Goal: Task Accomplishment & Management: Complete application form

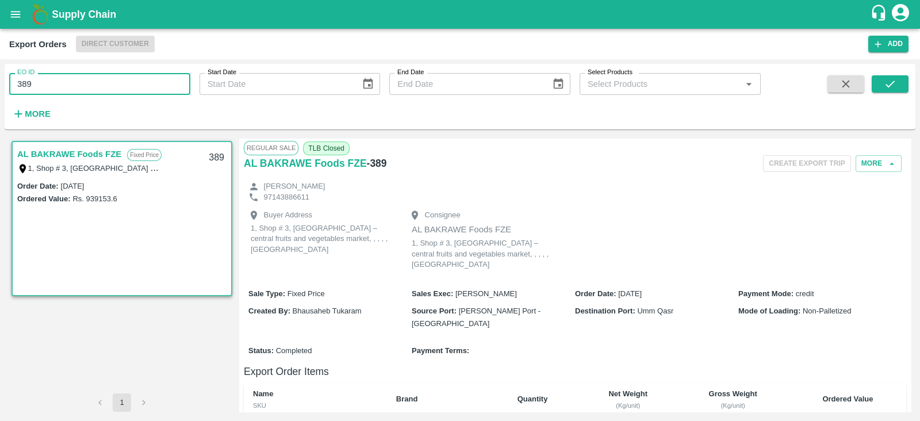
click at [132, 85] on input "389" at bounding box center [99, 84] width 181 height 22
type input "3"
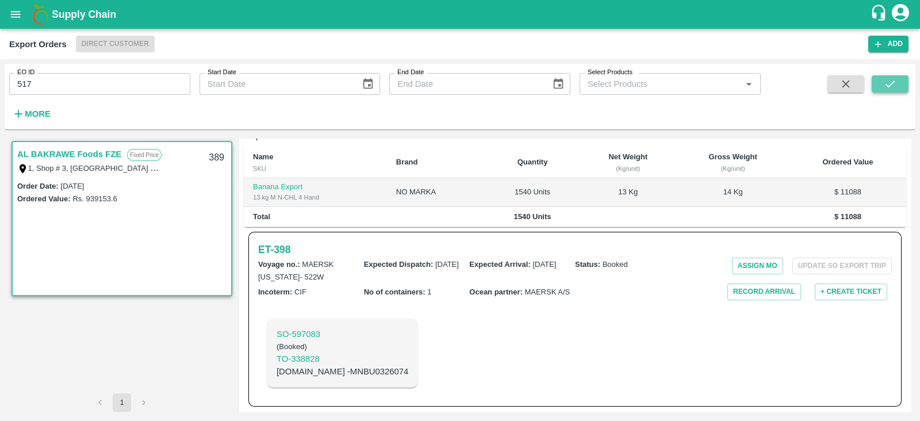
click at [897, 82] on button "submit" at bounding box center [890, 83] width 37 height 17
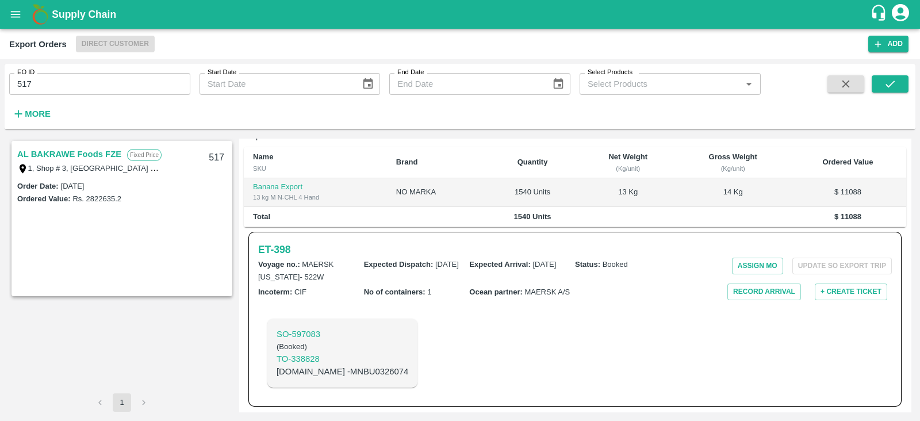
click at [98, 152] on link "AL BAKRAWE Foods FZE" at bounding box center [69, 154] width 104 height 15
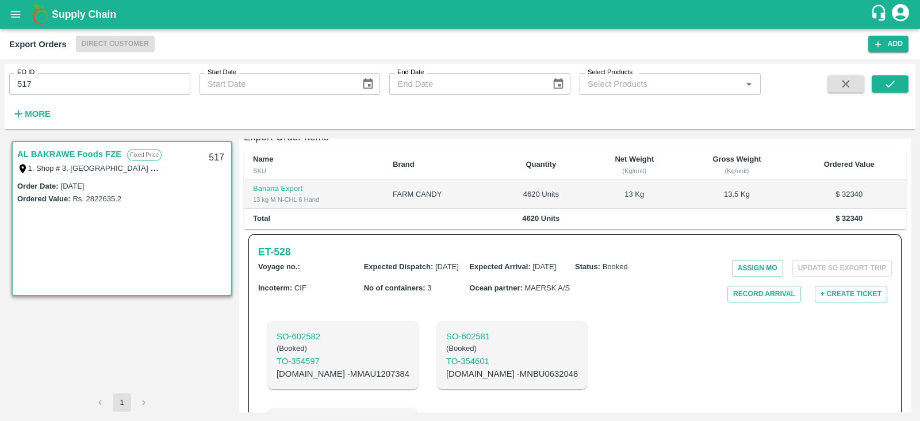
scroll to position [228, 0]
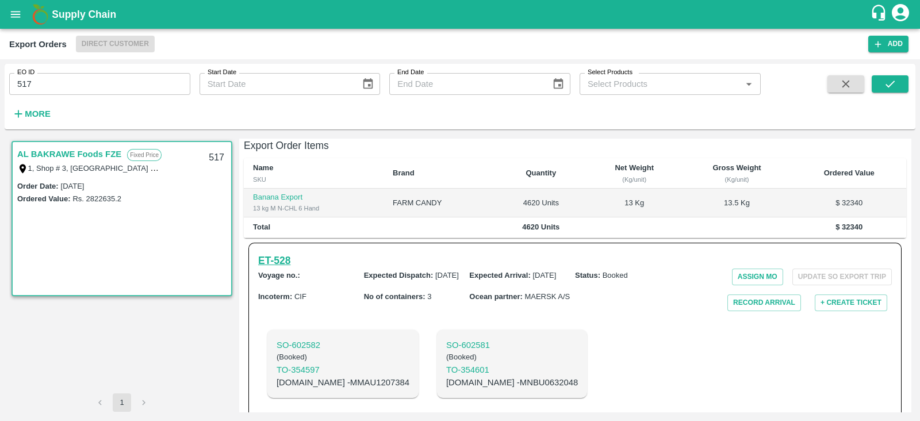
click at [274, 252] on h6 "ET- 528" at bounding box center [274, 260] width 32 height 16
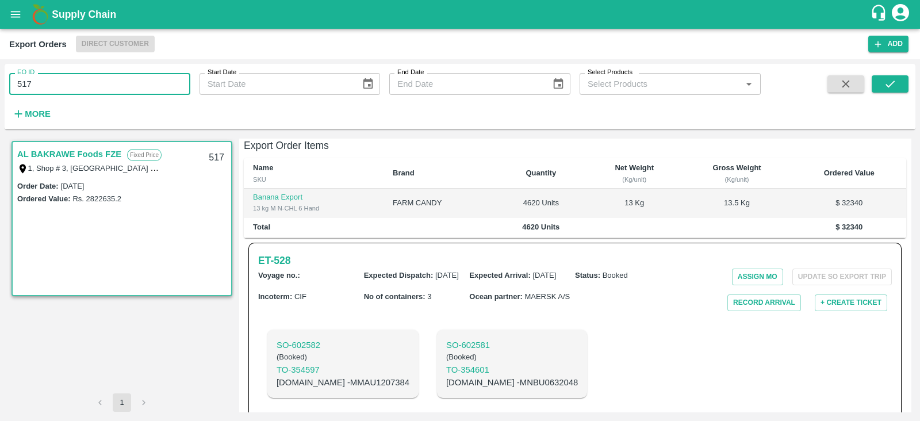
click at [133, 90] on input "517" at bounding box center [99, 84] width 181 height 22
type input "525"
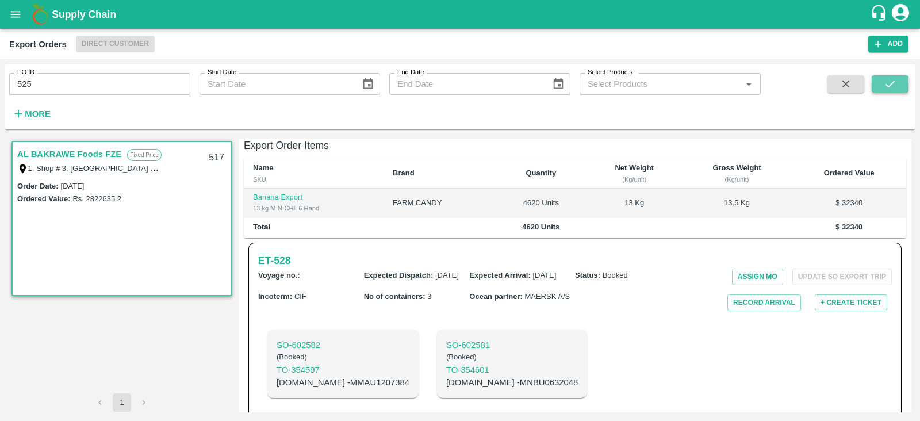
click at [893, 83] on icon "submit" at bounding box center [890, 84] width 13 height 13
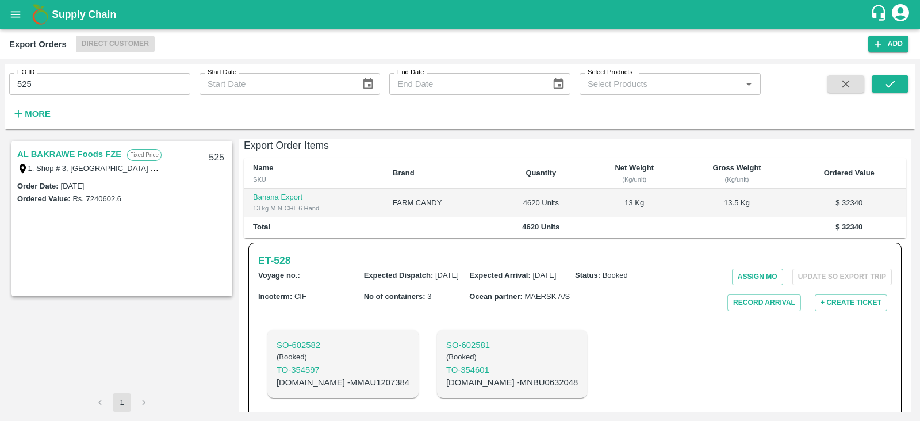
click at [96, 155] on link "AL BAKRAWE Foods FZE" at bounding box center [69, 154] width 104 height 15
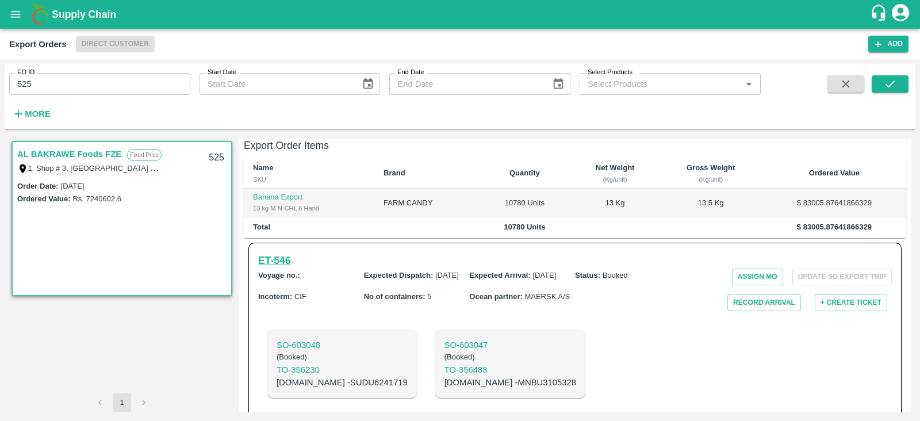
click at [290, 252] on h6 "ET- 546" at bounding box center [274, 260] width 32 height 16
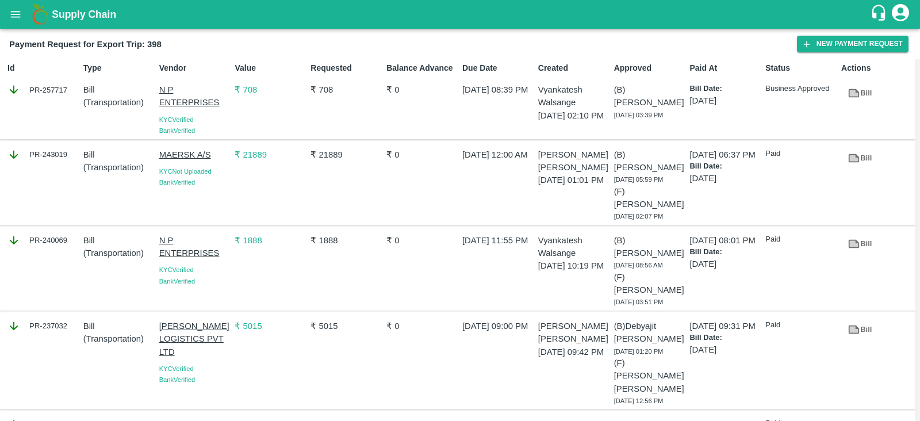
scroll to position [210, 0]
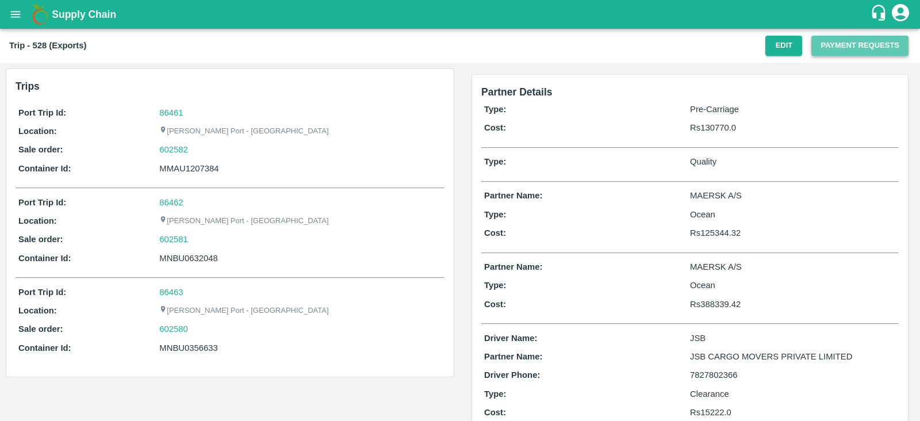
click at [860, 45] on button "Payment Requests" at bounding box center [859, 46] width 97 height 20
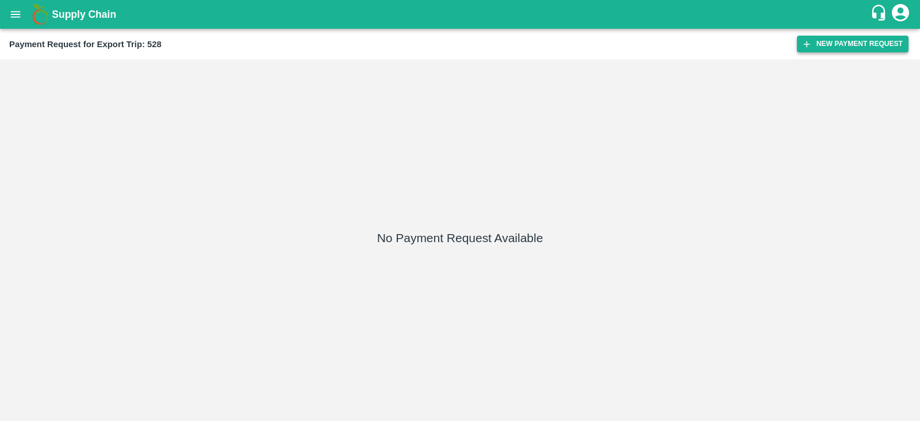
click at [826, 48] on button "New Payment Request" at bounding box center [853, 44] width 112 height 17
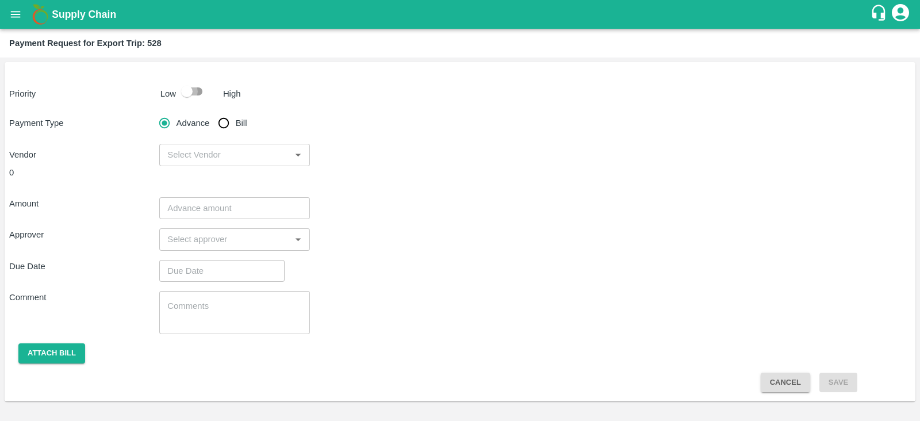
click at [190, 95] on input "checkbox" at bounding box center [187, 91] width 66 height 22
checkbox input "true"
click at [230, 122] on input "Bill" at bounding box center [223, 123] width 23 height 23
radio input "true"
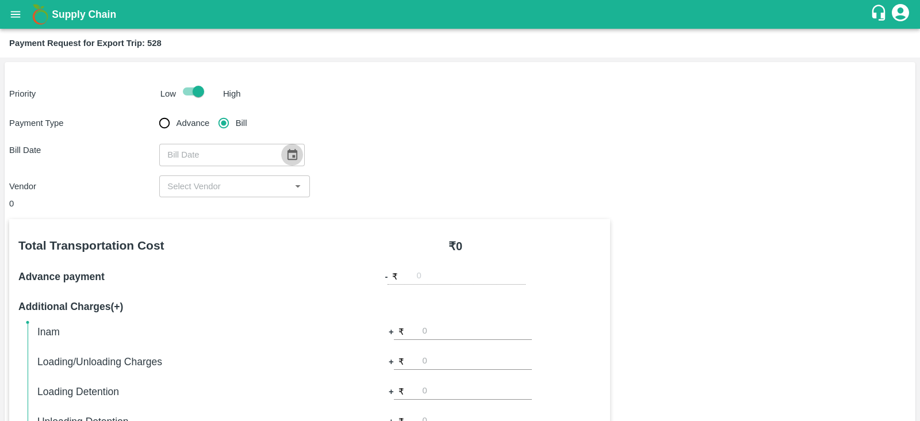
click at [286, 149] on icon "Choose date" at bounding box center [292, 154] width 13 height 13
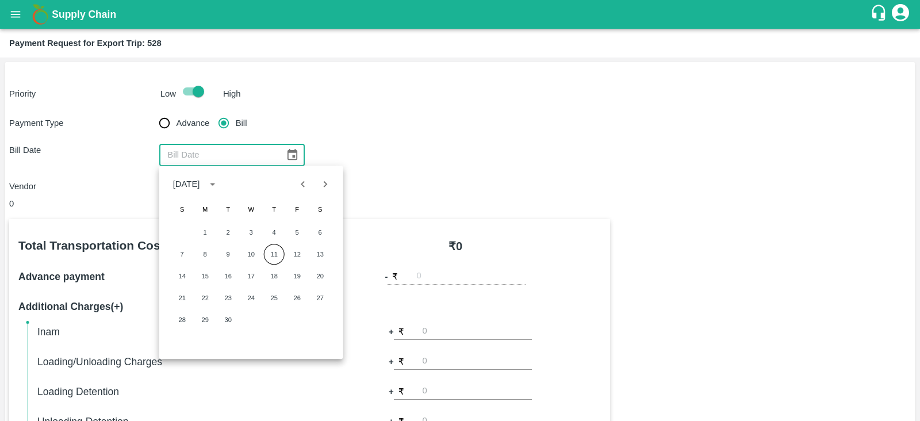
click at [290, 159] on icon "Choose date" at bounding box center [292, 154] width 10 height 11
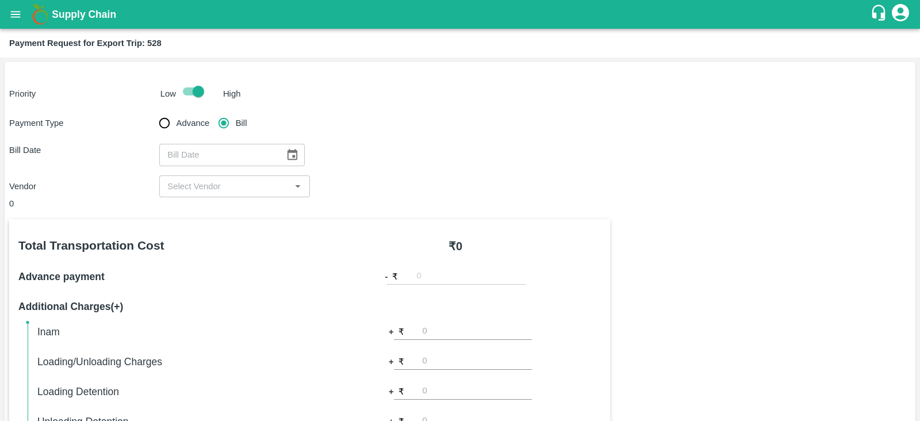
click at [260, 187] on input "input" at bounding box center [225, 186] width 124 height 15
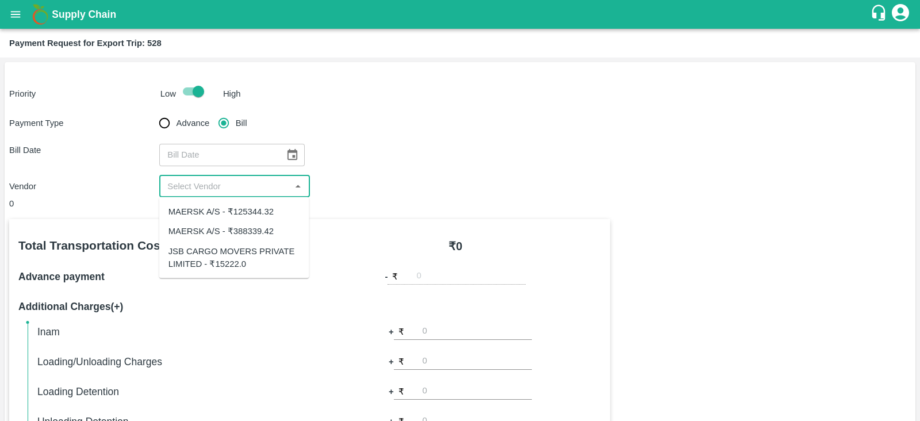
click at [266, 211] on div "MAERSK A/S - ₹125344.32" at bounding box center [220, 211] width 105 height 13
type input "MAERSK A/S - ₹125344.32"
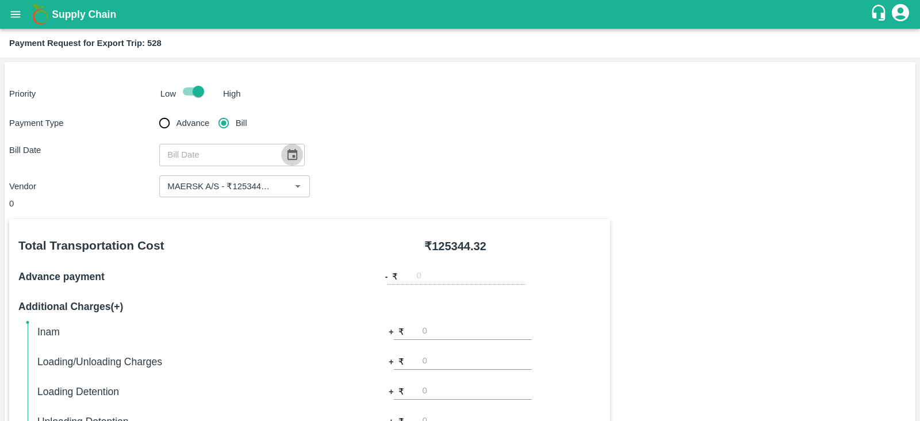
click at [287, 156] on icon "Choose date" at bounding box center [292, 154] width 10 height 11
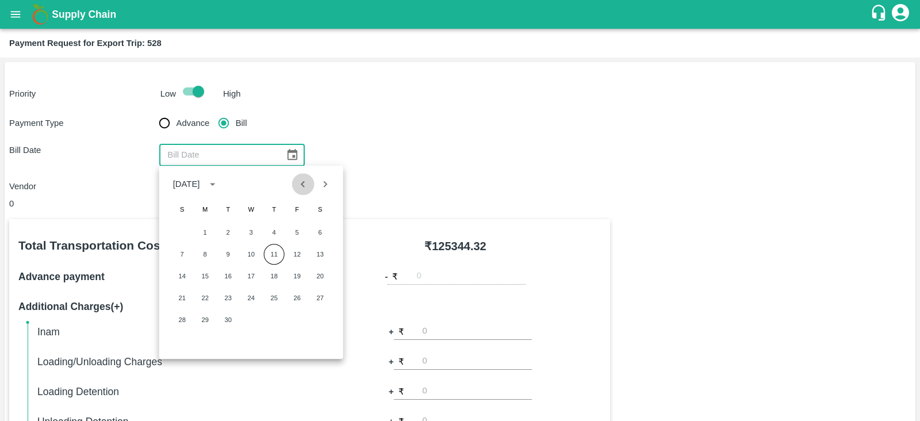
click at [306, 185] on icon "Previous month" at bounding box center [303, 184] width 13 height 13
click at [301, 294] on button "22" at bounding box center [297, 297] width 21 height 21
type input "22/08/2025"
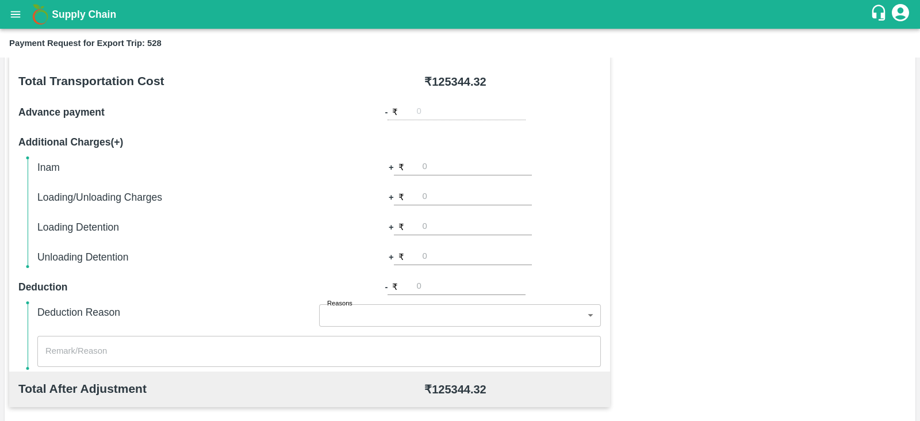
scroll to position [368, 0]
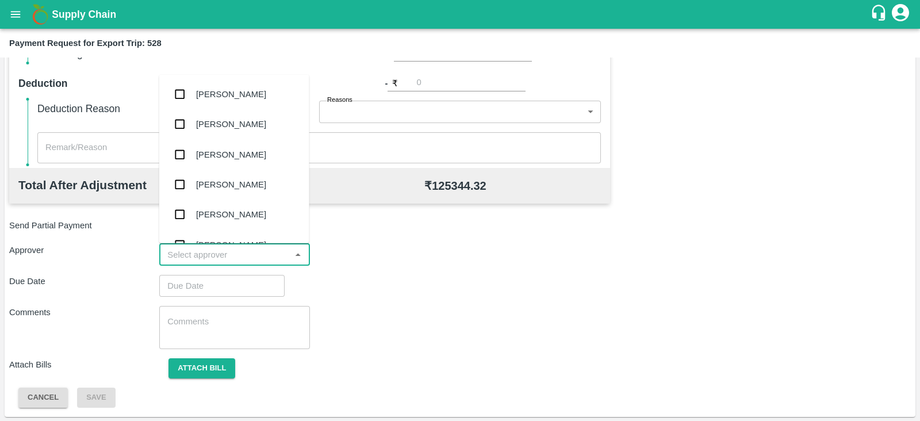
click at [244, 254] on input "input" at bounding box center [225, 254] width 124 height 15
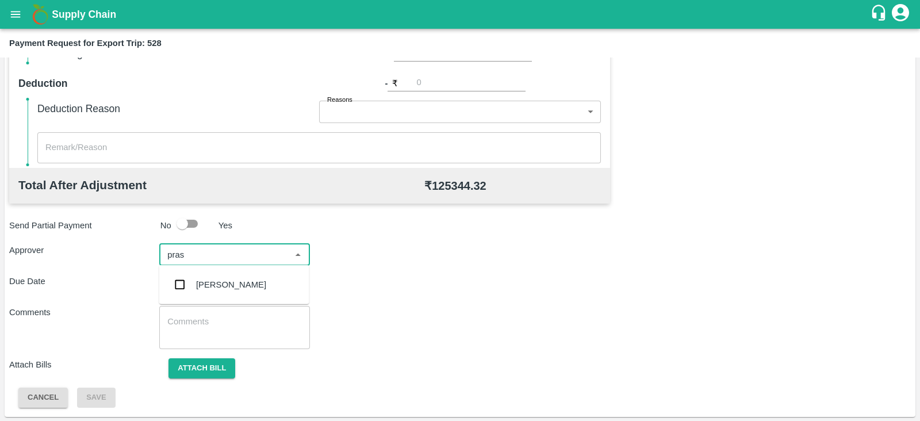
type input "prasa"
click at [221, 288] on div "Prasad Waghade" at bounding box center [231, 284] width 70 height 13
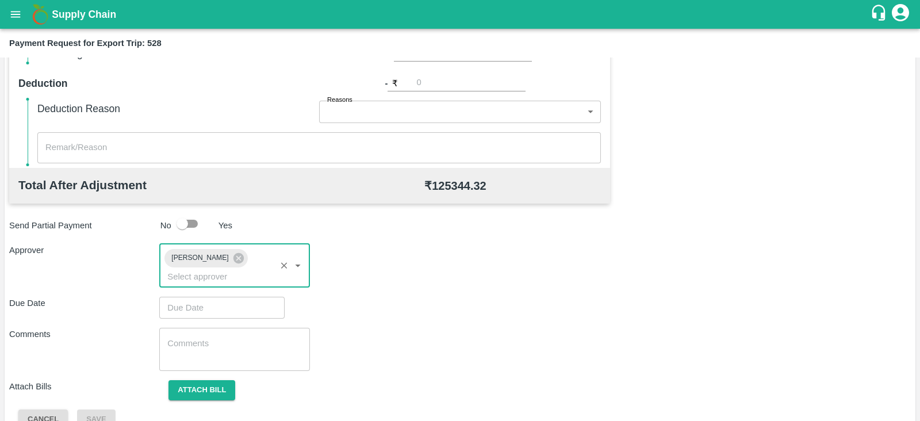
type input "DD/MM/YYYY hh:mm aa"
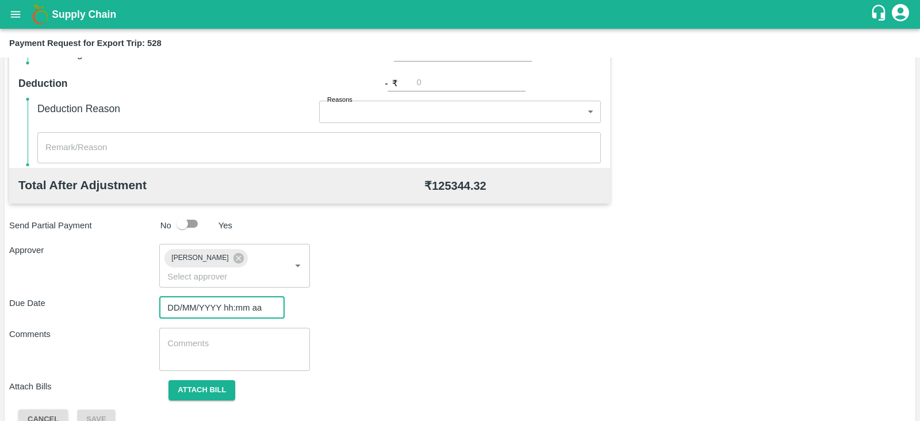
click at [195, 300] on input "DD/MM/YYYY hh:mm aa" at bounding box center [217, 308] width 117 height 22
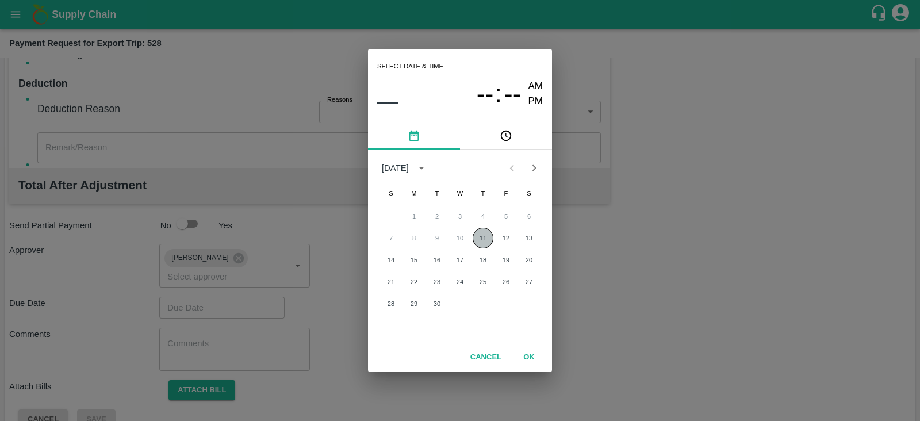
click at [477, 240] on button "11" at bounding box center [483, 238] width 21 height 21
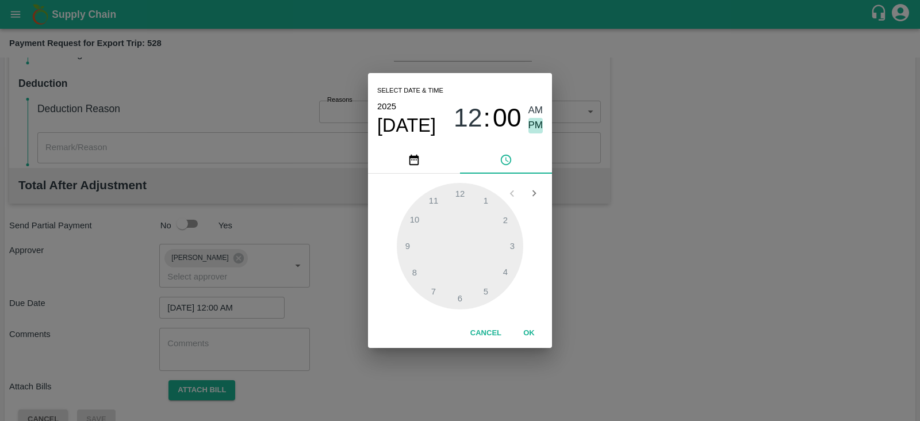
click at [536, 124] on span "PM" at bounding box center [535, 126] width 15 height 16
click at [507, 269] on div at bounding box center [460, 246] width 126 height 126
type input "11/09/2025 04:00 PM"
click at [527, 335] on button "OK" at bounding box center [529, 333] width 37 height 20
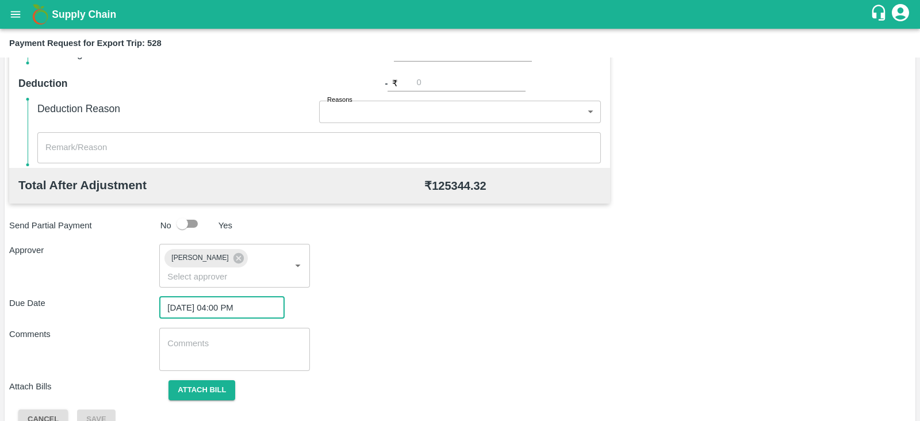
scroll to position [375, 0]
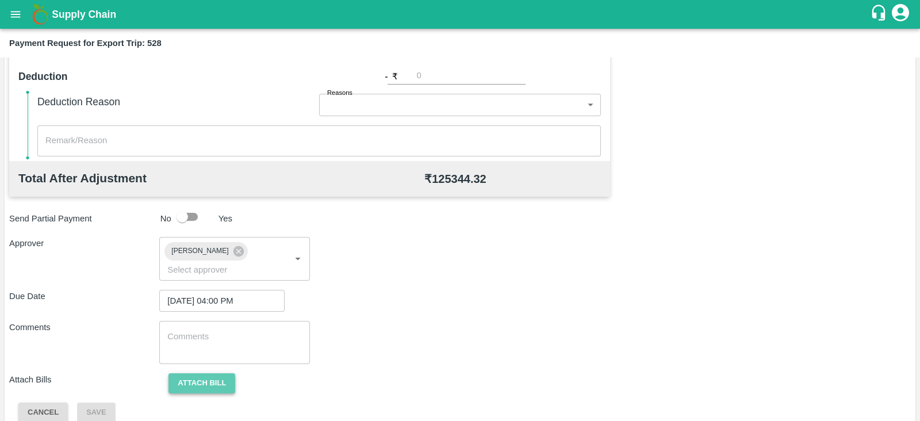
click at [210, 373] on button "Attach bill" at bounding box center [201, 383] width 67 height 20
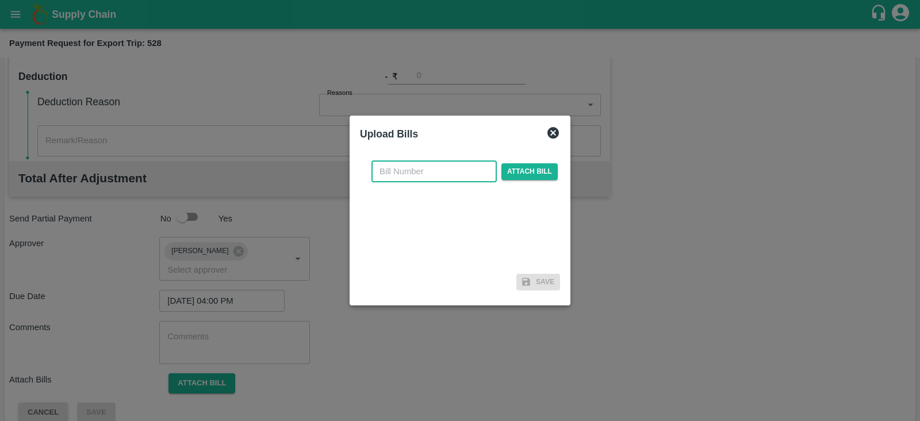
click at [425, 168] on input "text" at bounding box center [433, 171] width 125 height 22
paste input "MH26IN1000209592"
type input "MH26IN1000209592"
click at [517, 166] on span "Attach bill" at bounding box center [529, 171] width 56 height 17
click at [0, 0] on input "Attach bill" at bounding box center [0, 0] width 0 height 0
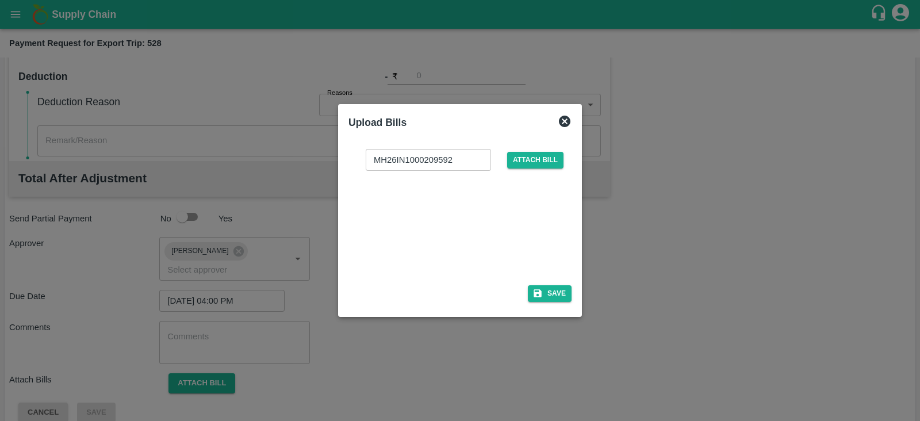
click at [473, 225] on div at bounding box center [457, 224] width 172 height 61
click at [559, 294] on button "Save" at bounding box center [550, 293] width 44 height 17
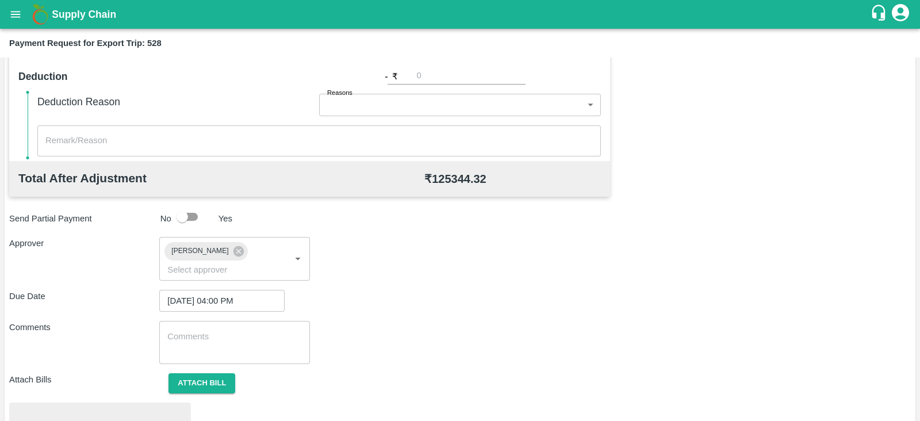
scroll to position [436, 0]
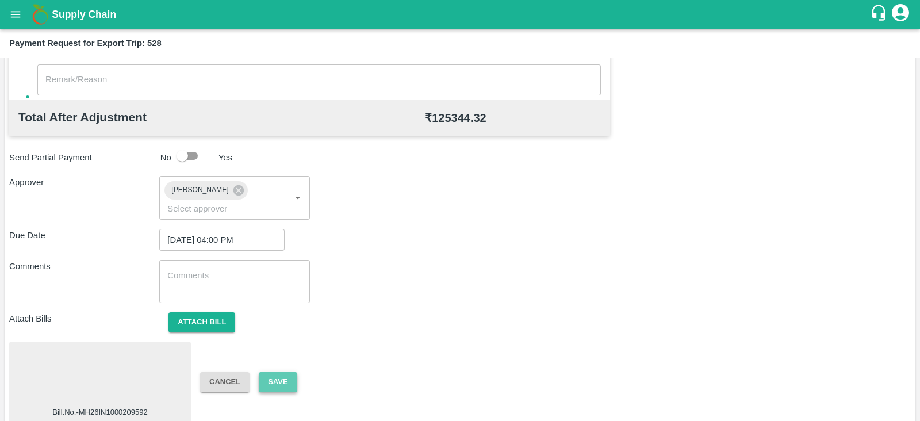
click at [274, 372] on button "Save" at bounding box center [278, 382] width 38 height 20
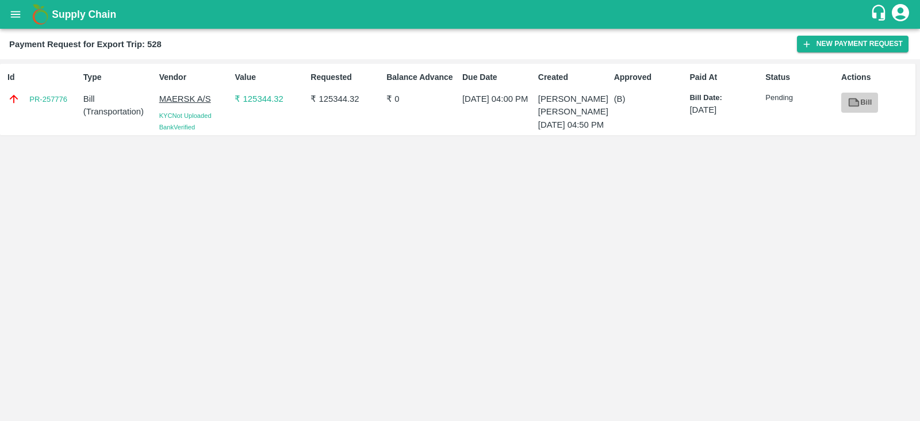
click at [857, 99] on icon at bounding box center [853, 102] width 13 height 13
click at [842, 48] on button "New Payment Request" at bounding box center [853, 44] width 112 height 17
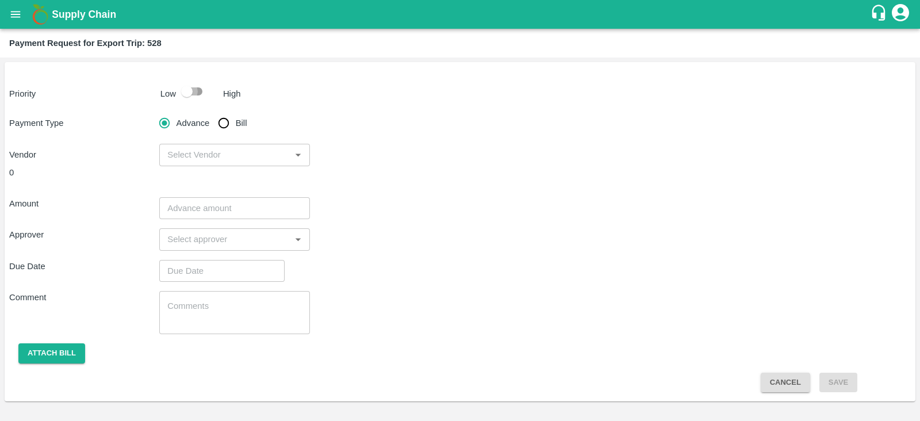
click at [191, 93] on input "checkbox" at bounding box center [187, 91] width 66 height 22
checkbox input "true"
click at [220, 118] on input "Bill" at bounding box center [223, 123] width 23 height 23
radio input "true"
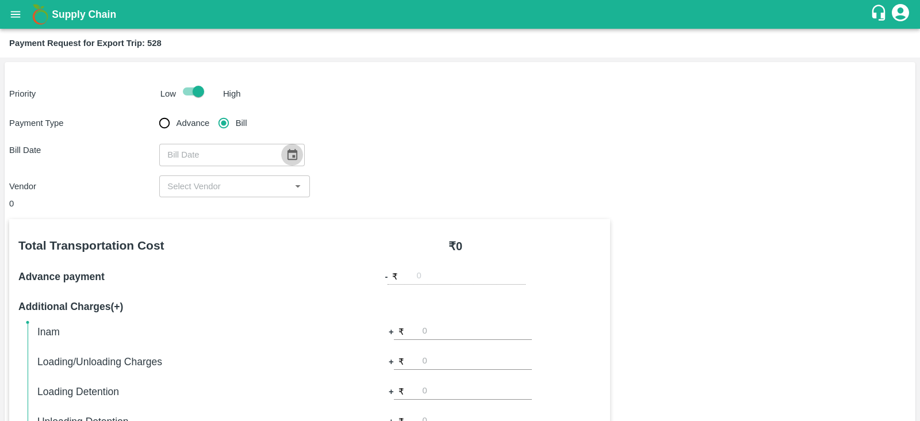
click at [287, 151] on icon "Choose date" at bounding box center [292, 154] width 10 height 11
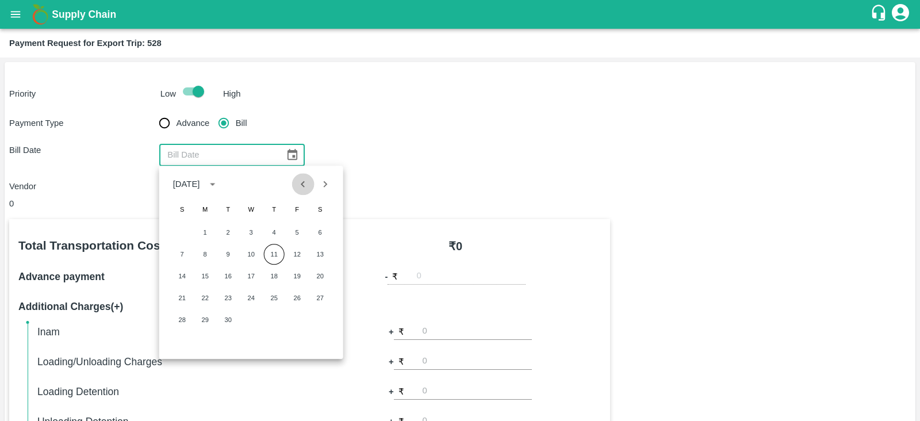
click at [301, 182] on icon "Previous month" at bounding box center [303, 184] width 13 height 13
click at [294, 300] on button "22" at bounding box center [297, 297] width 21 height 21
type input "22/08/2025"
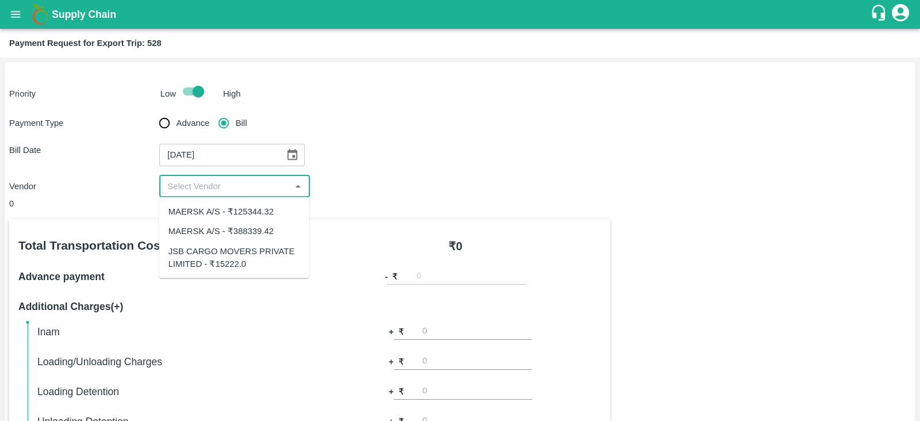
click at [260, 184] on input "input" at bounding box center [225, 186] width 124 height 15
click at [260, 228] on div "MAERSK A/S - ₹388339.42" at bounding box center [220, 231] width 105 height 13
type input "MAERSK A/S - ₹388339.42"
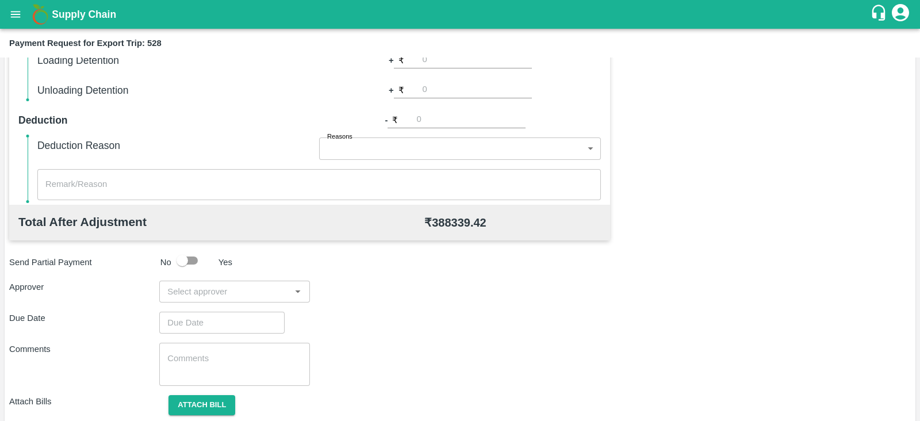
scroll to position [368, 0]
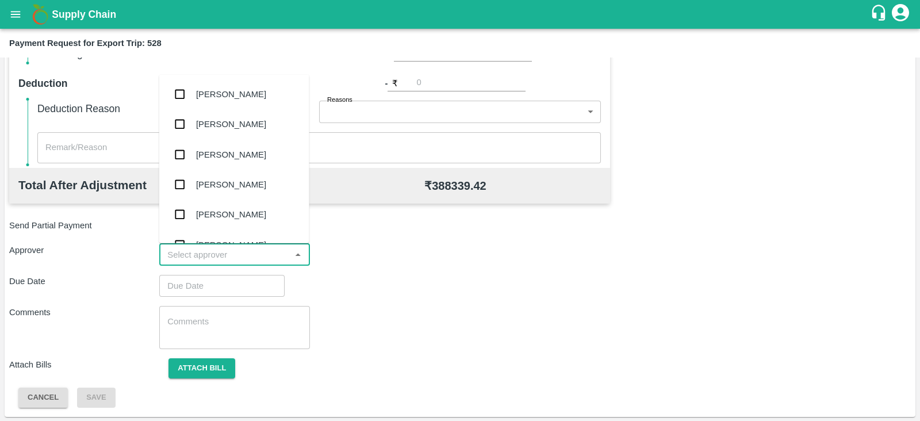
click at [277, 256] on input "input" at bounding box center [225, 254] width 124 height 15
type input "pras"
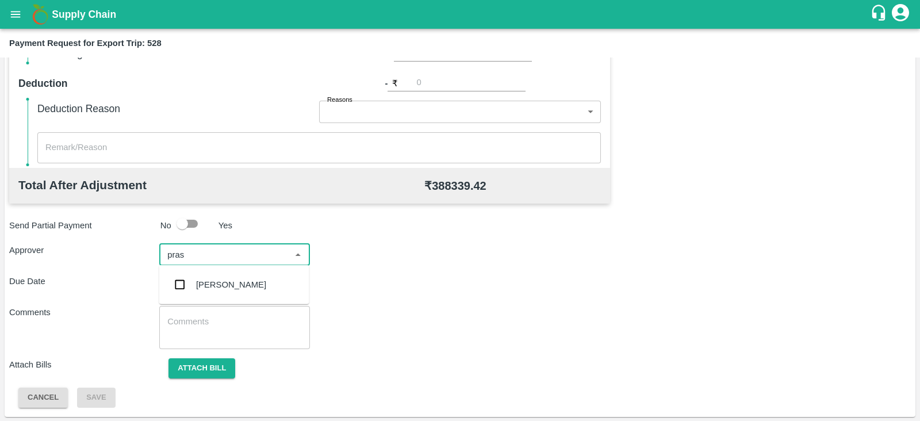
click at [243, 278] on div "Prasad Waghade" at bounding box center [231, 284] width 70 height 13
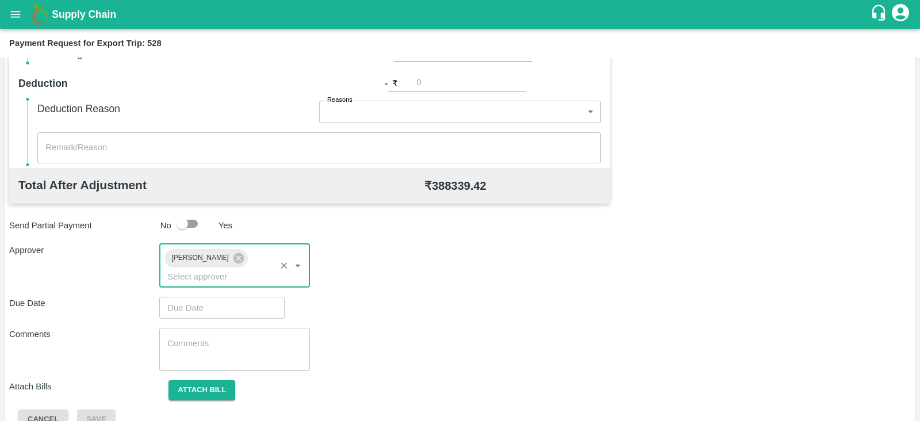
type input "DD/MM/YYYY hh:mm aa"
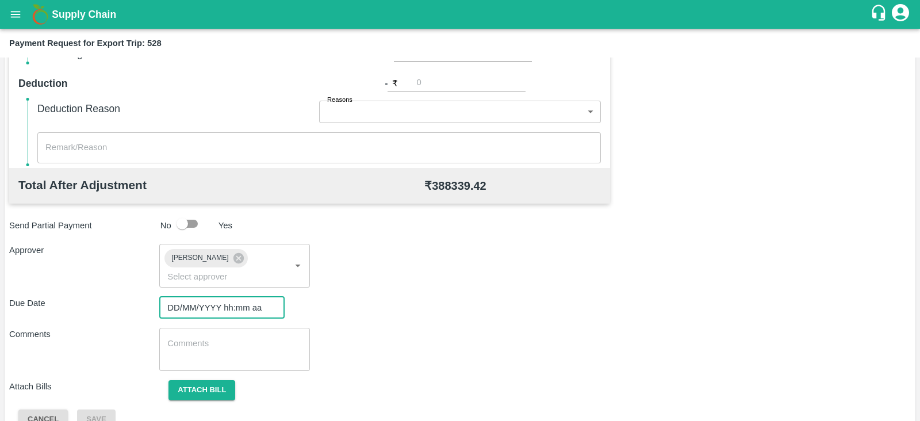
click at [218, 297] on input "DD/MM/YYYY hh:mm aa" at bounding box center [217, 308] width 117 height 22
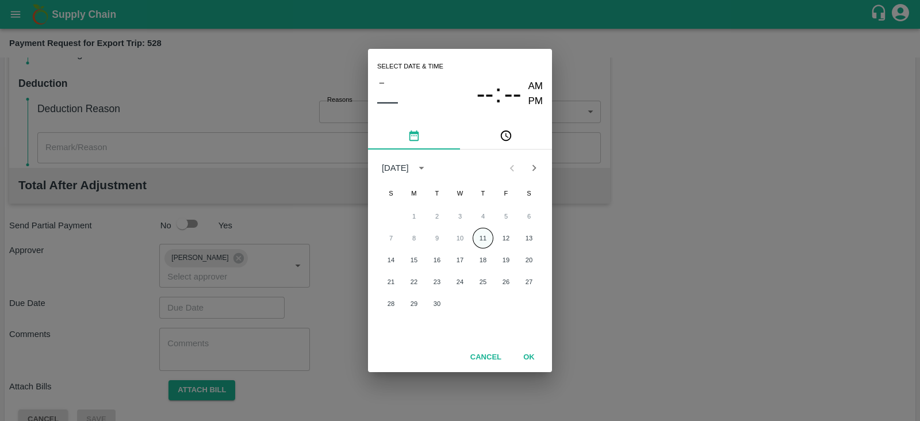
click at [478, 239] on button "11" at bounding box center [483, 238] width 21 height 21
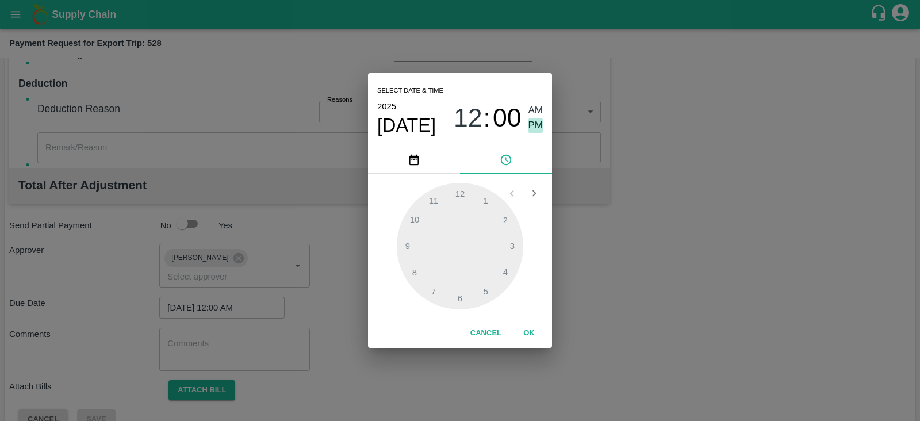
click at [538, 125] on span "PM" at bounding box center [535, 126] width 15 height 16
click at [501, 270] on div at bounding box center [460, 246] width 126 height 126
type input "11/09/2025 04:00 PM"
click at [530, 330] on button "OK" at bounding box center [529, 333] width 37 height 20
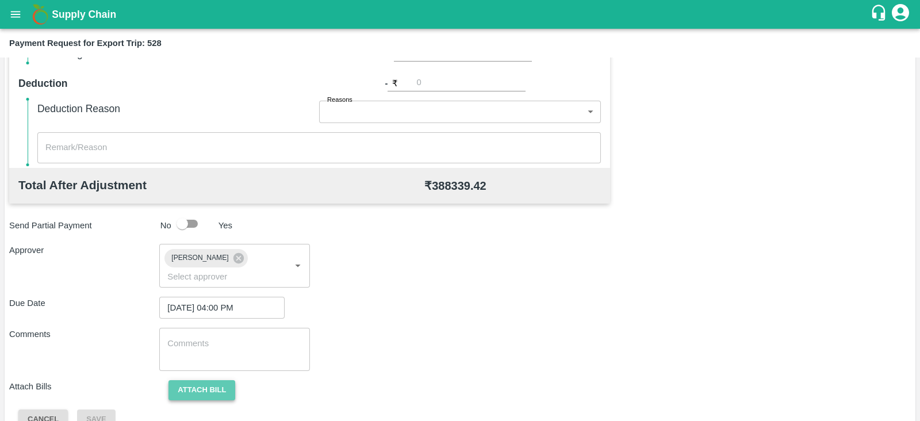
click at [207, 380] on button "Attach bill" at bounding box center [201, 390] width 67 height 20
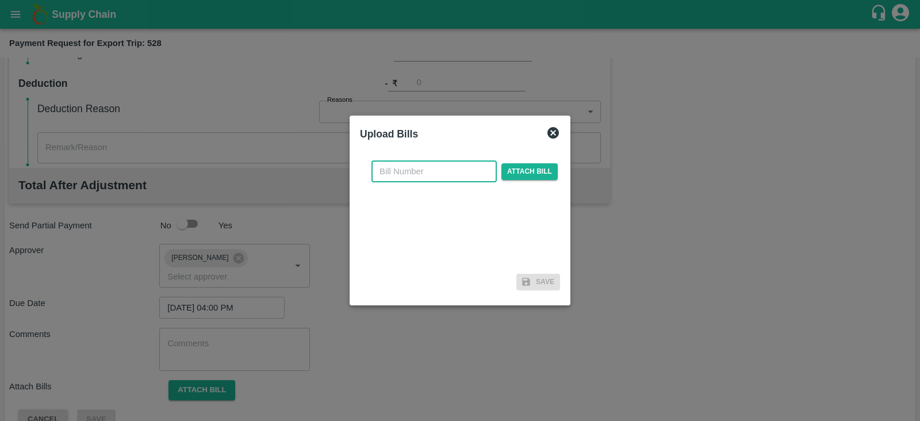
click at [404, 175] on input "text" at bounding box center [433, 171] width 125 height 22
paste input "MH26IN1000209593"
type input "MH26IN1000209593"
click at [523, 167] on span "Attach bill" at bounding box center [529, 171] width 56 height 17
click at [0, 0] on input "Attach bill" at bounding box center [0, 0] width 0 height 0
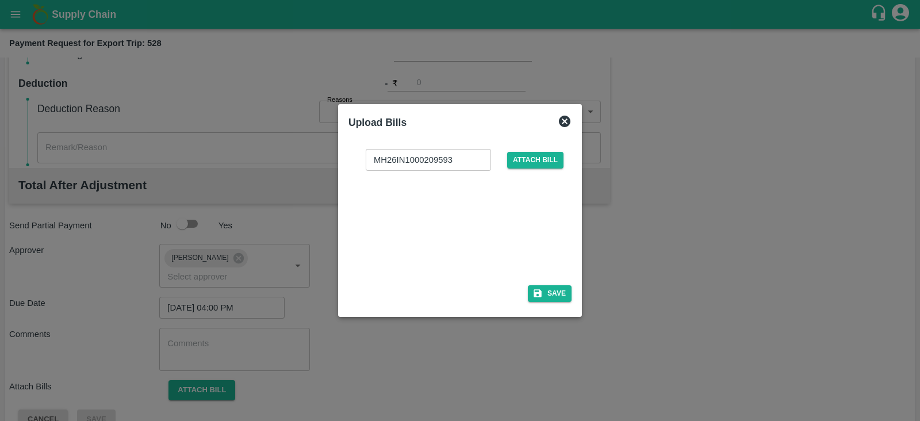
click at [501, 219] on div at bounding box center [457, 224] width 172 height 61
click at [549, 290] on button "Save" at bounding box center [550, 293] width 44 height 17
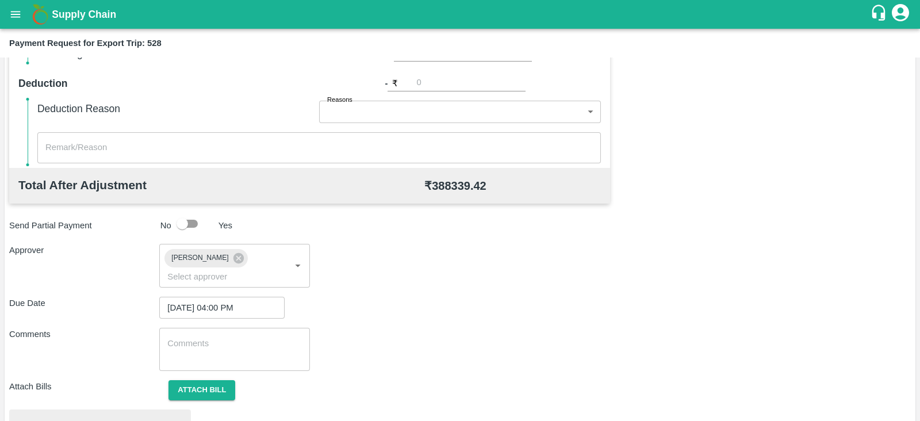
scroll to position [436, 0]
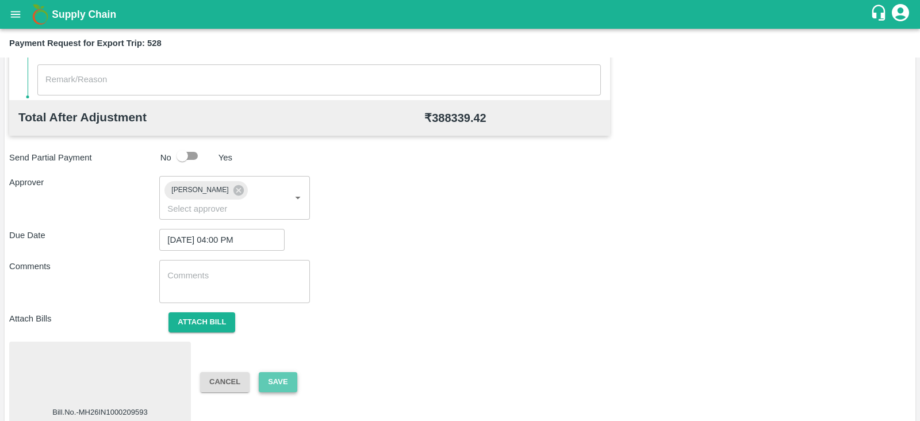
click at [285, 372] on button "Save" at bounding box center [278, 382] width 38 height 20
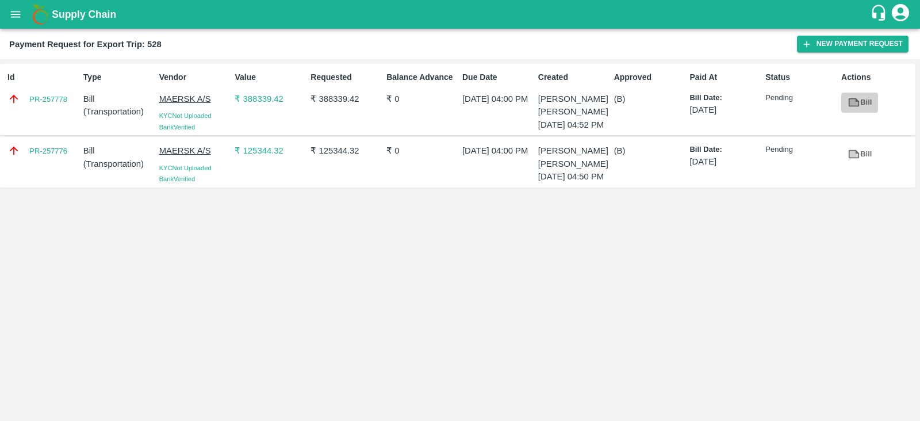
click at [866, 104] on link "Bill" at bounding box center [859, 103] width 37 height 20
click at [61, 108] on div "Id PR-257778" at bounding box center [41, 100] width 76 height 66
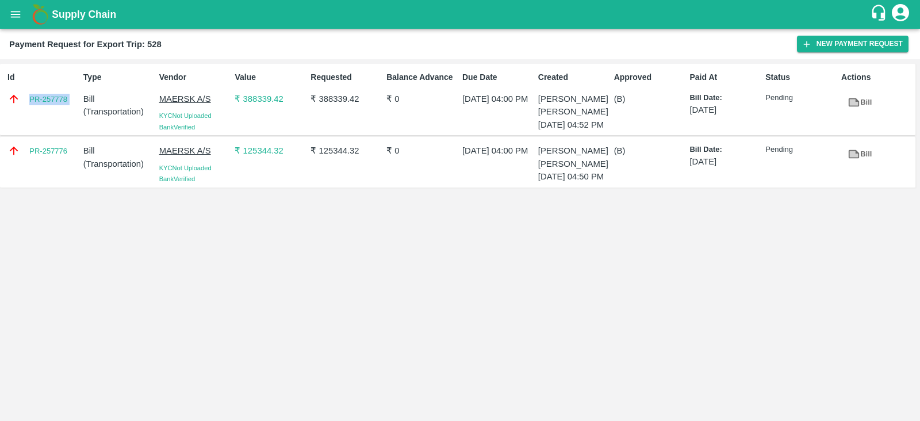
copy link "PR-257778"
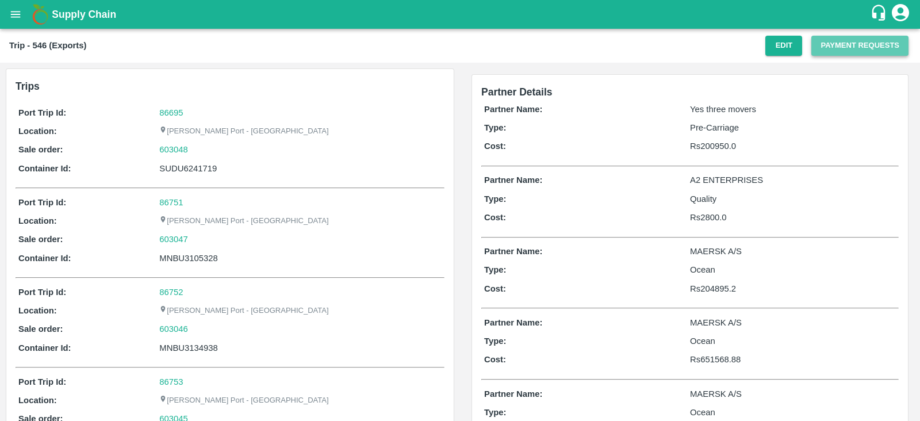
click at [812, 44] on button "Payment Requests" at bounding box center [859, 46] width 97 height 20
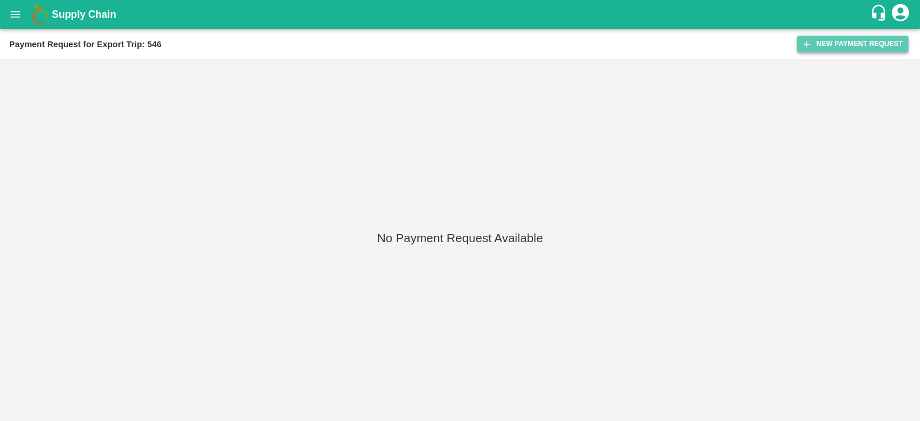
click at [811, 44] on icon "button" at bounding box center [806, 44] width 10 height 10
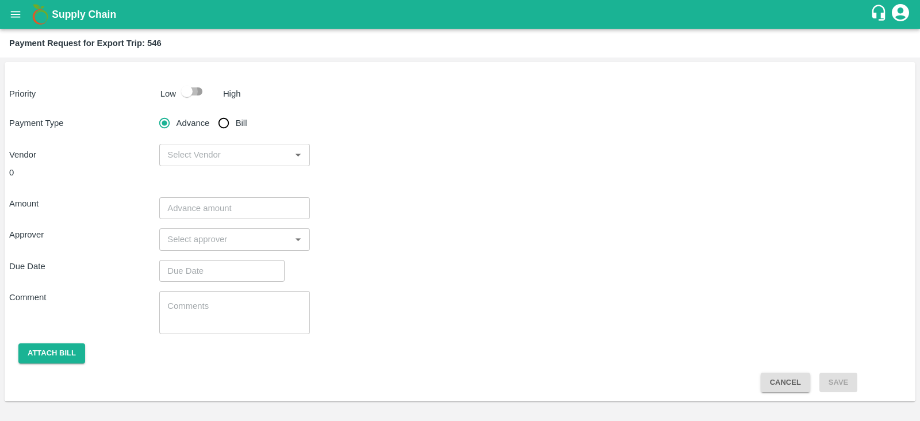
click at [188, 97] on input "checkbox" at bounding box center [187, 91] width 66 height 22
checkbox input "true"
click at [224, 125] on input "Bill" at bounding box center [223, 123] width 23 height 23
radio input "true"
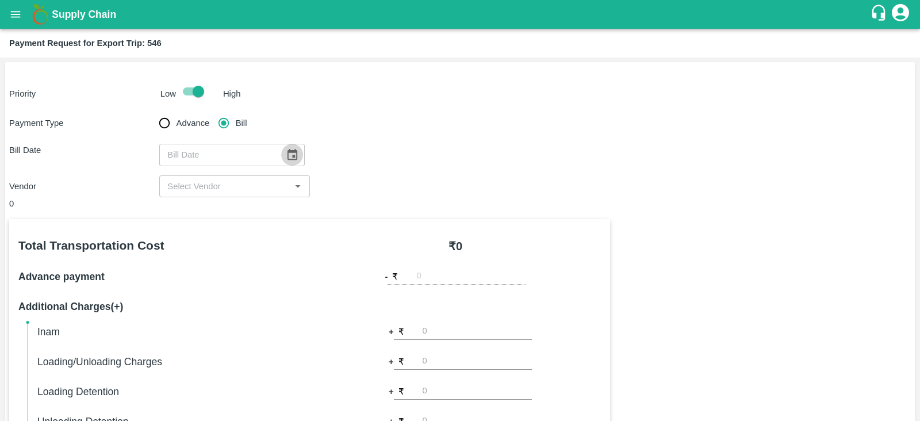
click at [287, 154] on icon "Choose date" at bounding box center [292, 154] width 13 height 13
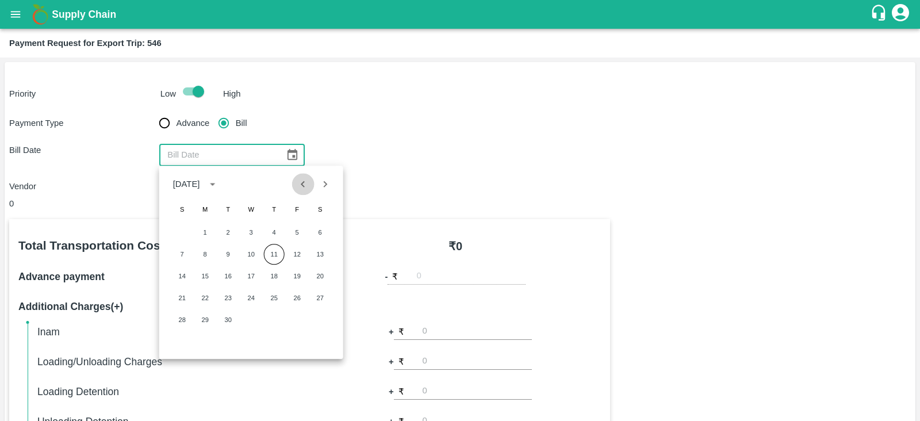
click at [300, 179] on icon "Previous month" at bounding box center [303, 184] width 13 height 13
click at [270, 314] on button "28" at bounding box center [274, 319] width 21 height 21
type input "28/08/2025"
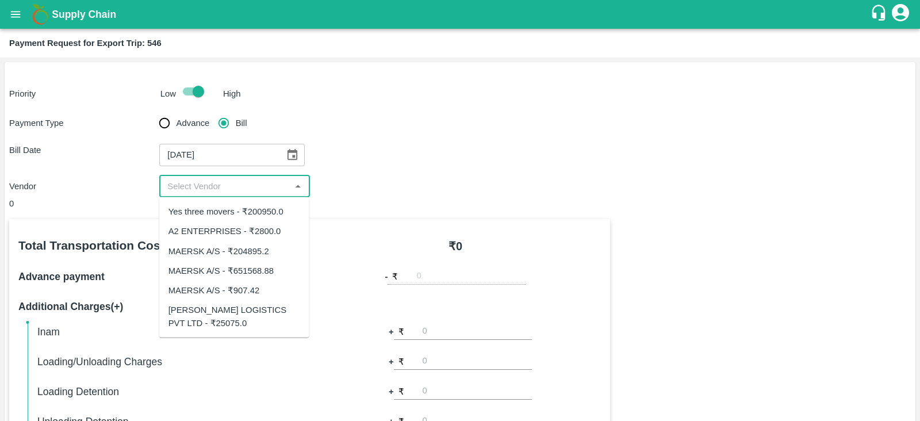
click at [270, 188] on input "input" at bounding box center [225, 186] width 124 height 15
click at [262, 267] on div "MAERSK A/S - ₹651568.88" at bounding box center [220, 270] width 105 height 13
type input "MAERSK A/S - ₹651568.88"
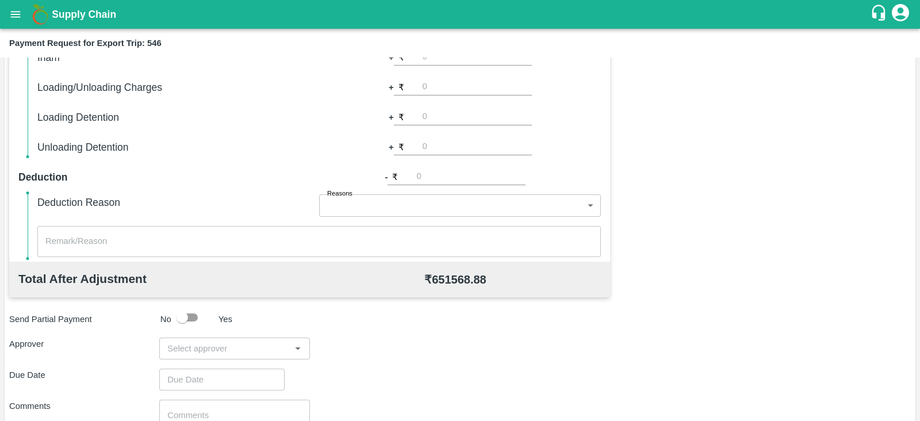
scroll to position [368, 0]
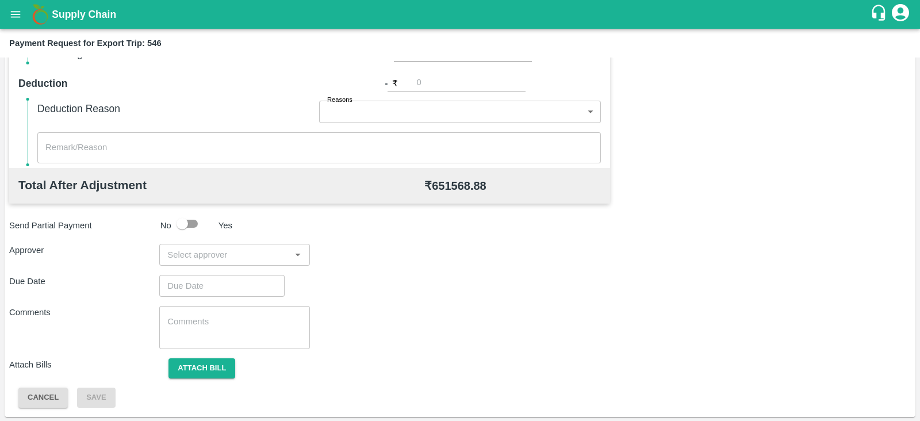
click at [260, 251] on input "input" at bounding box center [225, 254] width 124 height 15
type input "prasa"
click at [237, 289] on div "Prasad Waghade" at bounding box center [231, 284] width 70 height 13
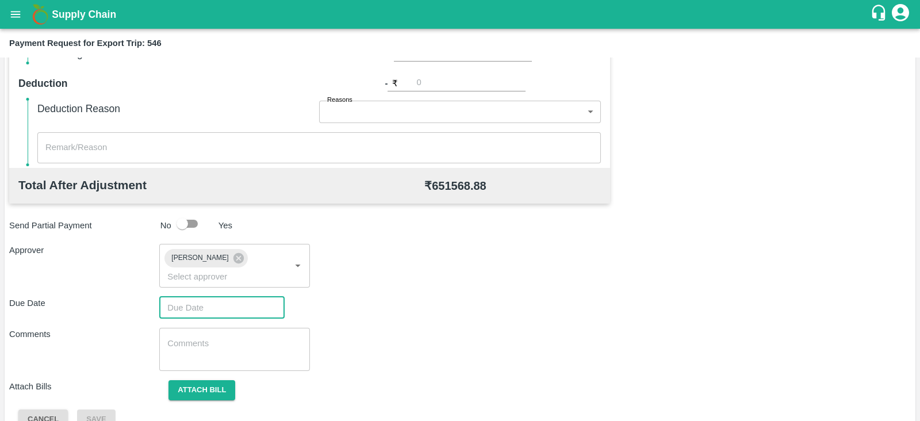
type input "DD/MM/YYYY hh:mm aa"
click at [223, 299] on input "DD/MM/YYYY hh:mm aa" at bounding box center [217, 308] width 117 height 22
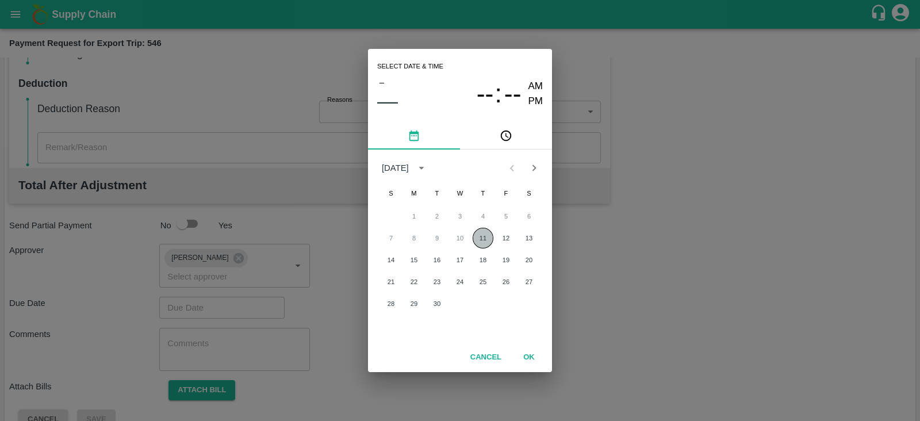
click at [477, 241] on button "11" at bounding box center [483, 238] width 21 height 21
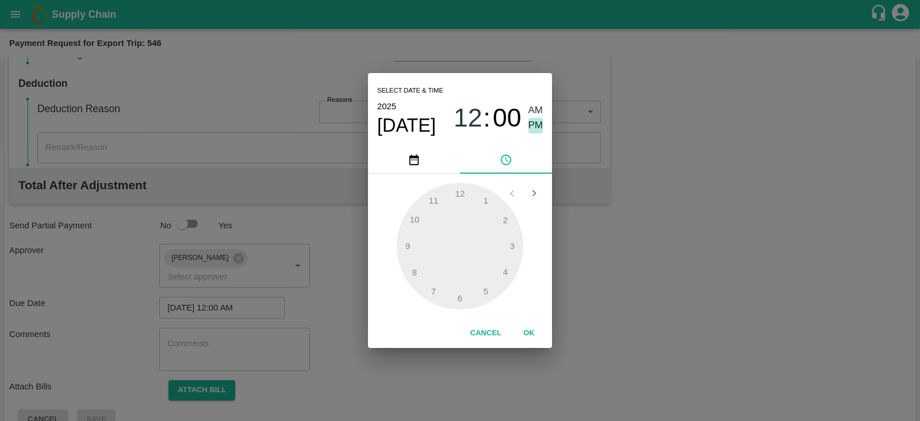
click at [534, 127] on span "PM" at bounding box center [535, 126] width 15 height 16
click at [486, 294] on div at bounding box center [460, 246] width 126 height 126
type input "11/09/2025 05:00 PM"
click at [529, 328] on button "OK" at bounding box center [529, 333] width 37 height 20
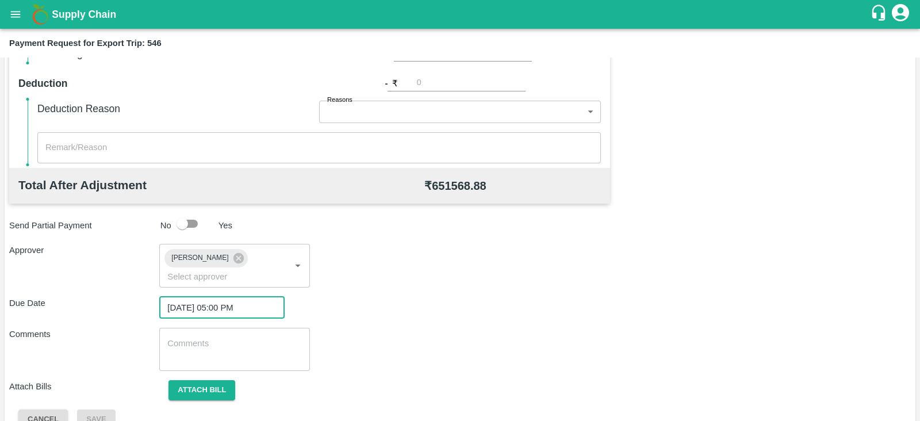
scroll to position [375, 0]
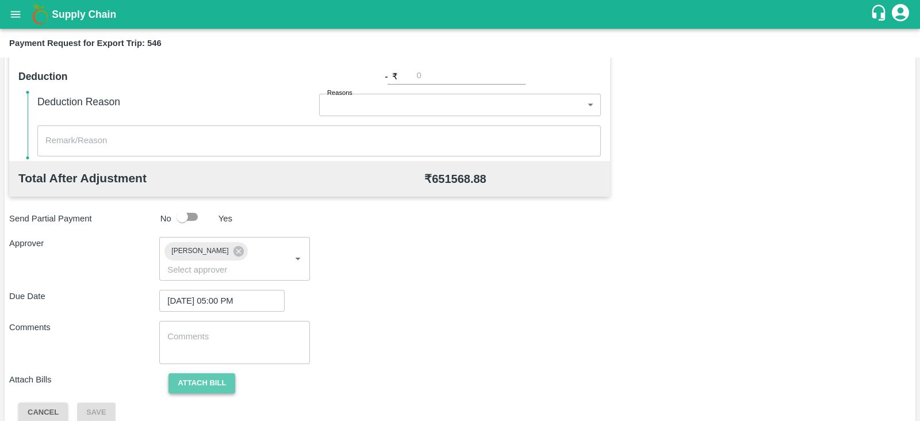
click at [226, 373] on button "Attach bill" at bounding box center [201, 383] width 67 height 20
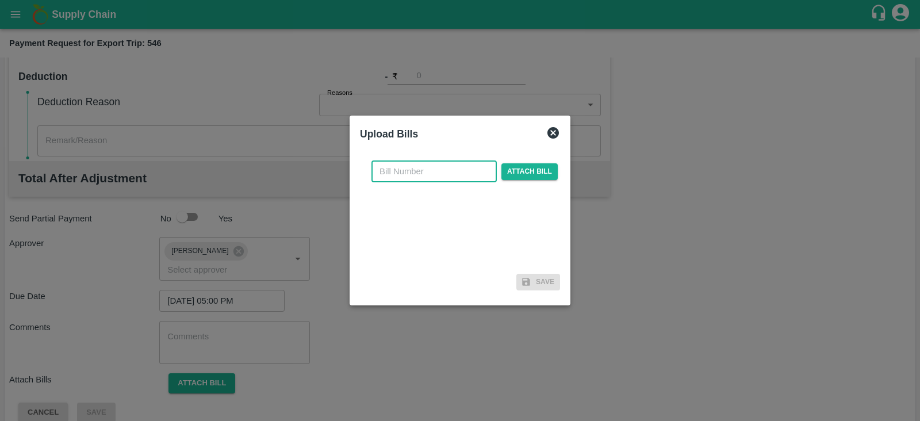
click at [428, 181] on input "text" at bounding box center [433, 171] width 125 height 22
paste input "MH26IN1000216001"
type input "MH26IN1000216001"
click at [503, 172] on span "Attach bill" at bounding box center [529, 171] width 56 height 17
click at [0, 0] on input "Attach bill" at bounding box center [0, 0] width 0 height 0
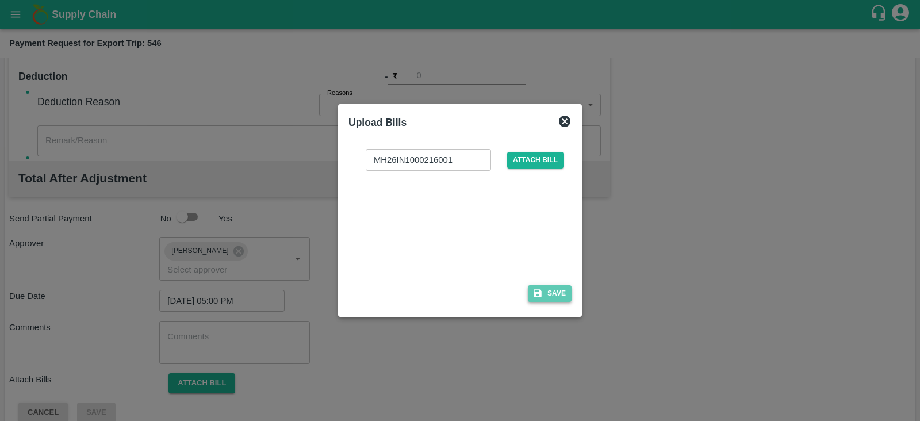
click at [560, 298] on button "Save" at bounding box center [550, 293] width 44 height 17
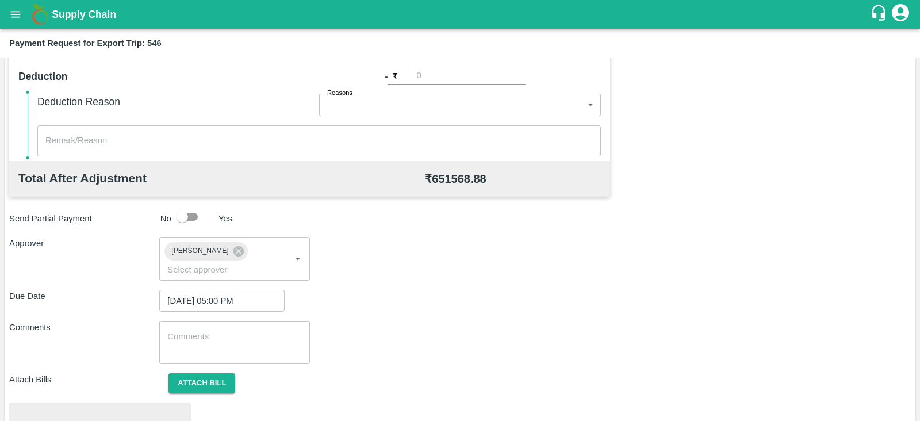
scroll to position [436, 0]
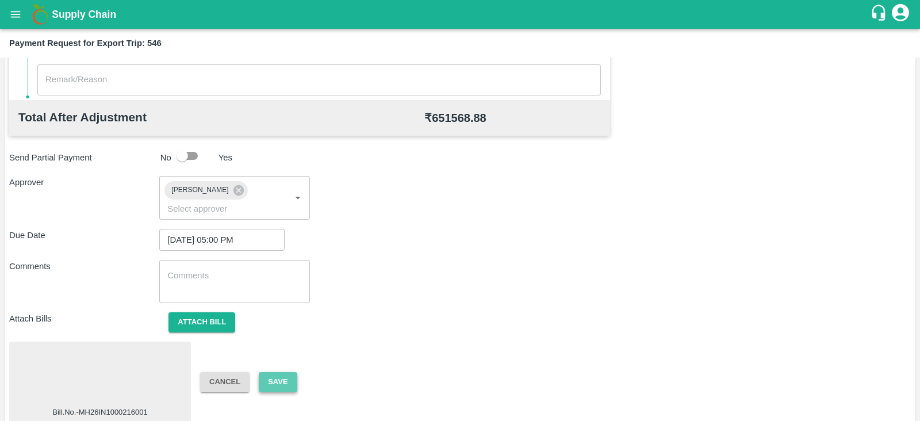
click at [287, 372] on button "Save" at bounding box center [278, 382] width 38 height 20
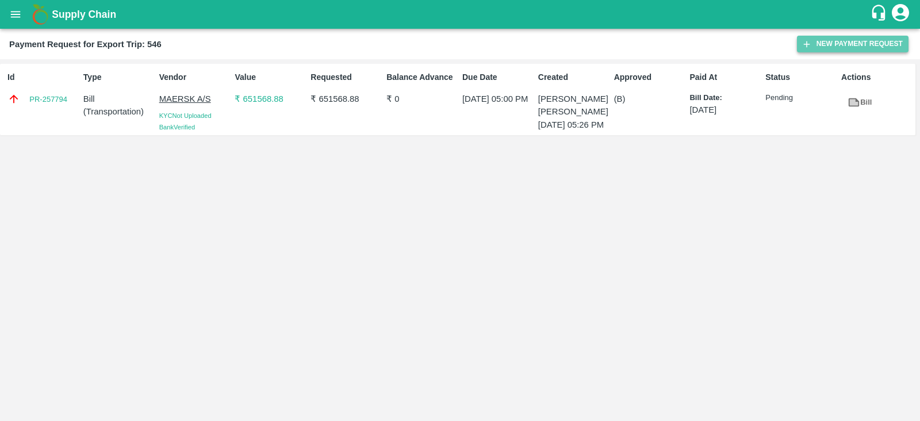
click at [874, 37] on button "New Payment Request" at bounding box center [853, 44] width 112 height 17
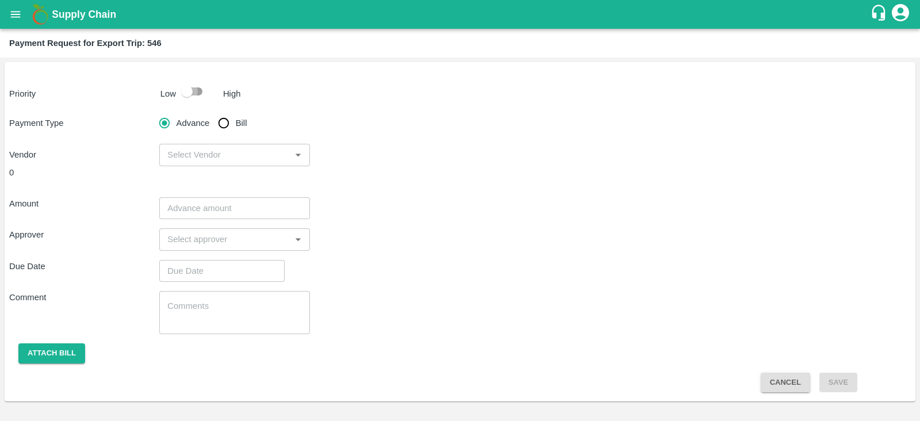
click at [195, 88] on input "checkbox" at bounding box center [187, 91] width 66 height 22
checkbox input "true"
click at [225, 121] on input "Bill" at bounding box center [223, 123] width 23 height 23
radio input "true"
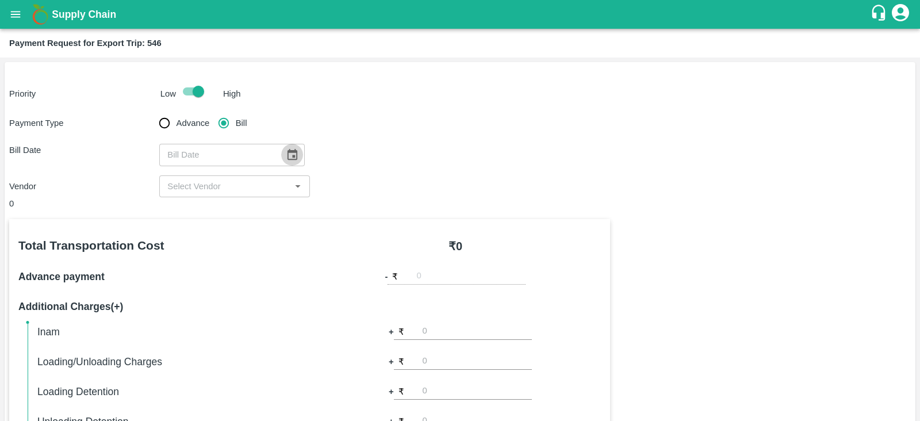
click at [286, 156] on icon "Choose date" at bounding box center [292, 154] width 13 height 13
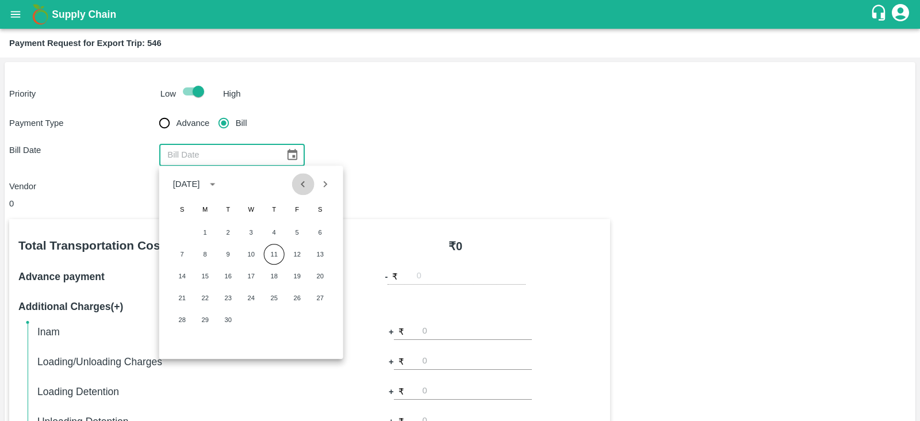
click at [304, 182] on icon "Previous month" at bounding box center [303, 184] width 4 height 6
click at [272, 319] on button "28" at bounding box center [274, 319] width 21 height 21
type input "28/08/2025"
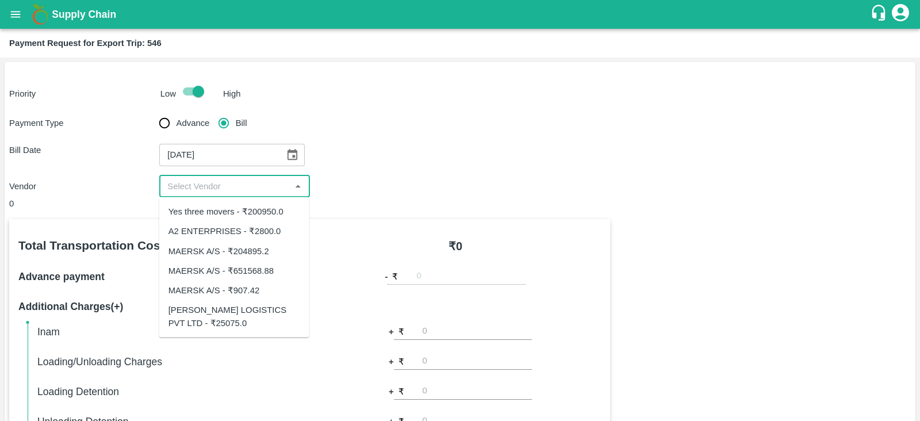
click at [242, 190] on input "input" at bounding box center [225, 186] width 124 height 15
click at [248, 283] on div "MAERSK A/S - ₹907.42" at bounding box center [234, 291] width 150 height 20
type input "MAERSK A/S - ₹907.42"
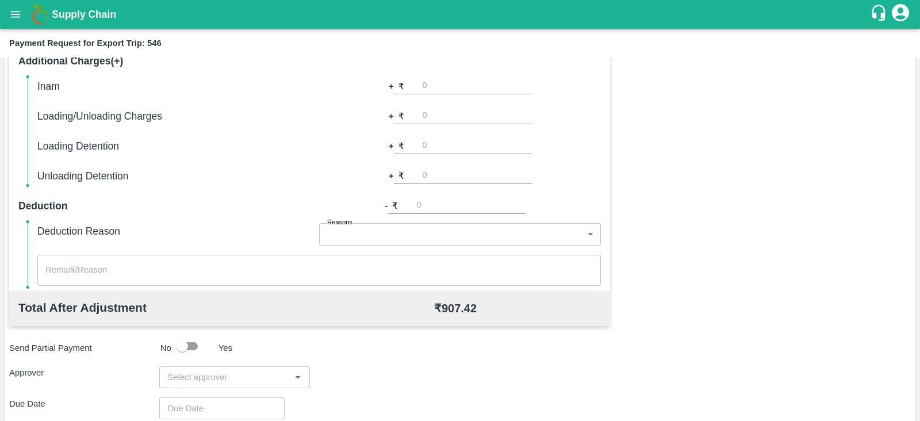
scroll to position [261, 0]
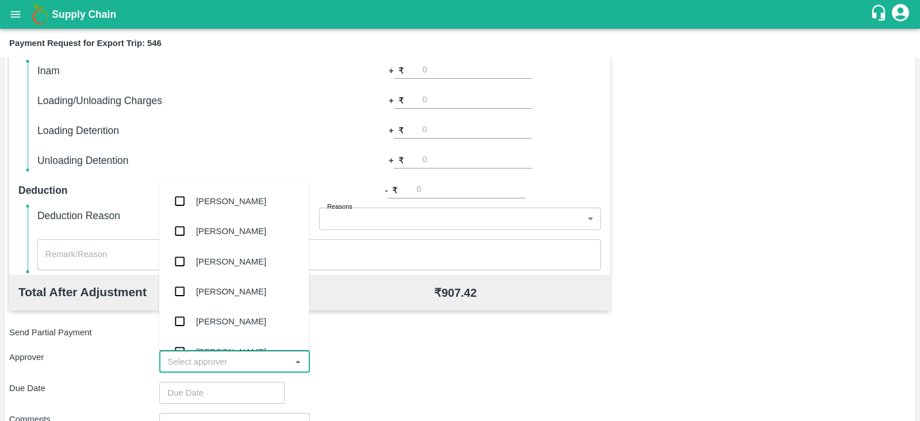
click at [251, 354] on input "input" at bounding box center [225, 361] width 124 height 15
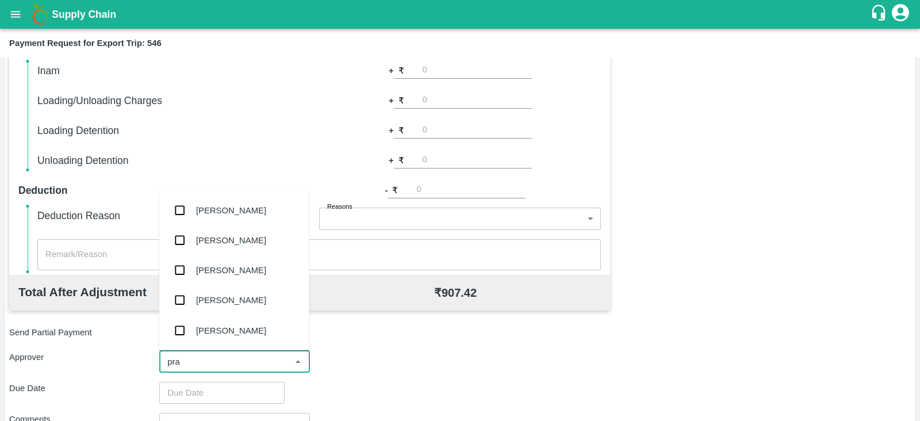
type input "pras"
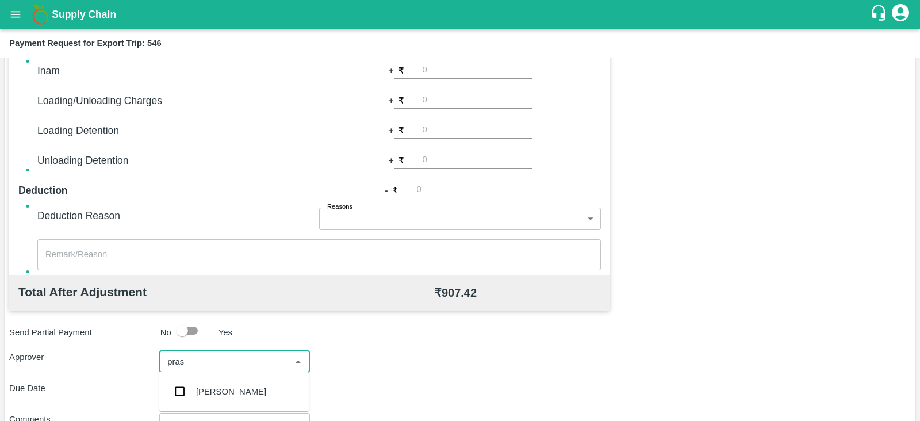
click at [227, 386] on div "Prasad Waghade" at bounding box center [231, 391] width 70 height 13
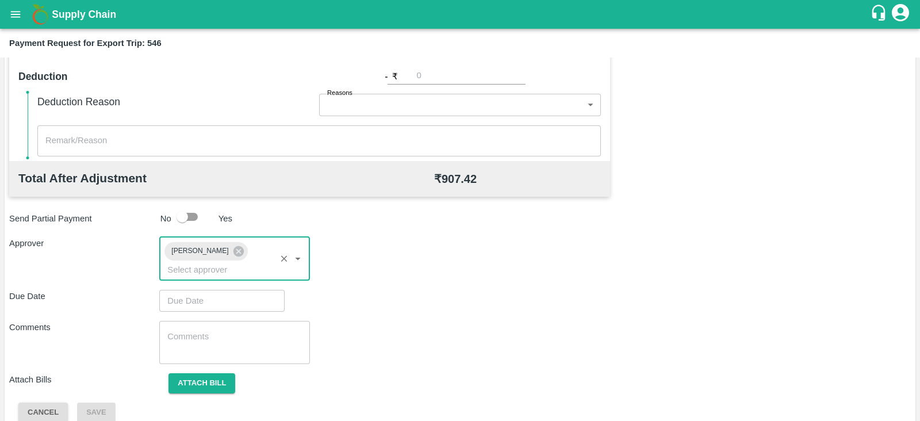
type input "DD/MM/YYYY hh:mm aa"
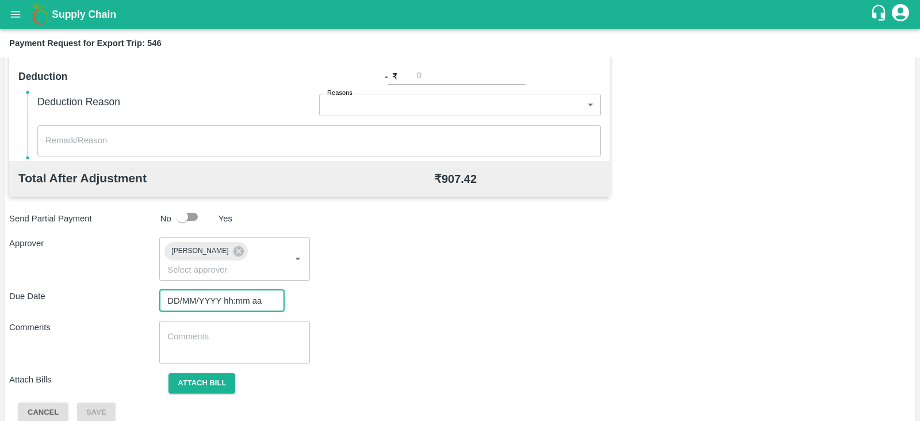
click at [239, 290] on input "DD/MM/YYYY hh:mm aa" at bounding box center [217, 301] width 117 height 22
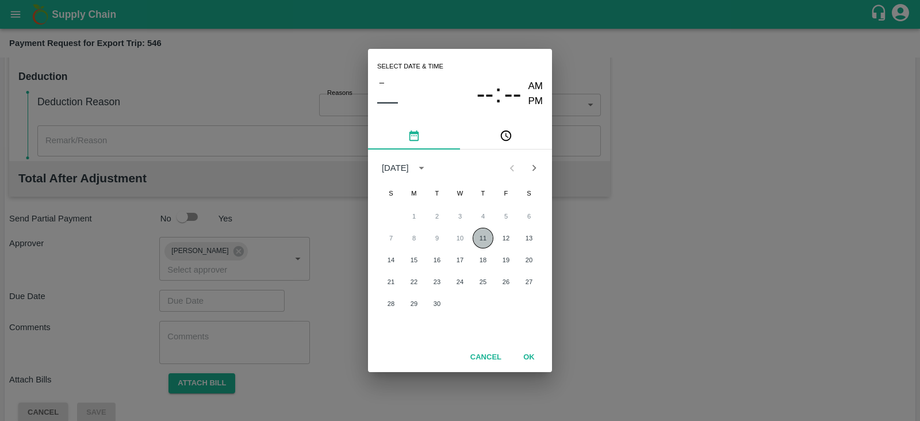
click at [483, 232] on button "11" at bounding box center [483, 238] width 21 height 21
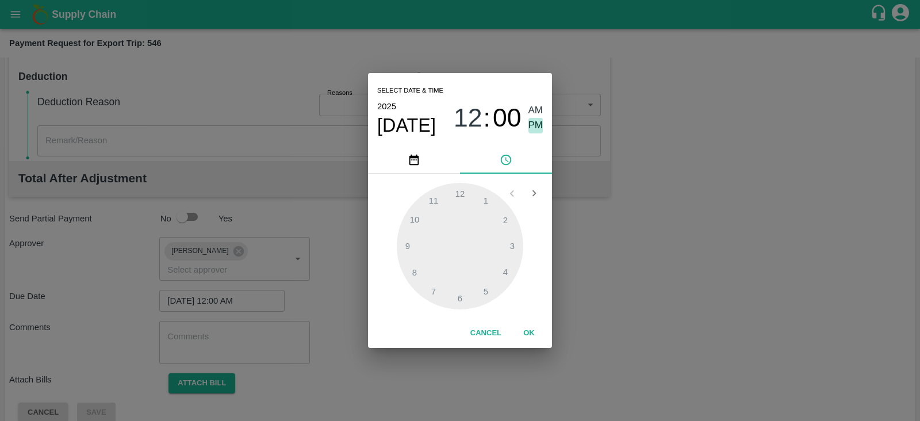
click at [538, 125] on span "PM" at bounding box center [535, 126] width 15 height 16
click at [485, 293] on div at bounding box center [460, 246] width 126 height 126
type input "11/09/2025 05:00 PM"
click at [535, 327] on button "OK" at bounding box center [529, 333] width 37 height 20
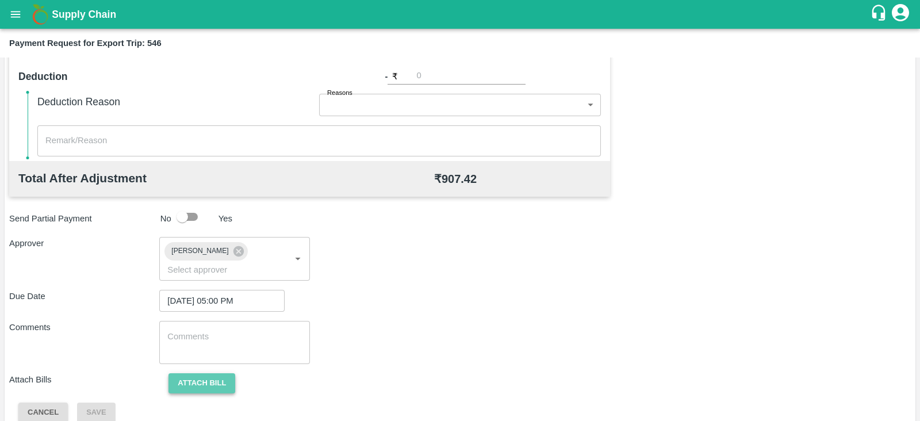
click at [201, 373] on button "Attach bill" at bounding box center [201, 383] width 67 height 20
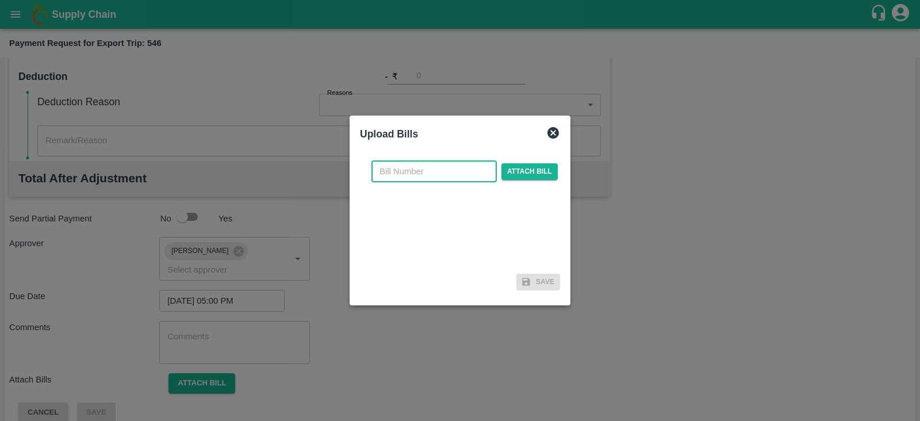
click at [428, 177] on input "text" at bounding box center [433, 171] width 125 height 22
paste input "MH26IN1000216836"
type input "MH26IN1000216836"
click at [507, 167] on span "Attach bill" at bounding box center [529, 171] width 56 height 17
click at [0, 0] on input "Attach bill" at bounding box center [0, 0] width 0 height 0
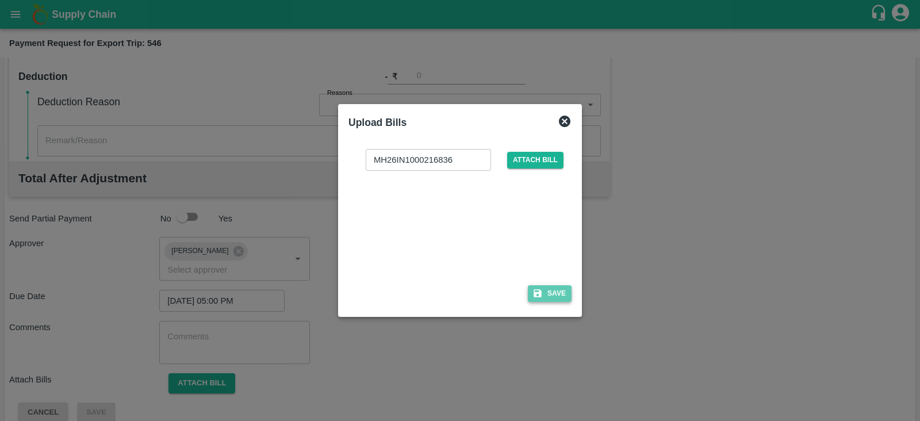
click at [546, 291] on button "Save" at bounding box center [550, 293] width 44 height 17
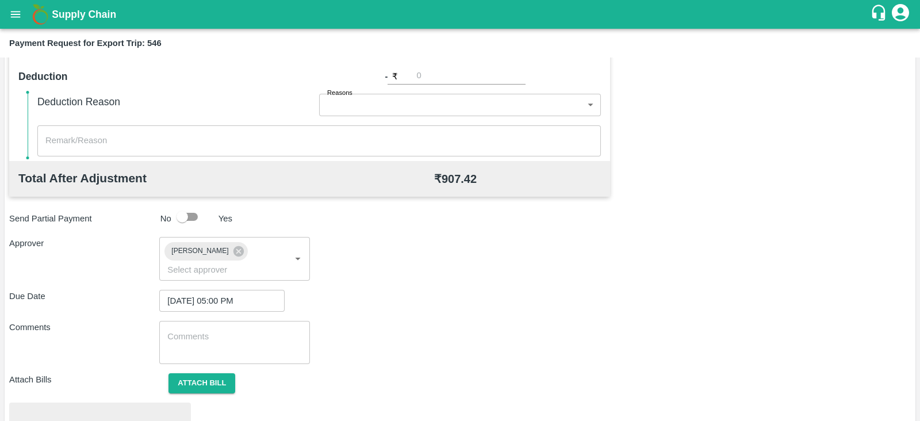
scroll to position [436, 0]
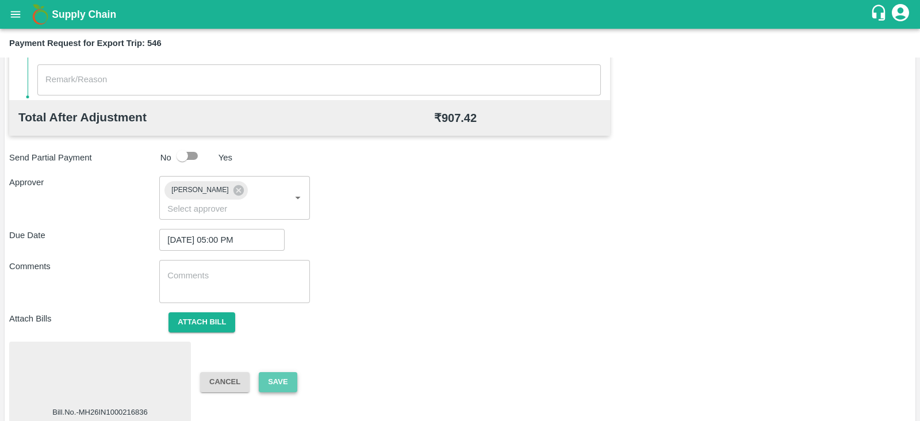
click at [272, 372] on button "Save" at bounding box center [278, 382] width 38 height 20
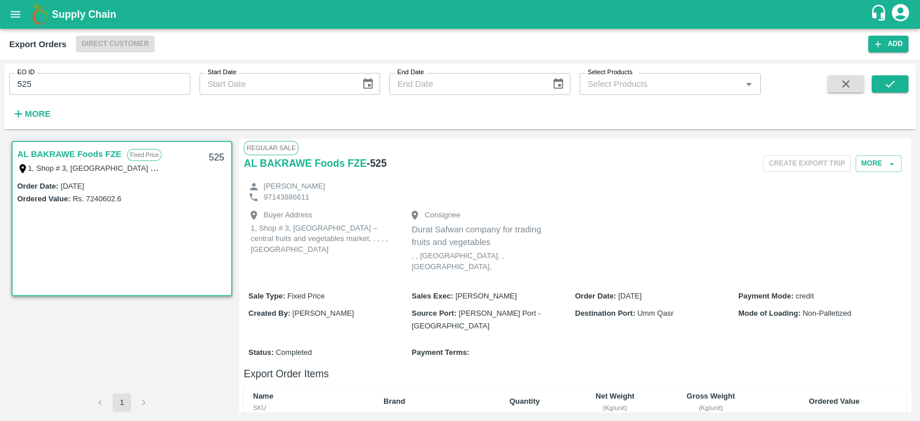
scroll to position [228, 0]
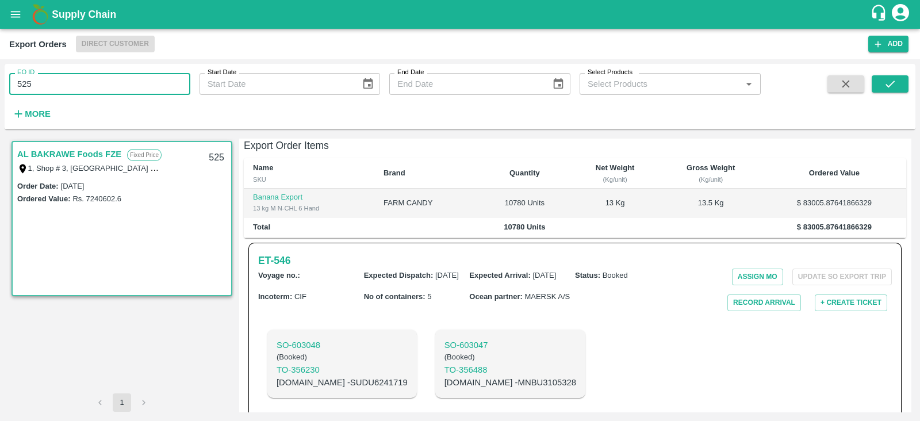
click at [144, 86] on input "525" at bounding box center [99, 84] width 181 height 22
type input "525"
click at [98, 83] on input "EO ID" at bounding box center [99, 84] width 181 height 22
type input "522"
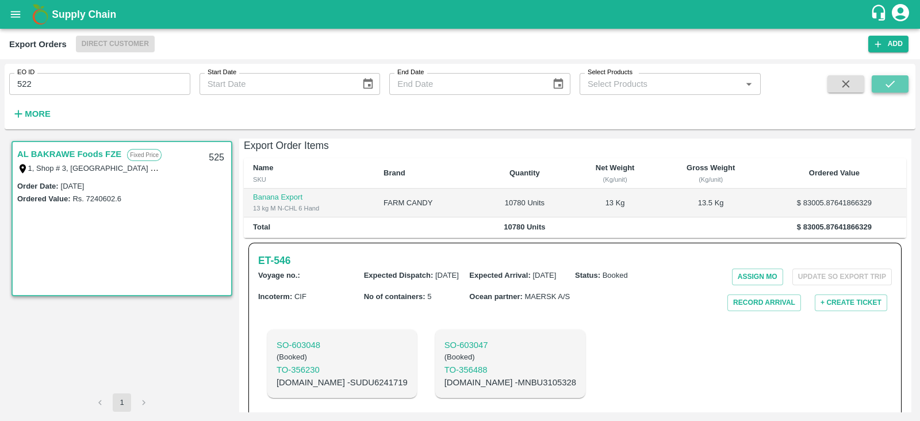
click at [883, 83] on button "submit" at bounding box center [890, 83] width 37 height 17
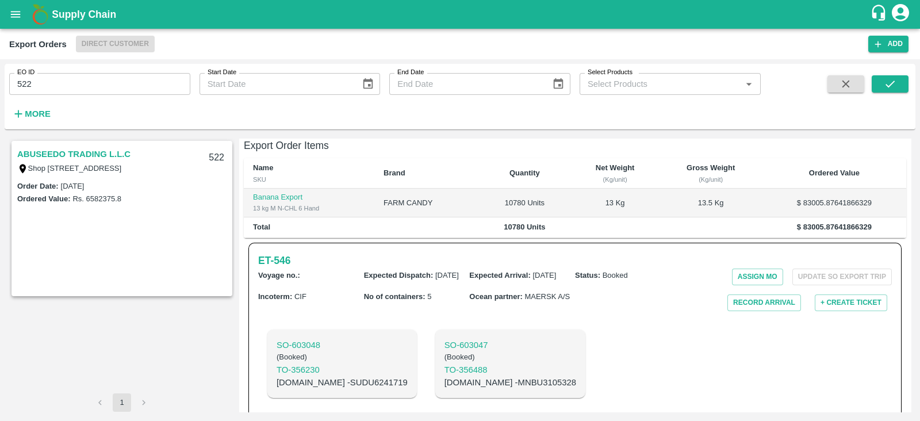
click at [120, 154] on link "ABUSEEDO TRADING L.L.C" at bounding box center [73, 154] width 113 height 15
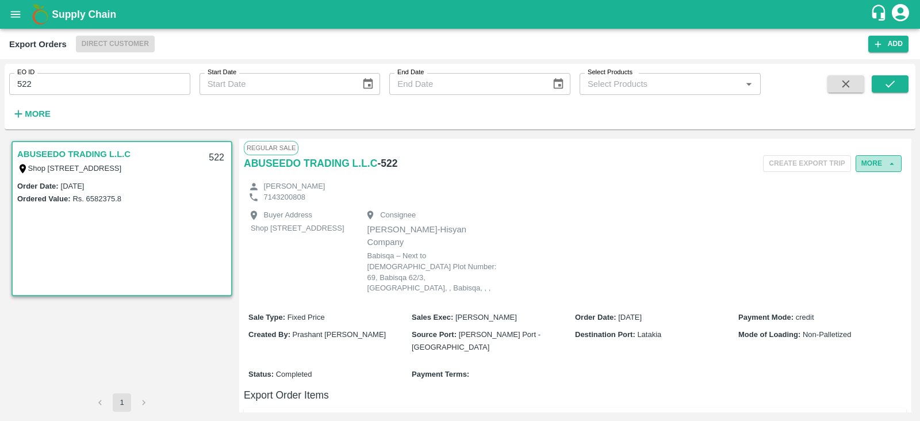
click at [887, 164] on icon "button" at bounding box center [892, 164] width 10 height 10
click at [879, 170] on button "More" at bounding box center [879, 163] width 46 height 17
click at [874, 212] on span "Edit" at bounding box center [879, 216] width 22 height 13
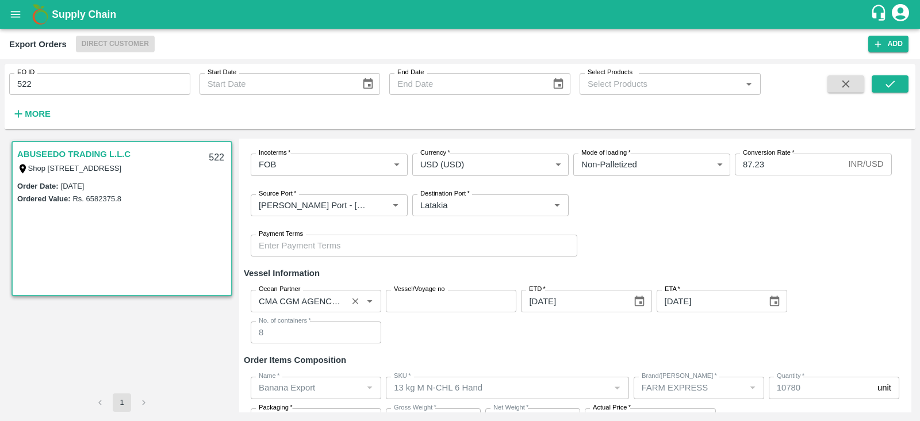
scroll to position [152, 0]
click at [360, 306] on button "Clear" at bounding box center [356, 302] width 16 height 16
click at [328, 300] on input "Ocean Partner" at bounding box center [306, 301] width 105 height 15
type input "cma"
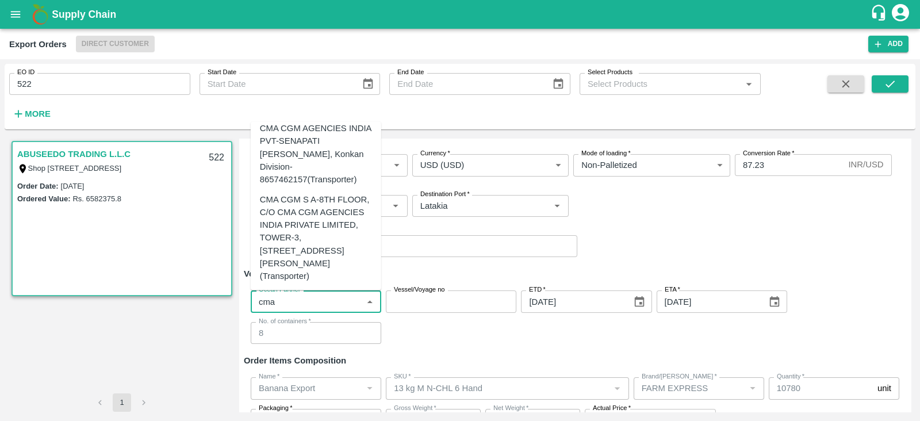
scroll to position [0, 0]
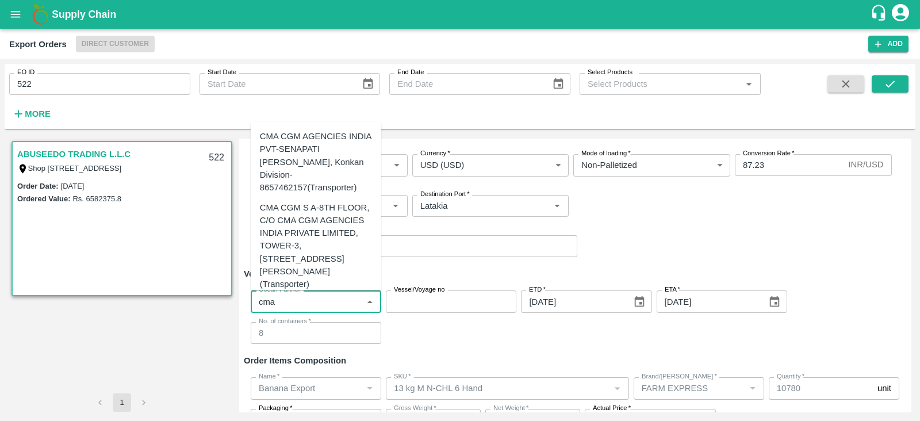
click at [322, 225] on div "CMA CGM S A-8TH FLOOR, C/O CMA CGM AGENCIES INDIA PRIVATE LIMITED, TOWER-3, ONE…" at bounding box center [316, 246] width 112 height 90
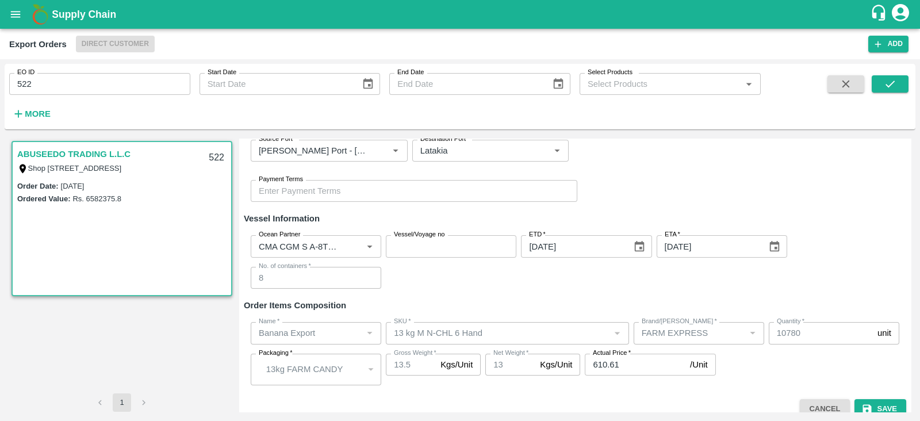
scroll to position [221, 0]
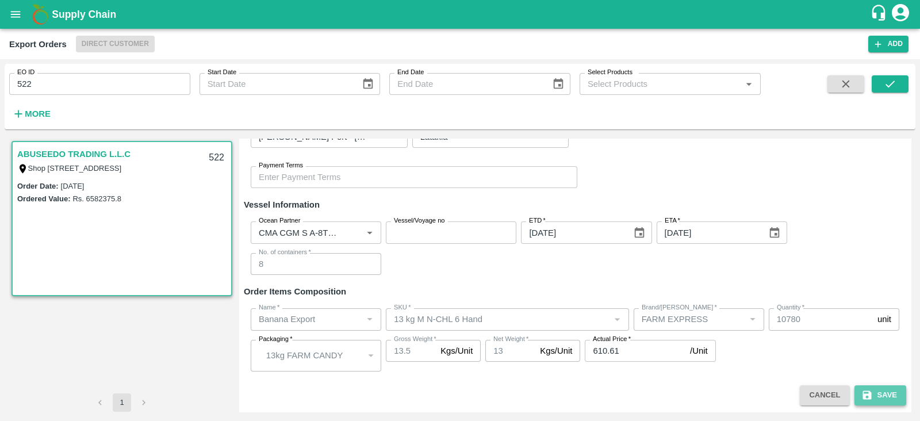
click at [872, 393] on button "Save" at bounding box center [880, 395] width 52 height 20
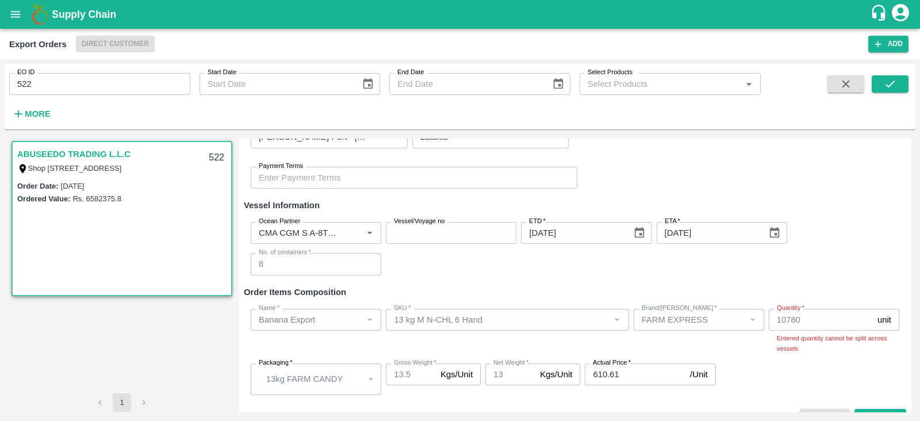
scroll to position [257, 0]
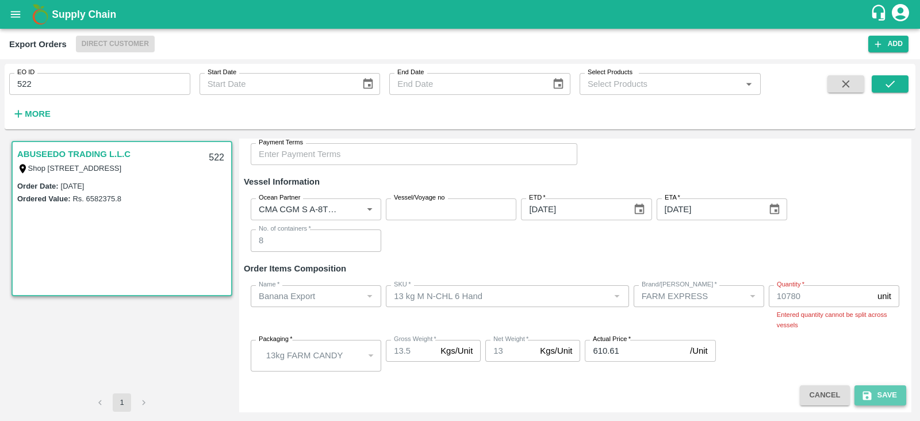
click at [865, 390] on icon "submit" at bounding box center [866, 395] width 11 height 11
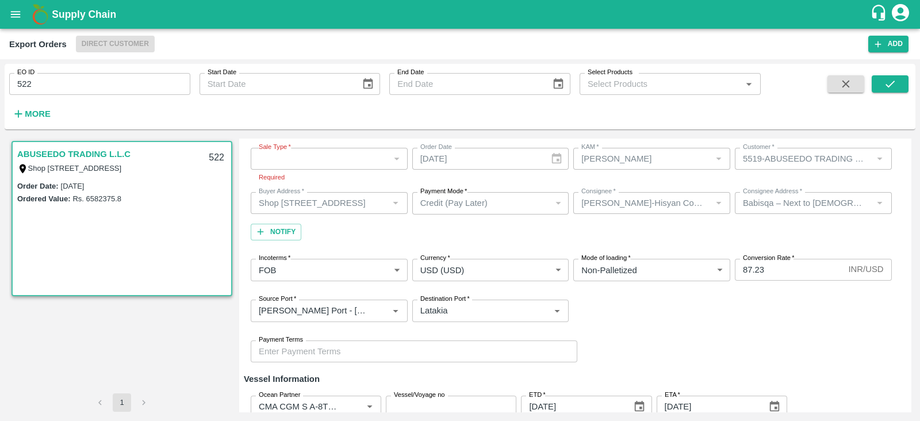
scroll to position [0, 0]
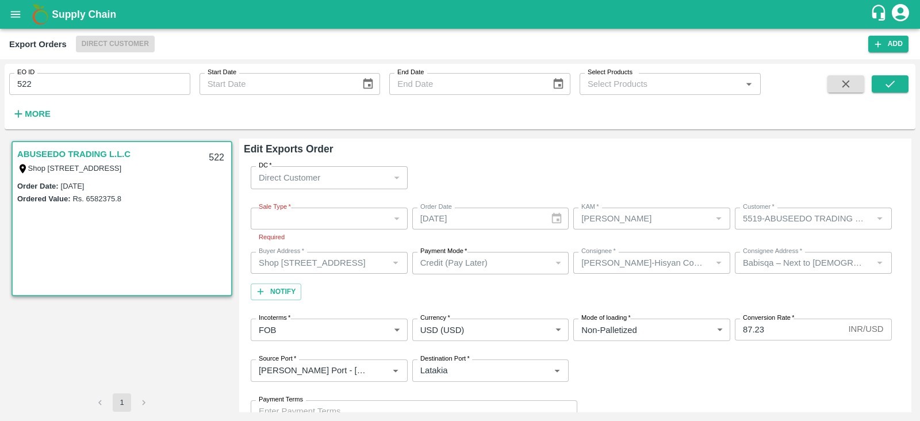
click at [362, 214] on div "​" at bounding box center [329, 219] width 157 height 22
click at [339, 218] on div "​" at bounding box center [329, 219] width 157 height 22
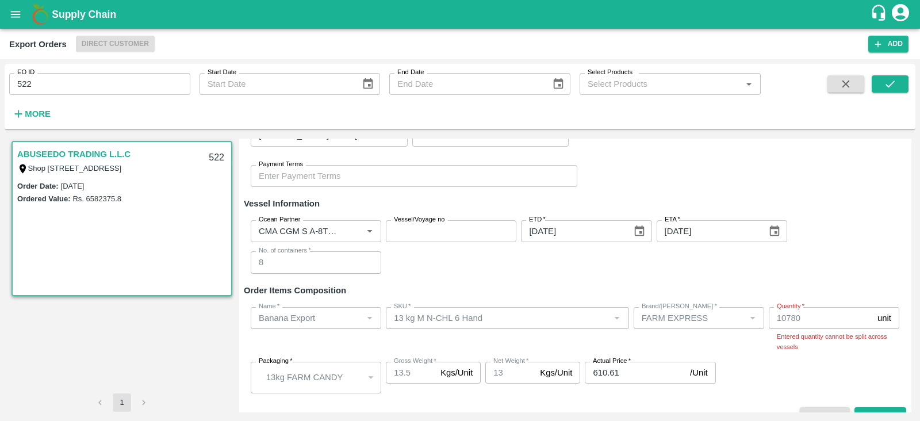
scroll to position [257, 0]
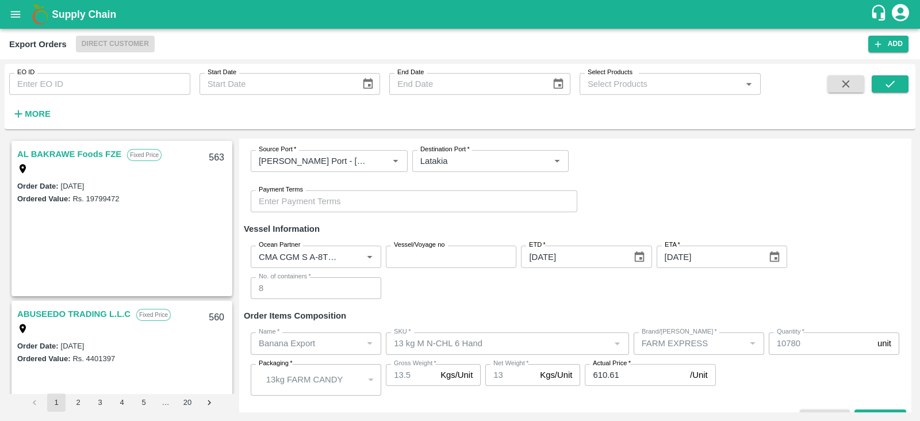
scroll to position [221, 0]
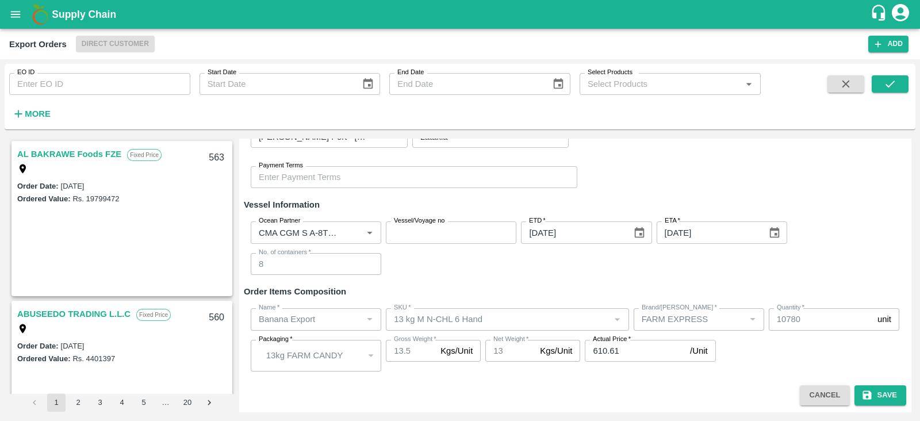
click at [540, 283] on div "Ocean Partner Ocean Partner Vessel/Voyage no Vessel/Voyage no ETD   * 24/08/202…" at bounding box center [575, 248] width 662 height 72
click at [883, 399] on button "Save" at bounding box center [880, 395] width 52 height 20
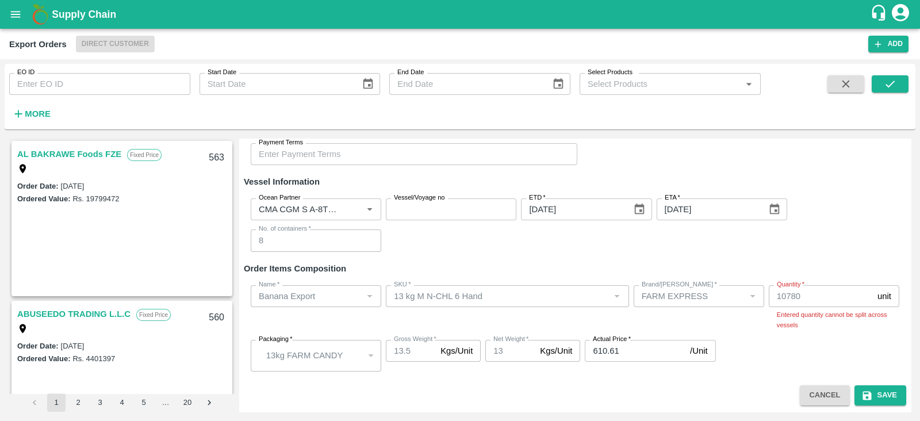
scroll to position [256, 0]
click at [331, 209] on input "Ocean Partner" at bounding box center [299, 209] width 90 height 15
click at [431, 251] on div "Ocean Partner Ocean Partner Vessel/Voyage no Vessel/Voyage no ETD   * 24/08/202…" at bounding box center [575, 226] width 662 height 72
click at [324, 205] on input "Ocean Partner" at bounding box center [299, 209] width 90 height 15
click at [485, 262] on h6 "Order Items Composition" at bounding box center [575, 269] width 662 height 15
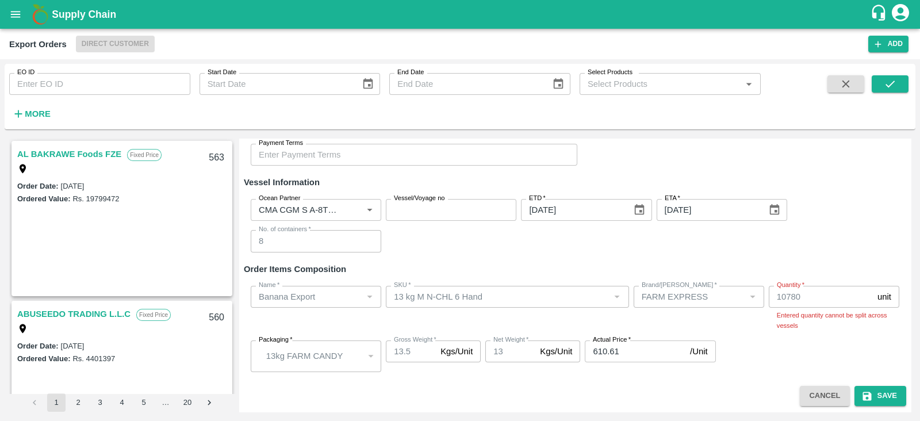
scroll to position [257, 0]
click at [337, 212] on input "Ocean Partner" at bounding box center [299, 209] width 90 height 15
click at [481, 259] on div "Ocean Partner Ocean Partner Vessel/Voyage no Vessel/Voyage no ETD   * 24/08/202…" at bounding box center [575, 225] width 662 height 72
click at [319, 209] on input "Ocean Partner" at bounding box center [299, 209] width 90 height 15
click at [433, 243] on div "Ocean Partner Ocean Partner Vessel/Voyage no Vessel/Voyage no ETD   * 24/08/202…" at bounding box center [575, 225] width 662 height 72
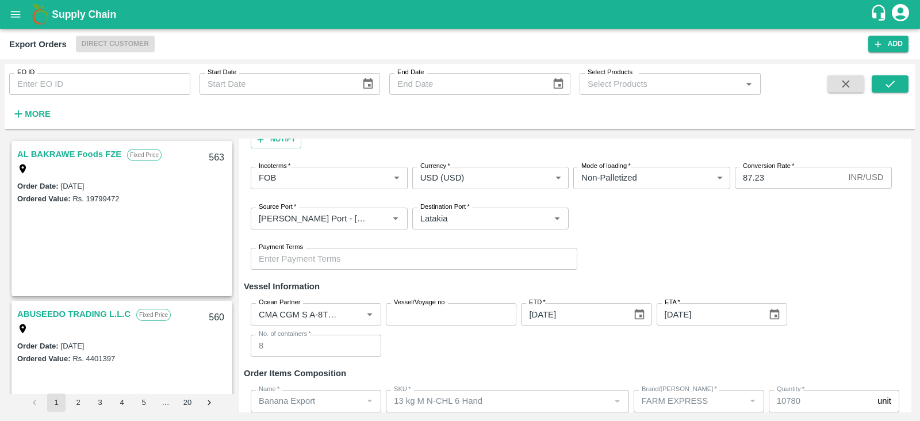
scroll to position [210, 0]
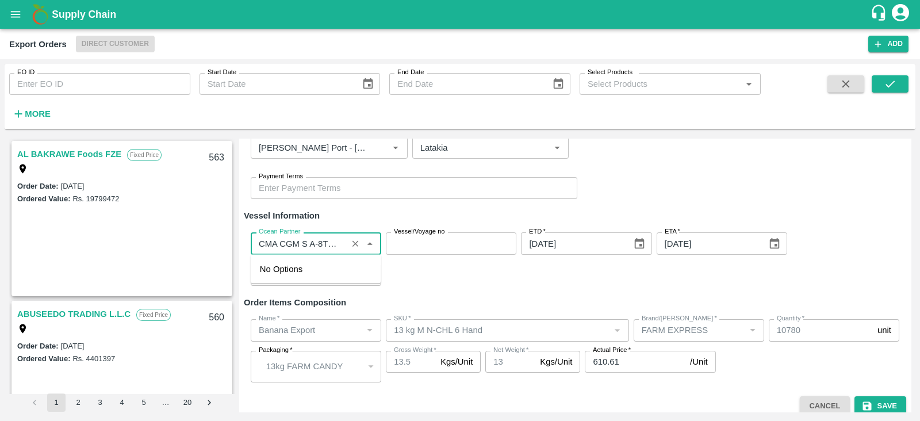
click at [339, 244] on input "Ocean Partner" at bounding box center [299, 243] width 90 height 15
click at [444, 287] on div "Ocean Partner Ocean Partner Vessel/Voyage no Vessel/Voyage no ETD   * [DATE] ET…" at bounding box center [575, 259] width 662 height 72
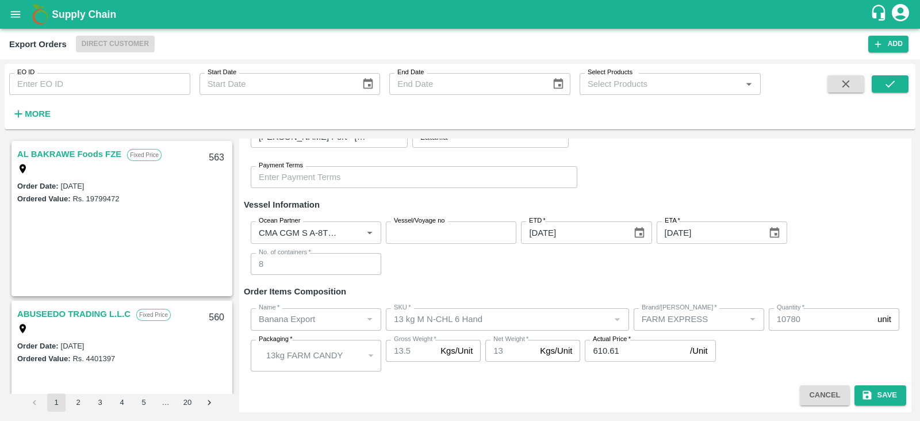
scroll to position [221, 0]
click at [337, 231] on input "Ocean Partner" at bounding box center [299, 232] width 90 height 15
click at [410, 262] on div "Ocean Partner Ocean Partner Vessel/Voyage no Vessel/Voyage no ETD   * 24/08/202…" at bounding box center [575, 248] width 662 height 72
click at [527, 268] on div "Ocean Partner Ocean Partner Vessel/Voyage no Vessel/Voyage no ETD   * 24/08/202…" at bounding box center [575, 248] width 662 height 72
click at [343, 231] on input "Ocean Partner" at bounding box center [299, 232] width 90 height 15
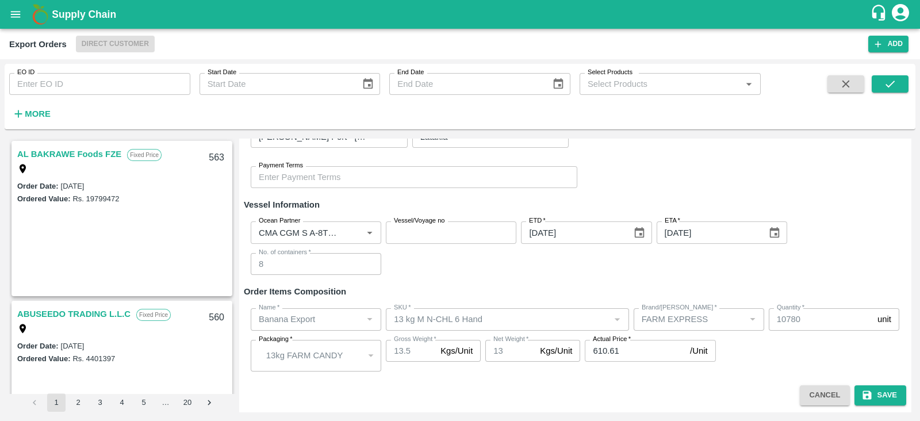
click at [420, 268] on div "Ocean Partner Ocean Partner Vessel/Voyage no Vessel/Voyage no ETD   * 24/08/202…" at bounding box center [575, 248] width 662 height 72
click at [340, 231] on input "Ocean Partner" at bounding box center [299, 232] width 90 height 15
click at [413, 254] on div "Ocean Partner Ocean Partner Vessel/Voyage no Vessel/Voyage no ETD   * 24/08/202…" at bounding box center [575, 248] width 662 height 72
click at [128, 89] on input "EO ID" at bounding box center [99, 84] width 181 height 22
type input "522"
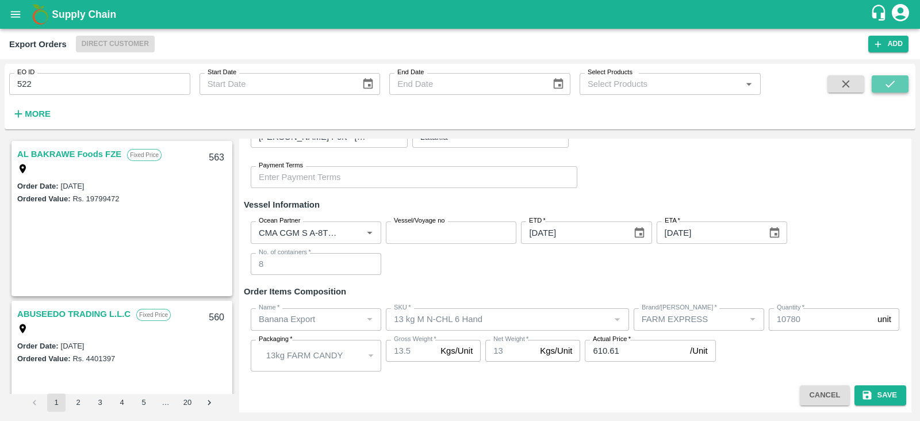
click at [897, 89] on button "submit" at bounding box center [890, 83] width 37 height 17
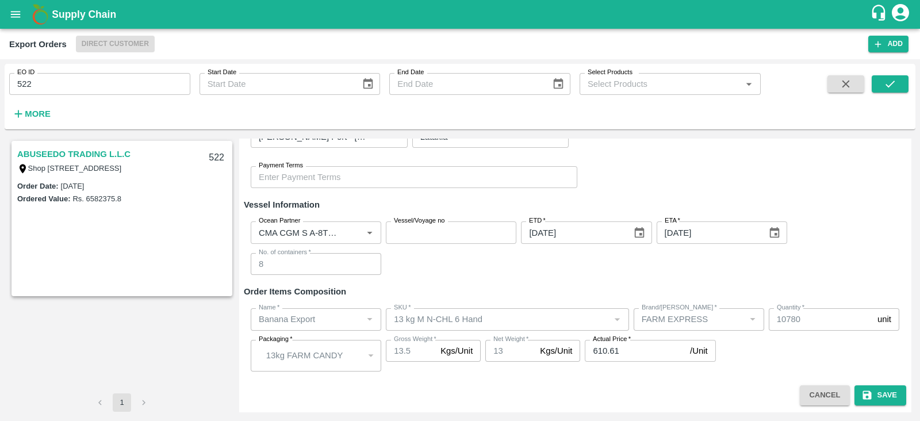
click at [126, 153] on link "ABUSEEDO TRADING L.L.C" at bounding box center [73, 154] width 113 height 15
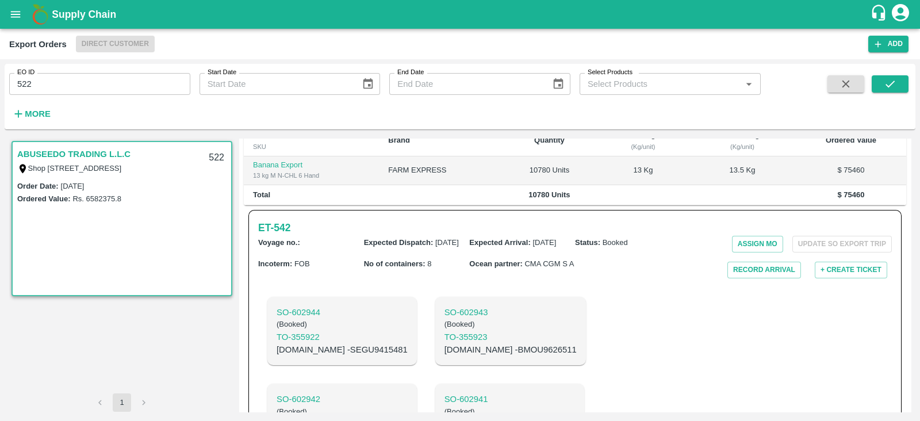
scroll to position [281, 0]
click at [283, 221] on h6 "ET- 542" at bounding box center [274, 229] width 32 height 16
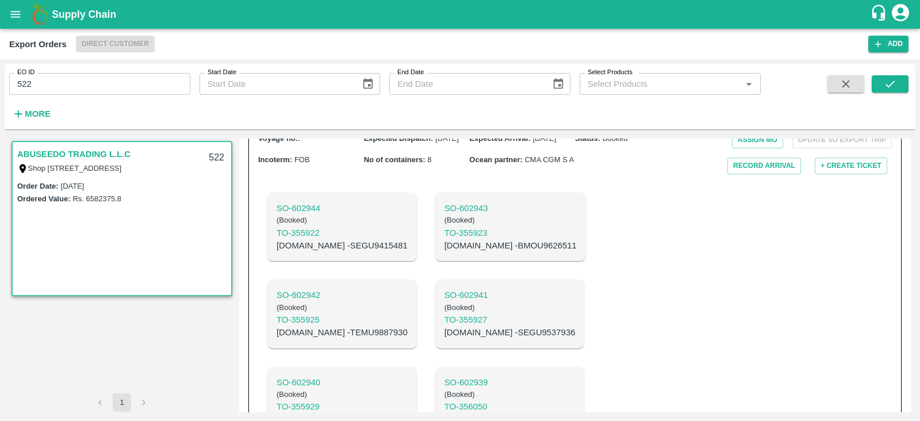
scroll to position [229, 0]
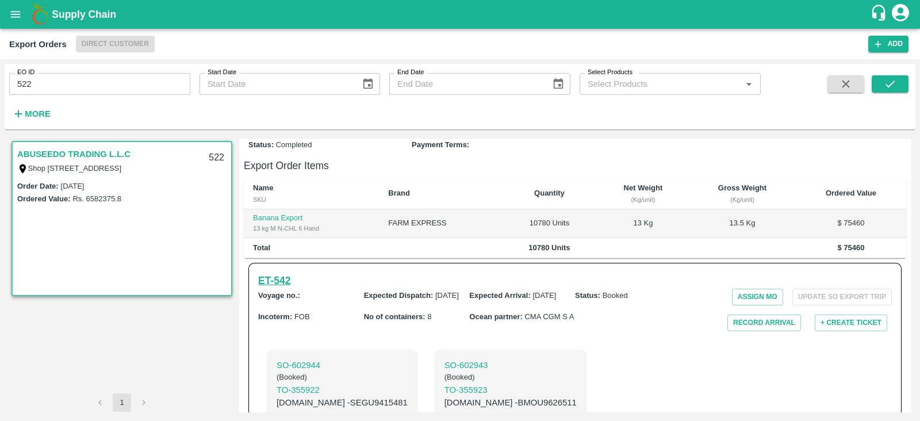
click at [283, 273] on h6 "ET- 542" at bounding box center [274, 281] width 32 height 16
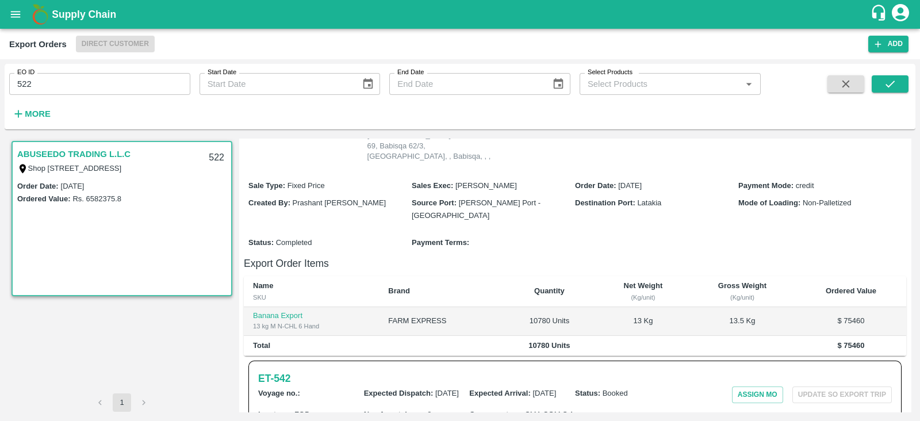
scroll to position [131, 0]
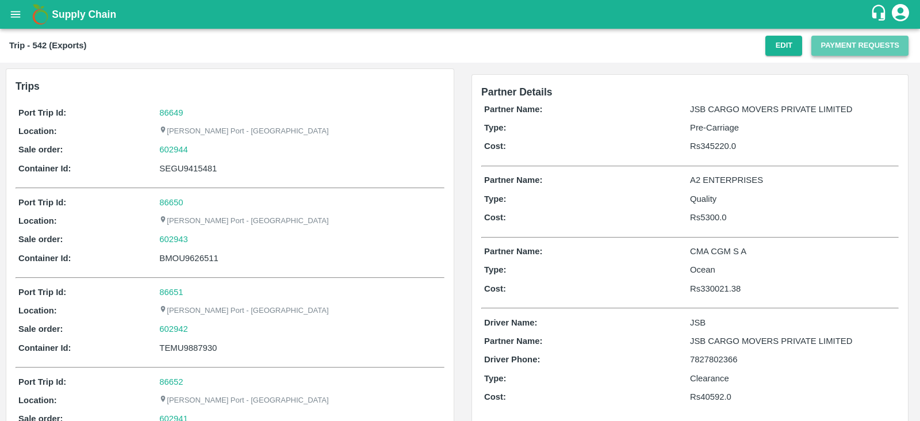
click at [841, 49] on button "Payment Requests" at bounding box center [859, 46] width 97 height 20
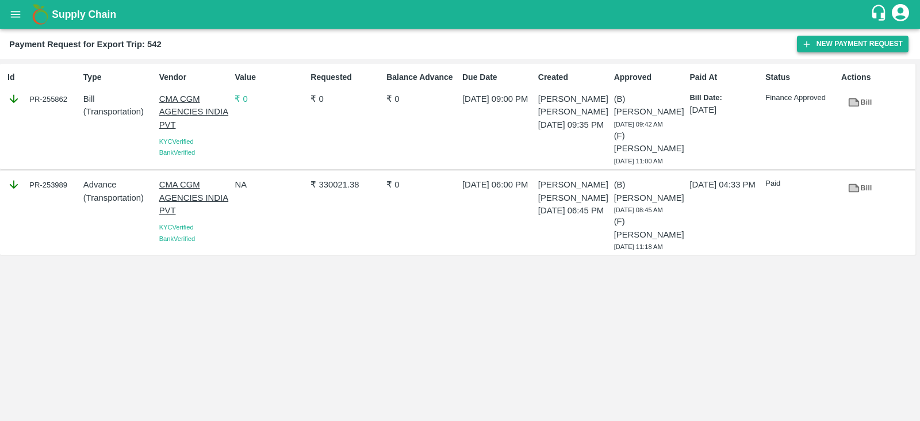
click at [834, 49] on button "New Payment Request" at bounding box center [853, 44] width 112 height 17
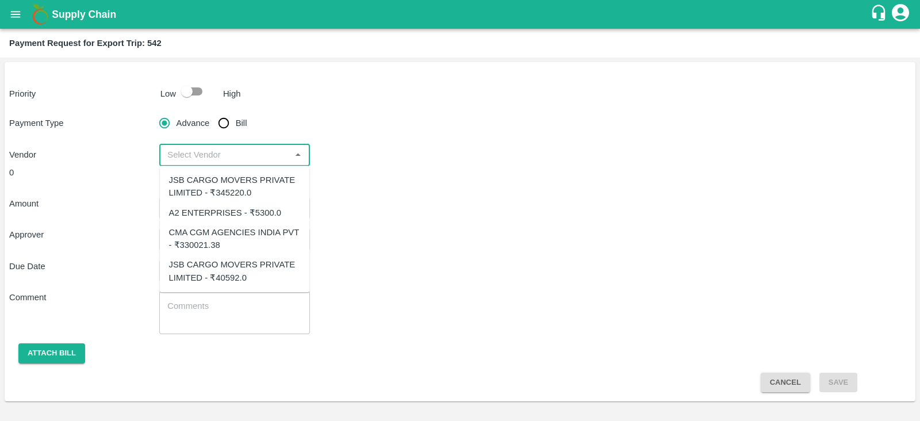
click at [201, 152] on input "input" at bounding box center [225, 154] width 124 height 15
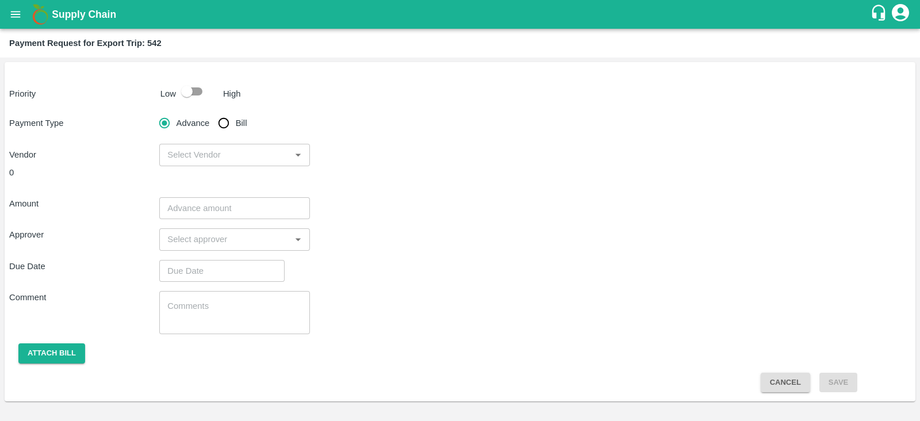
click at [434, 166] on div "0" at bounding box center [309, 172] width 601 height 13
click at [9, 16] on icon "open drawer" at bounding box center [15, 14] width 13 height 13
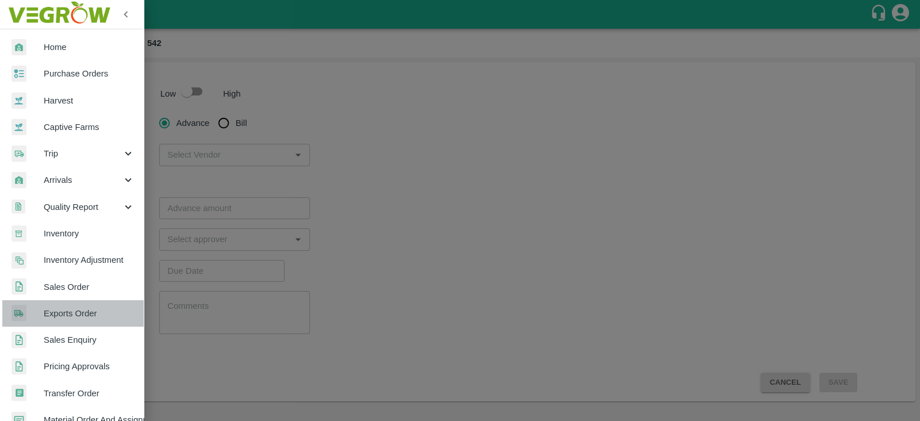
click at [79, 308] on span "Exports Order" at bounding box center [89, 313] width 91 height 13
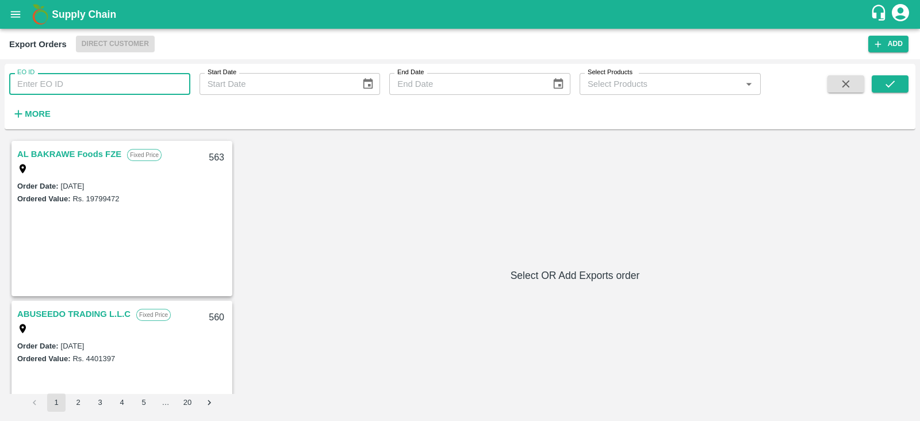
click at [118, 85] on input "EO ID" at bounding box center [99, 84] width 181 height 22
type input "532"
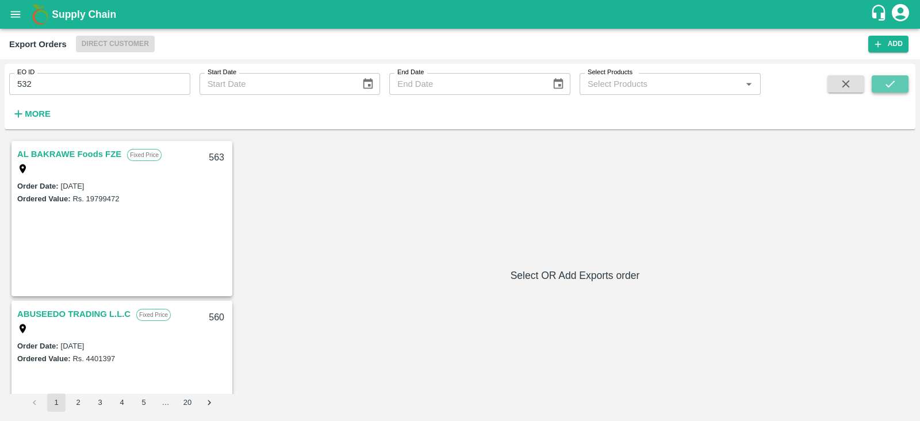
click at [880, 87] on button "submit" at bounding box center [890, 83] width 37 height 17
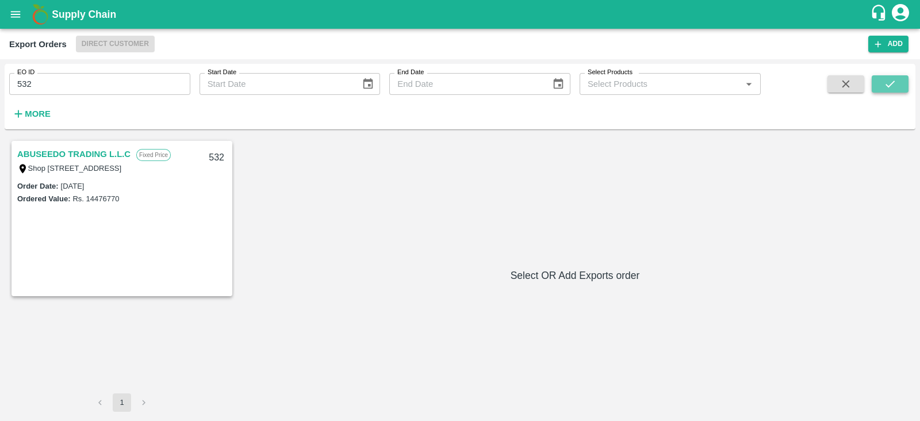
click at [880, 87] on button "submit" at bounding box center [890, 83] width 37 height 17
click at [98, 149] on link "ABUSEEDO TRADING L.L.C" at bounding box center [73, 154] width 113 height 15
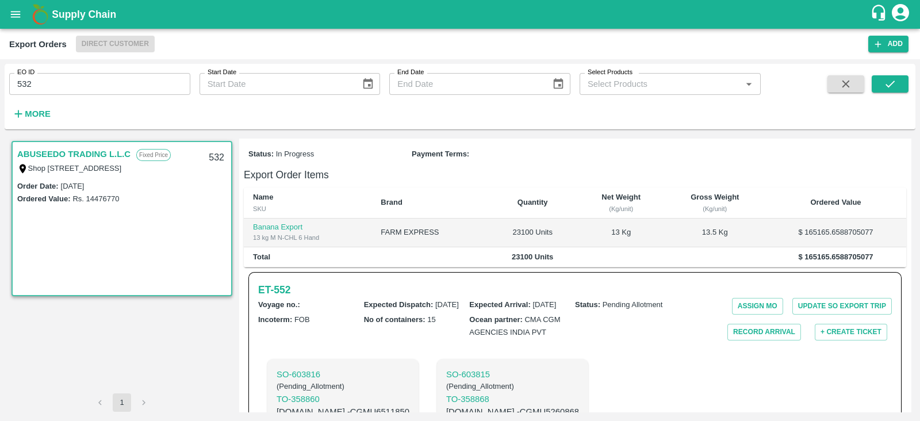
scroll to position [221, 0]
click at [285, 281] on h6 "ET- 552" at bounding box center [274, 289] width 32 height 16
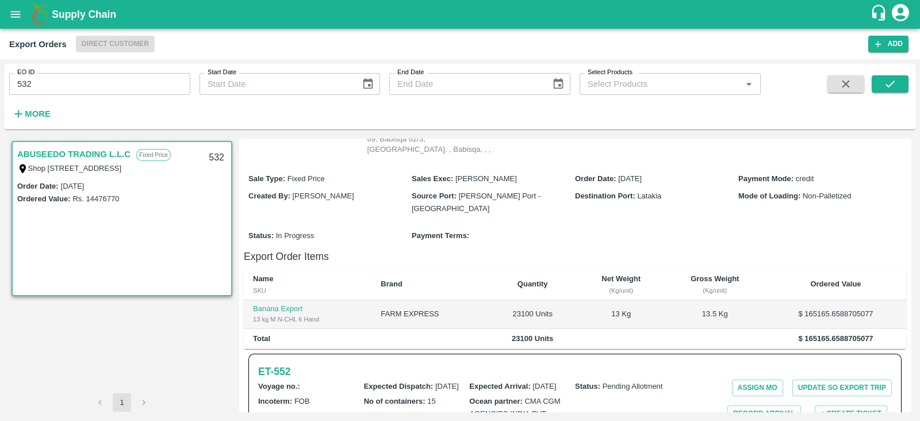
scroll to position [0, 0]
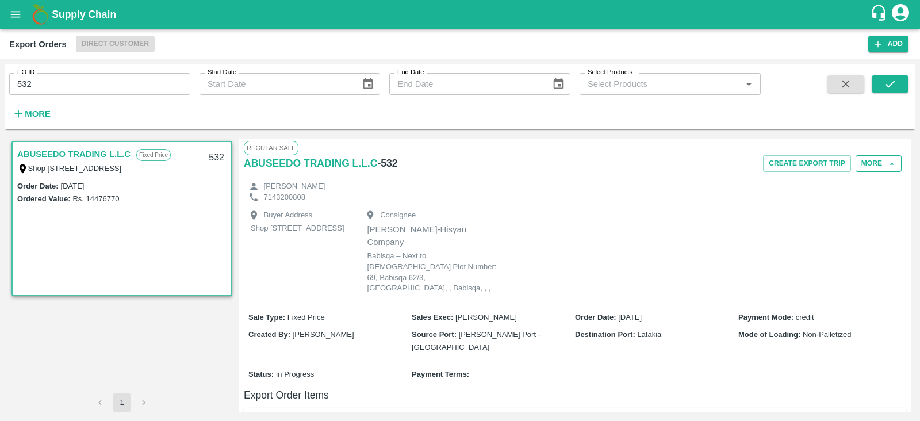
click at [872, 159] on button "More" at bounding box center [879, 163] width 46 height 17
click at [872, 215] on span "Edit" at bounding box center [879, 216] width 22 height 13
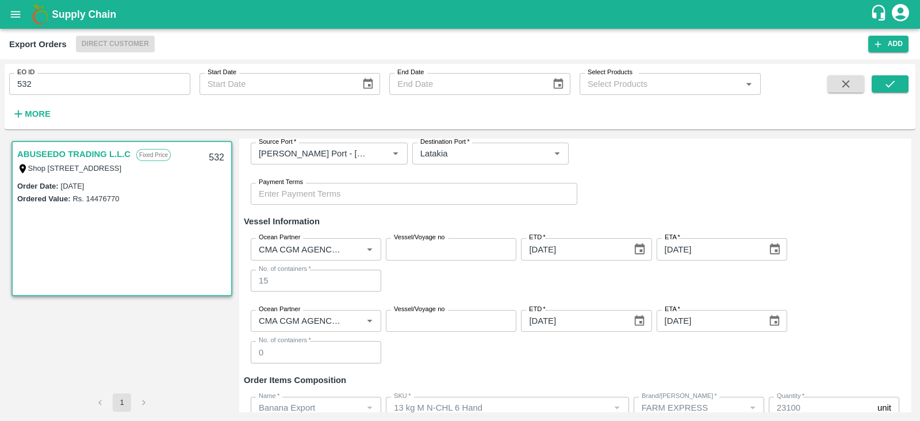
scroll to position [205, 0]
click at [354, 248] on icon "Clear" at bounding box center [355, 248] width 6 height 6
click at [321, 250] on input "Ocean Partner" at bounding box center [306, 248] width 105 height 15
type input "cma"
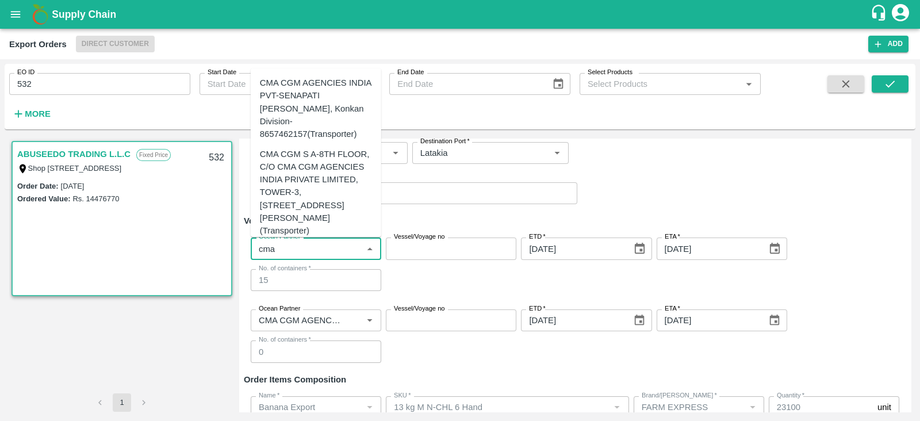
click at [317, 178] on div "CMA CGM S A-8TH FLOOR, C/O CMA CGM AGENCIES INDIA PRIVATE LIMITED, TOWER-3, ONE…" at bounding box center [316, 193] width 112 height 90
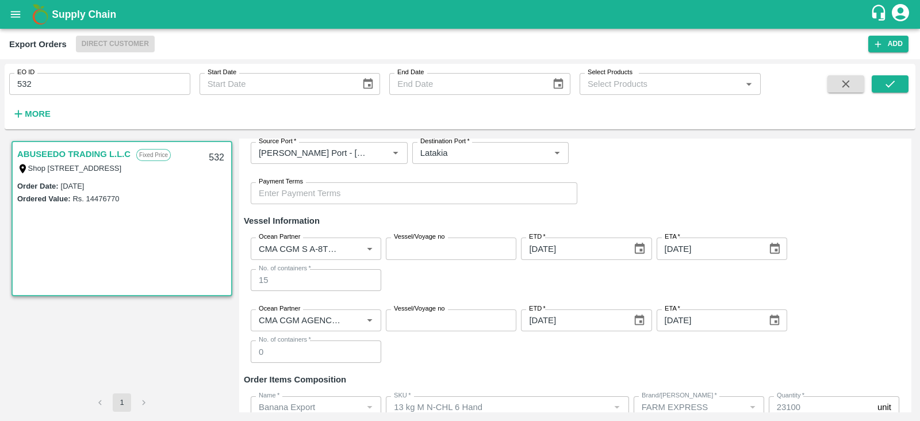
scroll to position [293, 0]
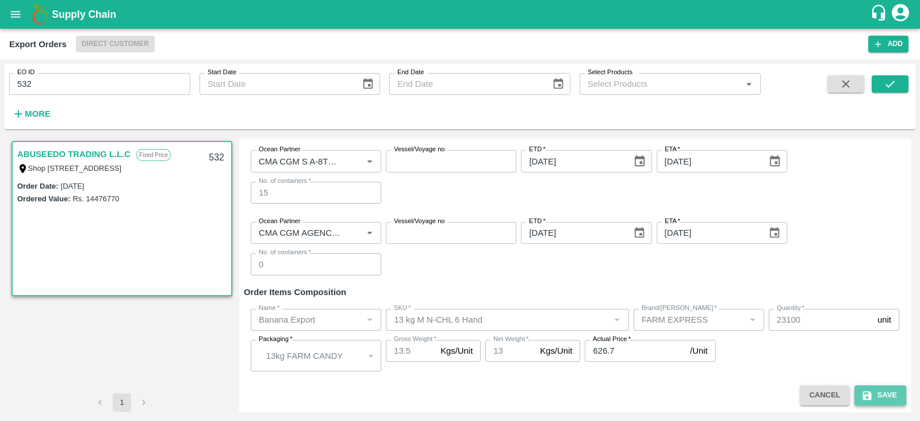
click at [866, 390] on icon "submit" at bounding box center [866, 395] width 11 height 11
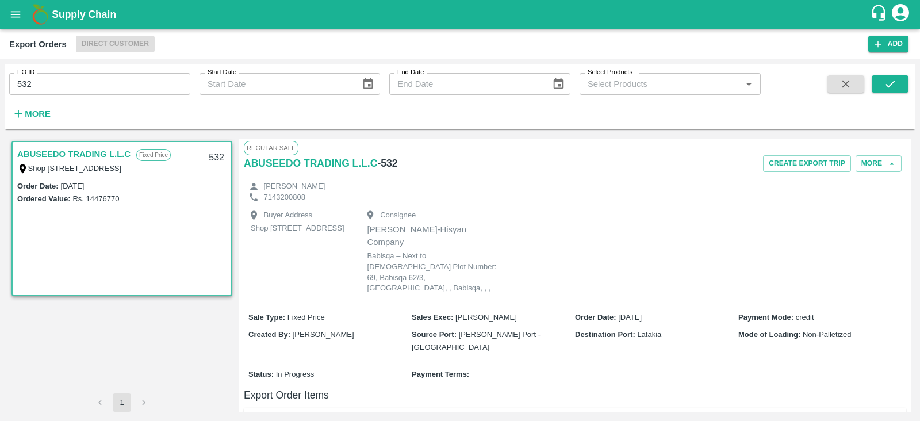
click at [112, 87] on input "532" at bounding box center [99, 84] width 181 height 22
type input "522"
click at [891, 79] on icon "submit" at bounding box center [890, 84] width 13 height 13
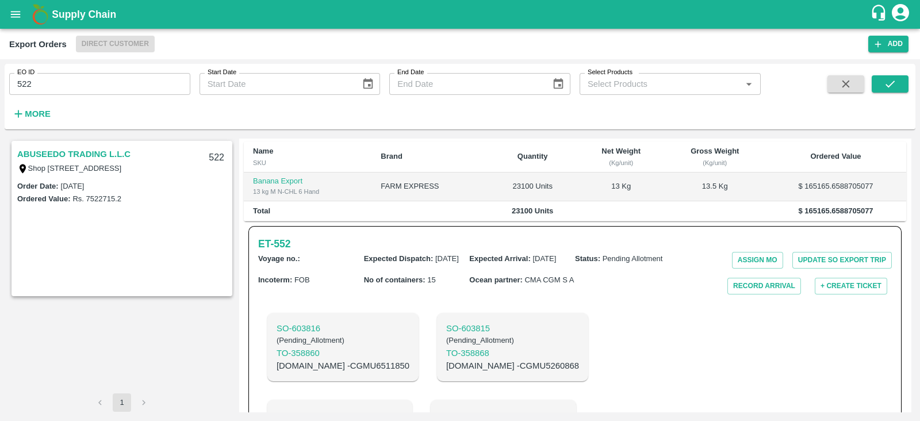
scroll to position [266, 0]
click at [270, 236] on h6 "ET- 552" at bounding box center [274, 244] width 32 height 16
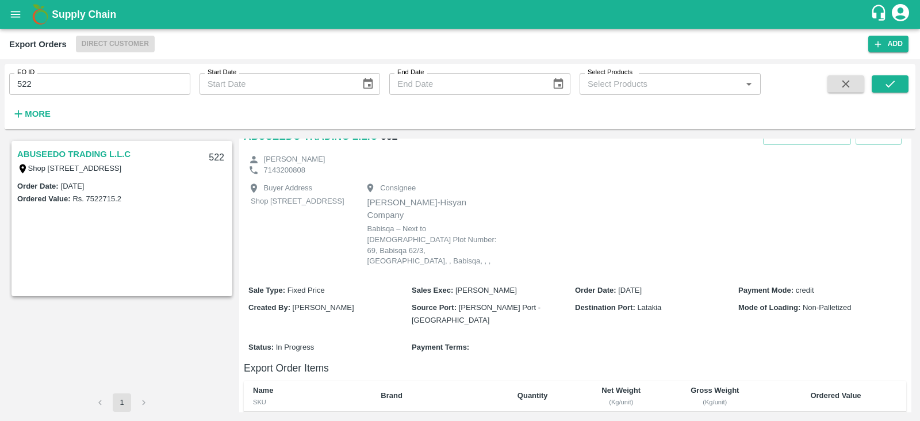
scroll to position [9, 0]
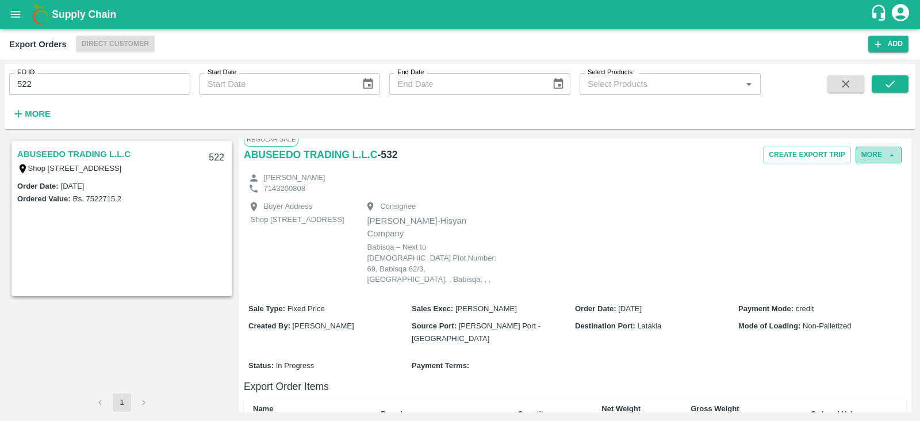
click at [882, 153] on button "More" at bounding box center [879, 155] width 46 height 17
click at [873, 202] on span "Edit" at bounding box center [879, 207] width 22 height 13
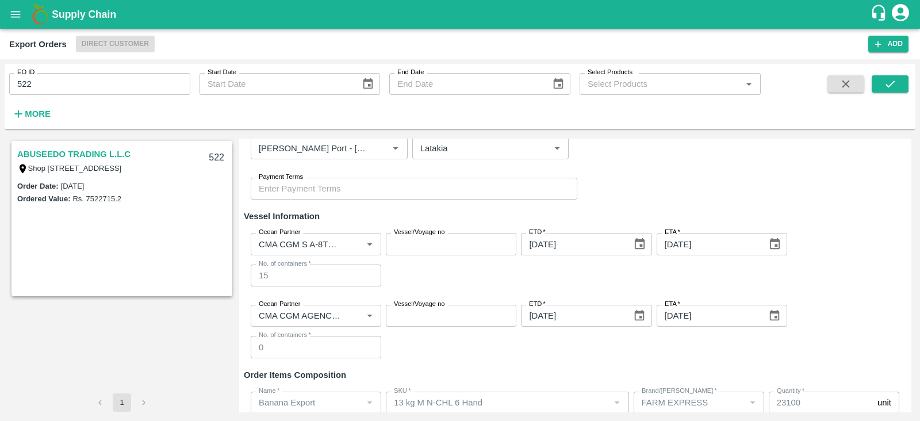
scroll to position [211, 0]
click at [890, 84] on icon "submit" at bounding box center [890, 84] width 13 height 13
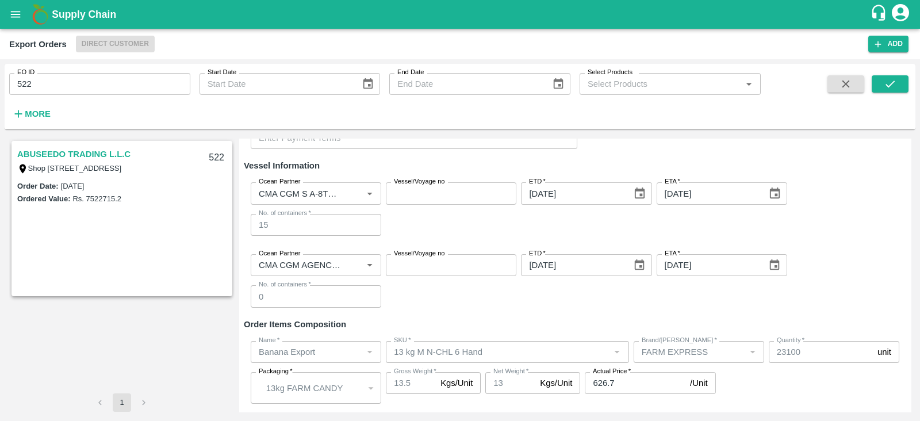
scroll to position [259, 0]
click at [328, 267] on input "Ocean Partner" at bounding box center [299, 266] width 90 height 15
click at [437, 300] on div "Ocean Partner Ocean Partner Vessel/Voyage no Vessel/Voyage no ETD   * 04/09/202…" at bounding box center [575, 283] width 662 height 72
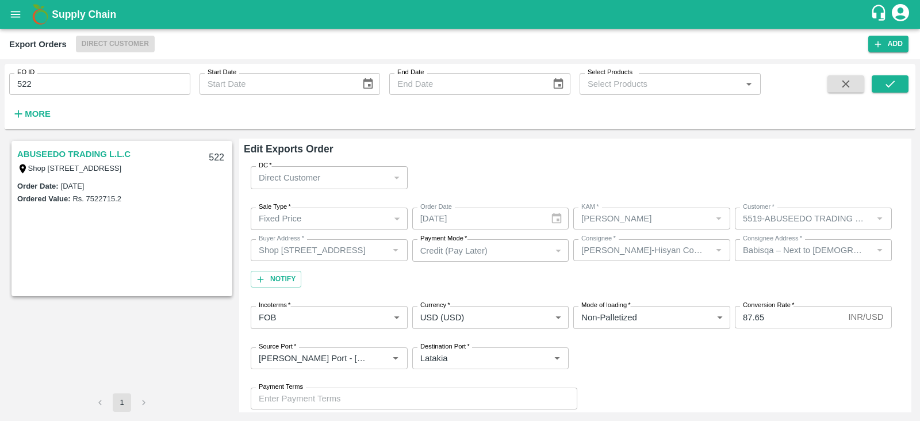
scroll to position [267, 0]
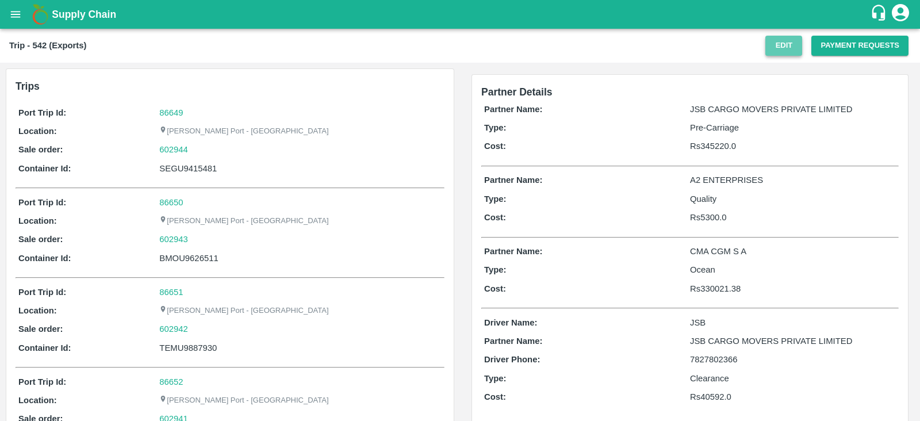
click at [796, 43] on button "Edit" at bounding box center [783, 46] width 37 height 20
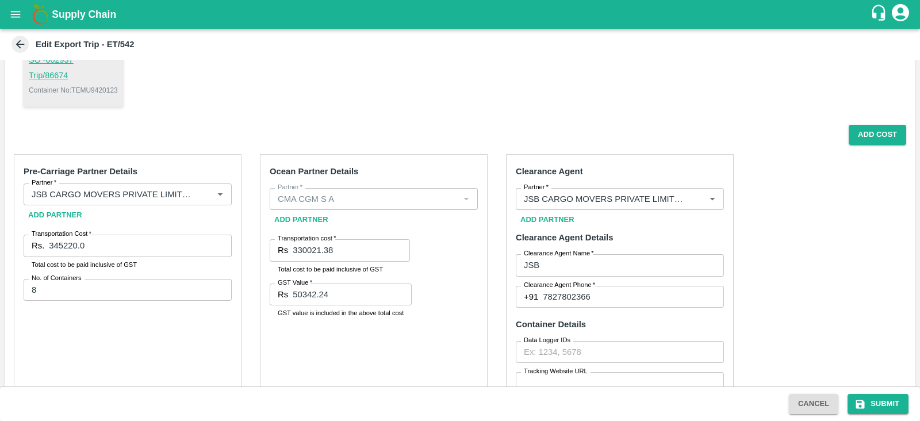
scroll to position [215, 0]
click at [869, 131] on button "Add Cost" at bounding box center [877, 135] width 57 height 20
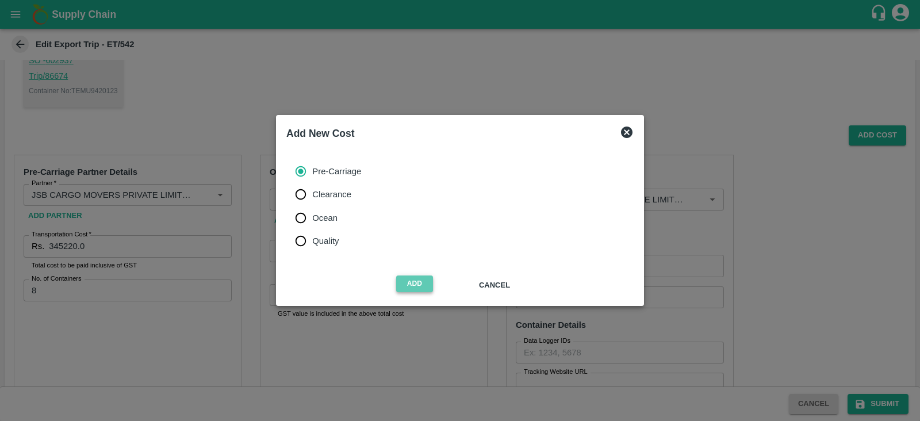
click at [423, 282] on button "Add" at bounding box center [414, 283] width 37 height 17
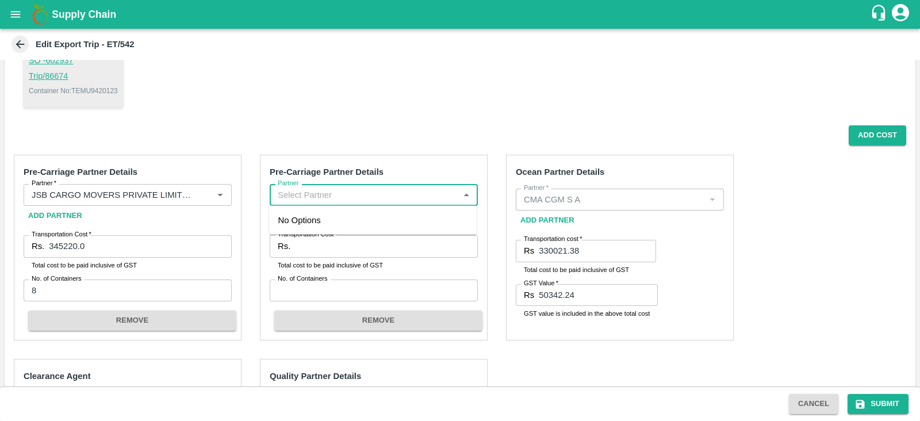
click at [362, 195] on input "Partner" at bounding box center [364, 194] width 182 height 15
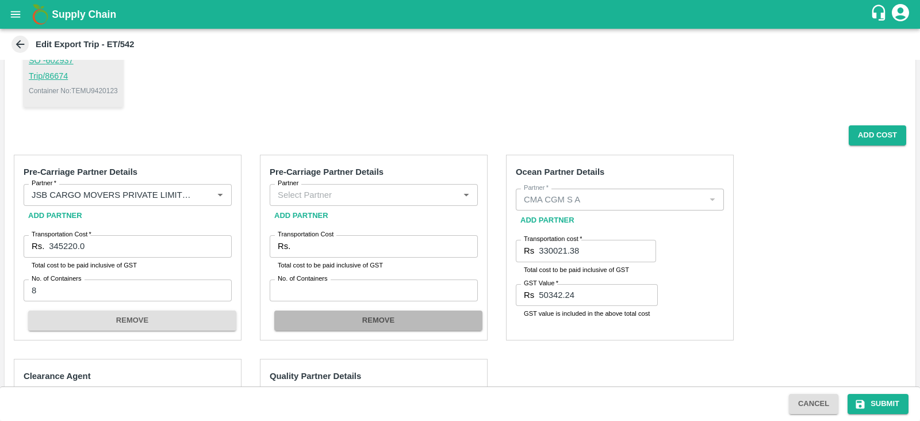
click at [421, 321] on button "REMOVE" at bounding box center [378, 320] width 208 height 20
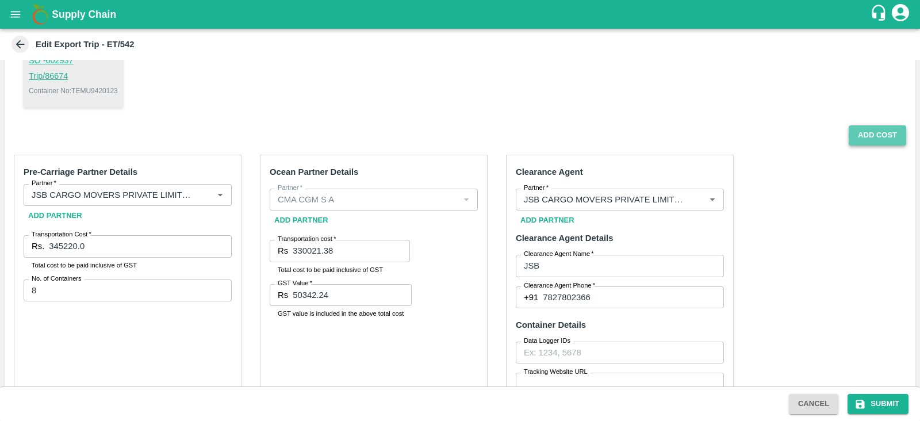
click at [872, 136] on button "Add Cost" at bounding box center [877, 135] width 57 height 20
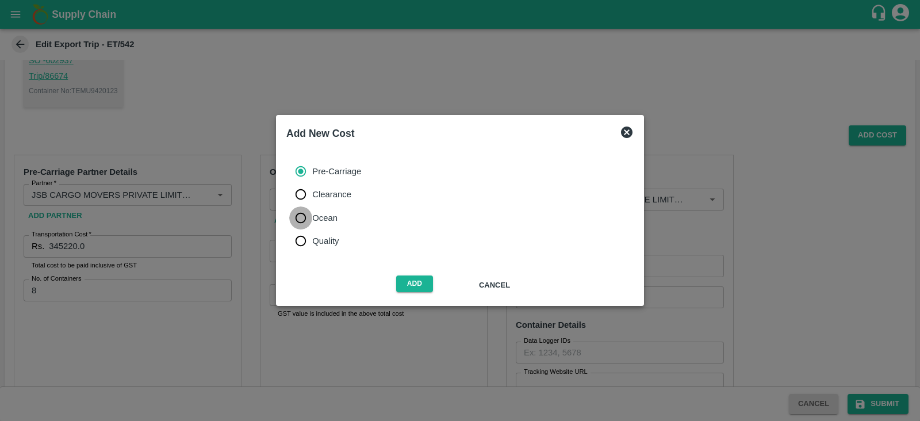
click at [312, 213] on input "Ocean" at bounding box center [300, 217] width 23 height 23
radio input "true"
click at [416, 282] on button "Add" at bounding box center [414, 283] width 37 height 17
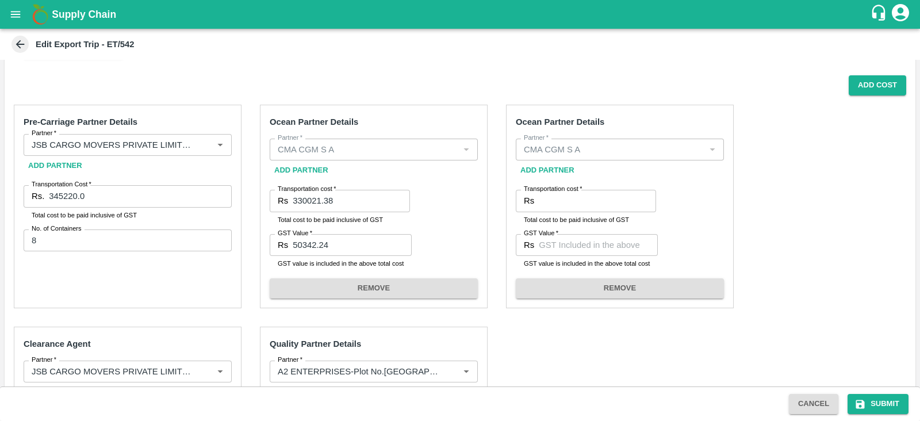
scroll to position [266, 0]
click at [563, 206] on input "Transportation cost   *" at bounding box center [597, 200] width 117 height 22
type input "330021.38"
click at [561, 248] on input "GST Value   *" at bounding box center [598, 244] width 119 height 22
click at [557, 244] on input "503424" at bounding box center [598, 244] width 119 height 22
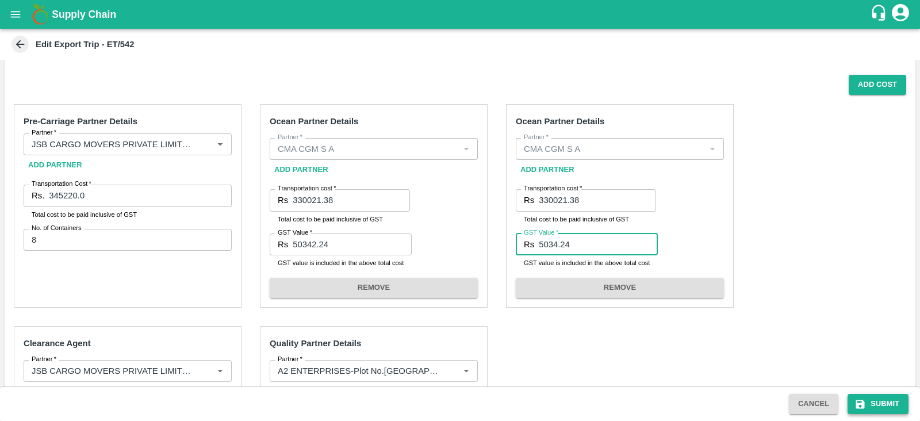
type input "5034.24"
click at [885, 398] on button "Submit" at bounding box center [877, 404] width 61 height 20
click at [876, 404] on button "Submit" at bounding box center [877, 404] width 61 height 20
click at [876, 412] on button "Submit" at bounding box center [877, 404] width 61 height 20
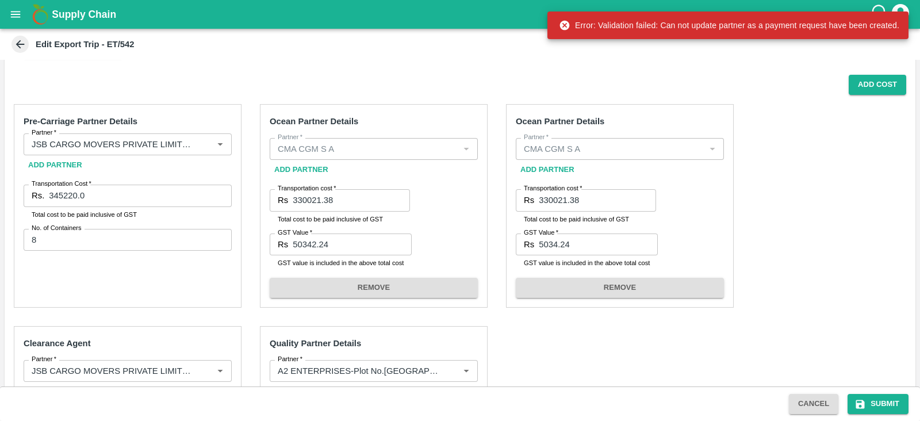
click at [780, 133] on div "Pre-Carriage Partner Details Partner   * Partner   * Add Partner Transportation…" at bounding box center [460, 389] width 911 height 588
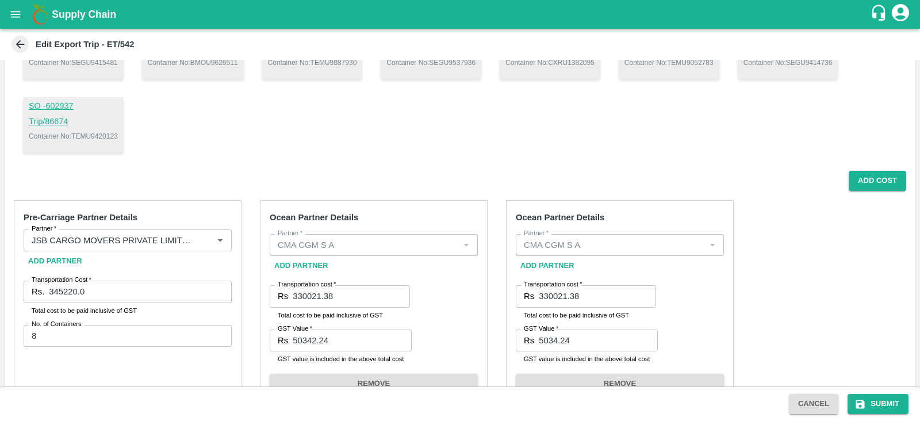
scroll to position [282, 0]
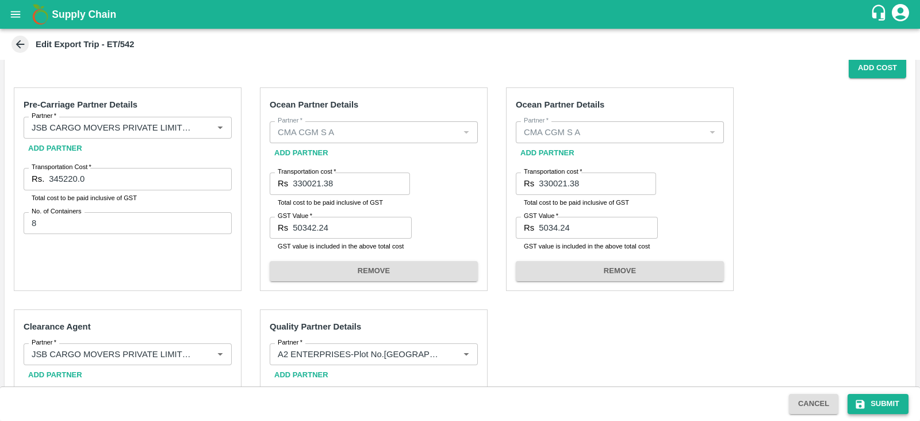
click at [870, 401] on button "Submit" at bounding box center [877, 404] width 61 height 20
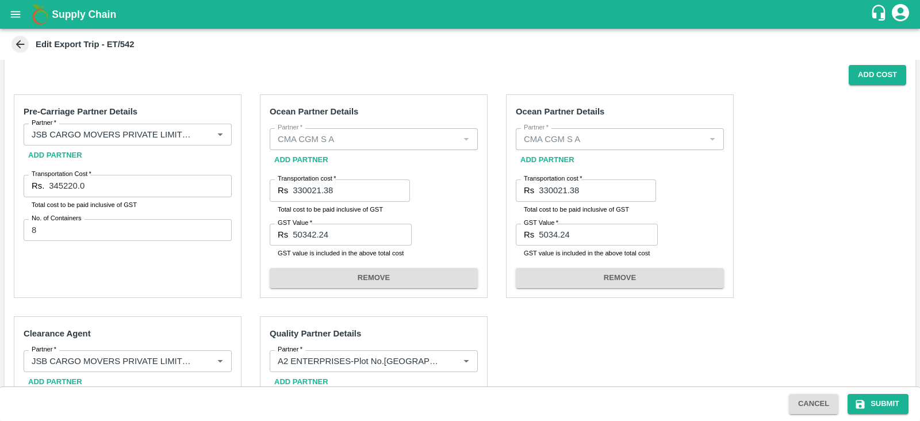
scroll to position [254, 0]
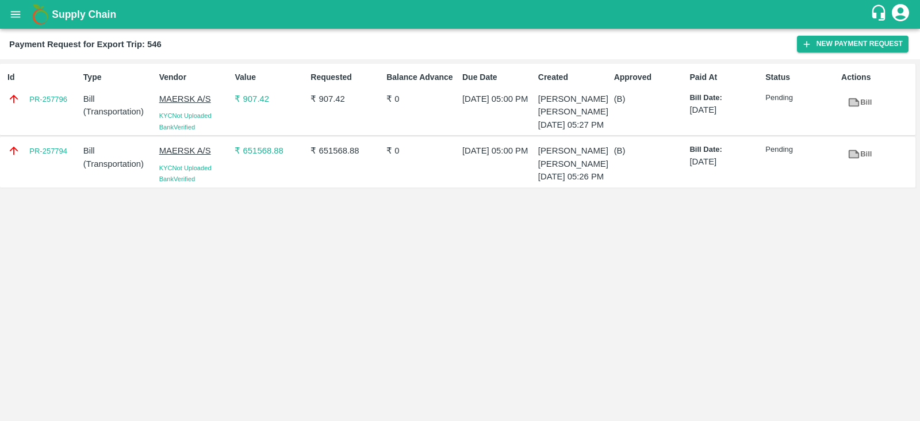
click at [59, 179] on div "PR-257794" at bounding box center [41, 162] width 76 height 44
copy link "PR-257794"
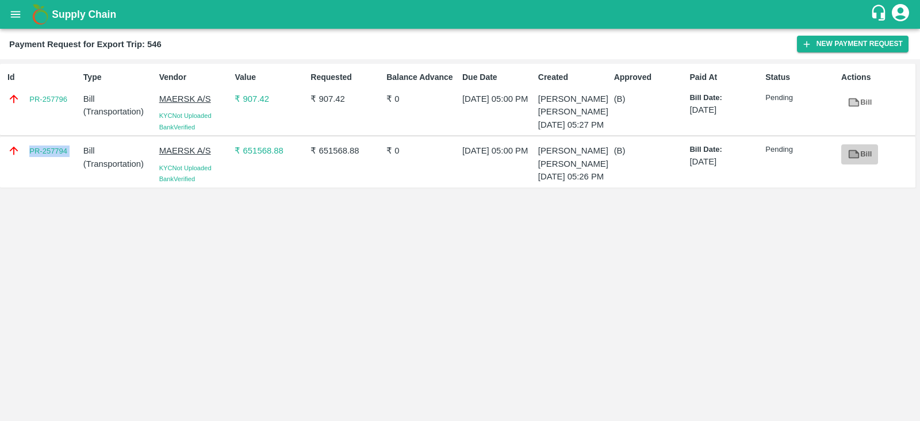
click at [857, 164] on link "Bill" at bounding box center [859, 154] width 37 height 20
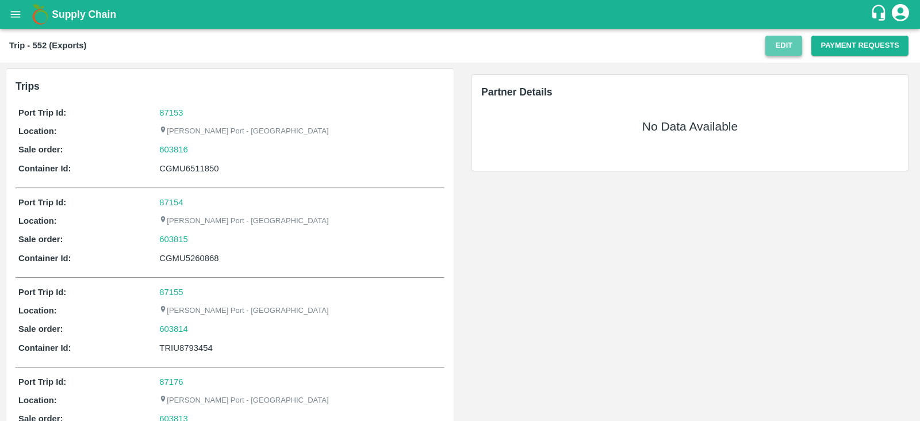
click at [785, 48] on button "Edit" at bounding box center [783, 46] width 37 height 20
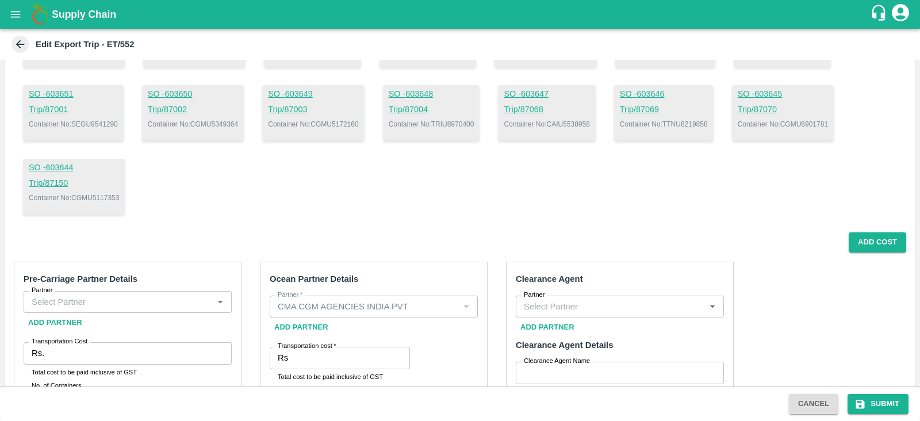
scroll to position [182, 0]
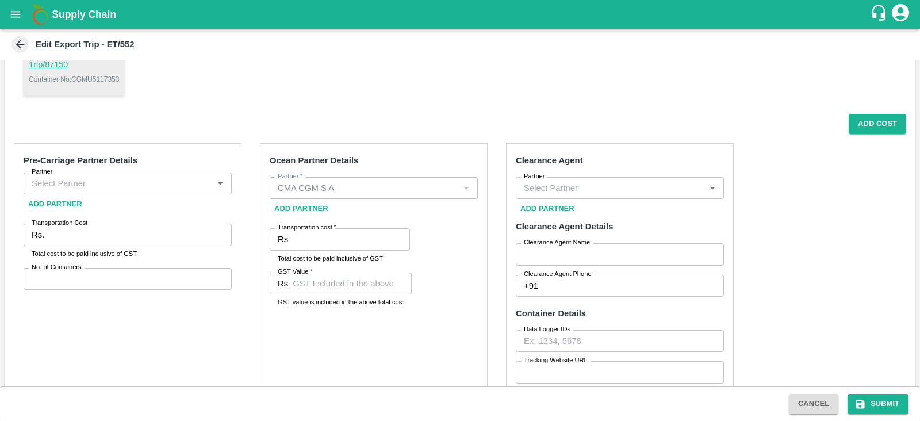
scroll to position [326, 0]
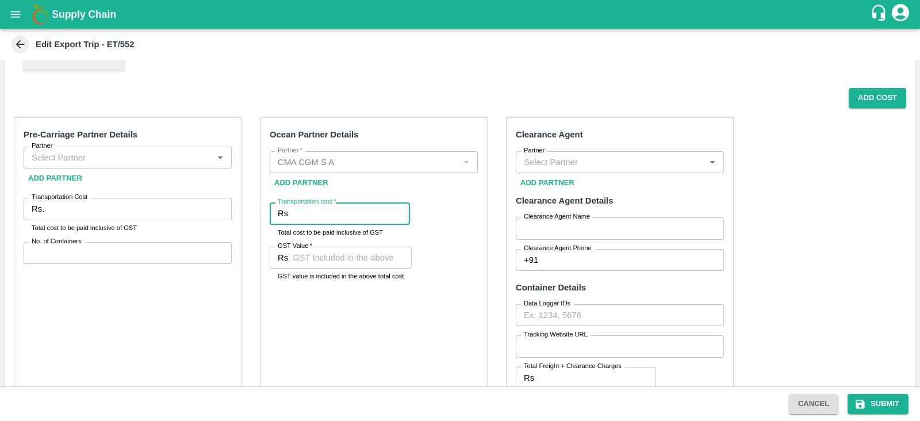
click at [351, 217] on input "Transportation cost   *" at bounding box center [351, 213] width 117 height 22
paste input "330021.38"
type input "330021.38"
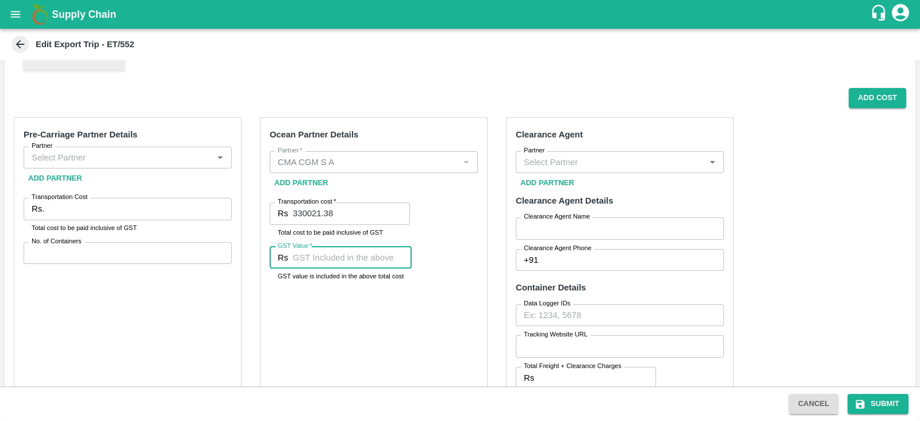
click at [351, 260] on input "GST Value   *" at bounding box center [352, 258] width 119 height 22
paste input "50342.24"
type input "50342.24"
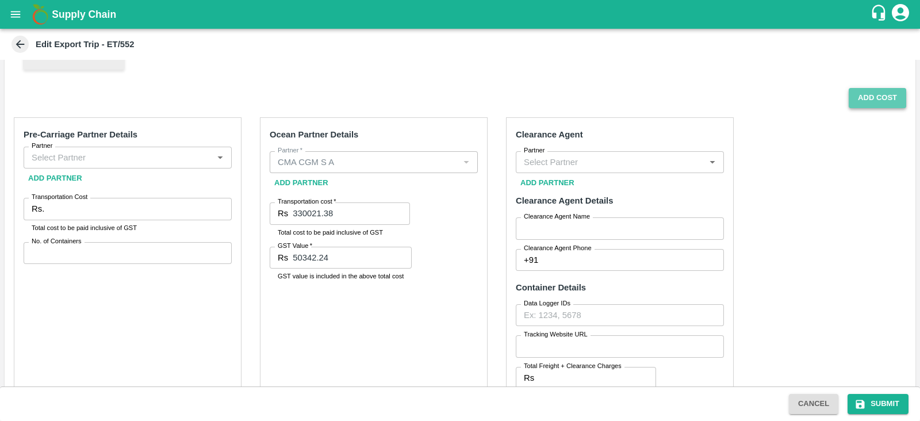
click at [865, 100] on button "Add Cost" at bounding box center [877, 98] width 57 height 20
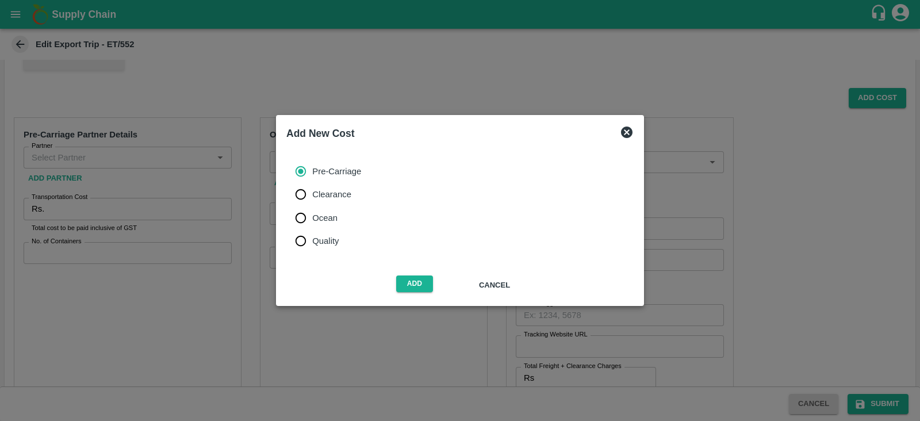
click at [332, 212] on span "Ocean" at bounding box center [324, 218] width 25 height 13
click at [312, 211] on input "Ocean" at bounding box center [300, 217] width 23 height 23
radio input "true"
click at [408, 276] on button "Add" at bounding box center [414, 283] width 37 height 17
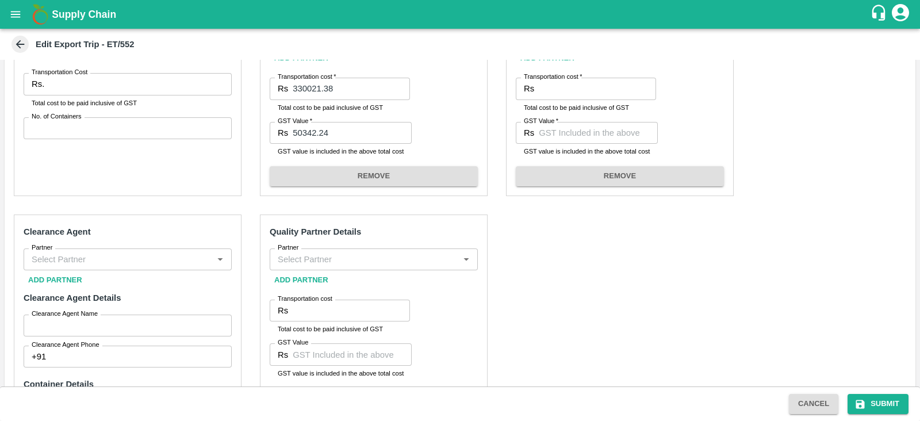
scroll to position [354, 0]
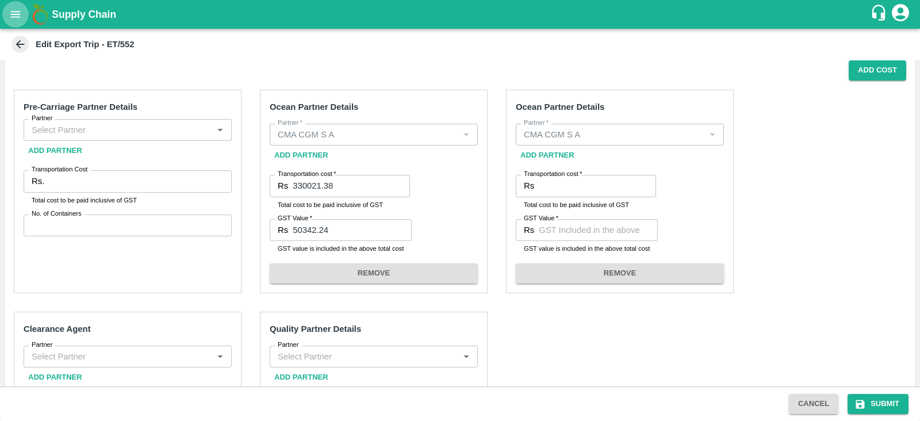
click at [11, 9] on icon "open drawer" at bounding box center [15, 14] width 13 height 13
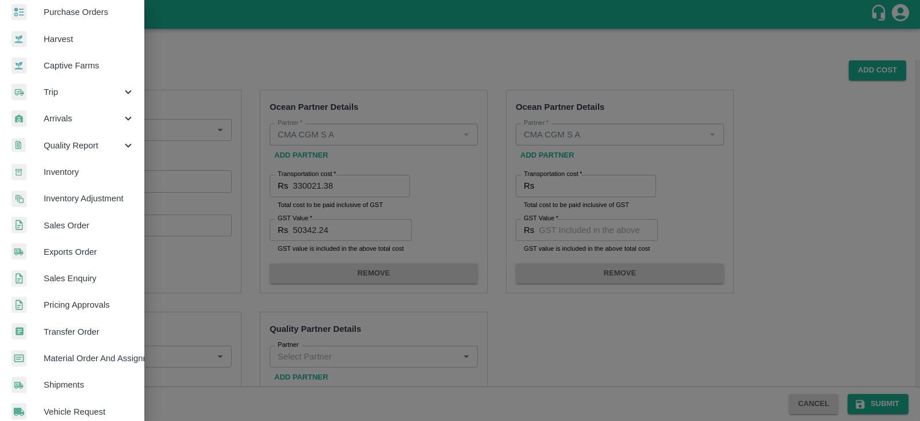
scroll to position [64, 0]
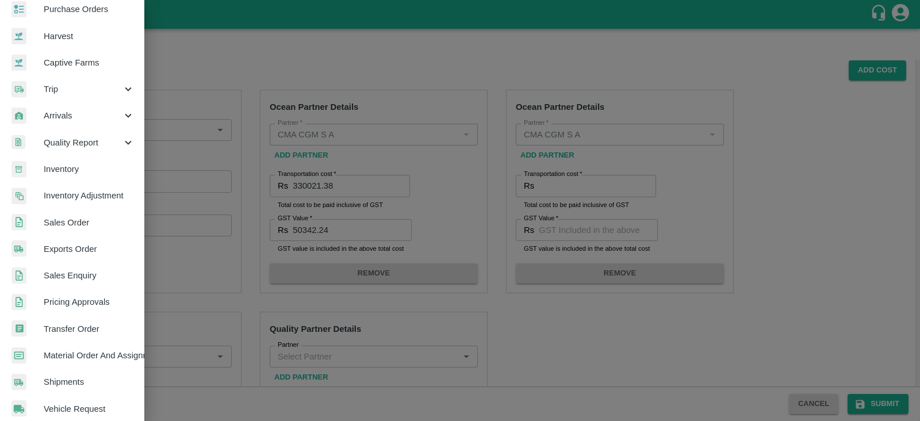
click at [75, 254] on span "Exports Order" at bounding box center [89, 249] width 91 height 13
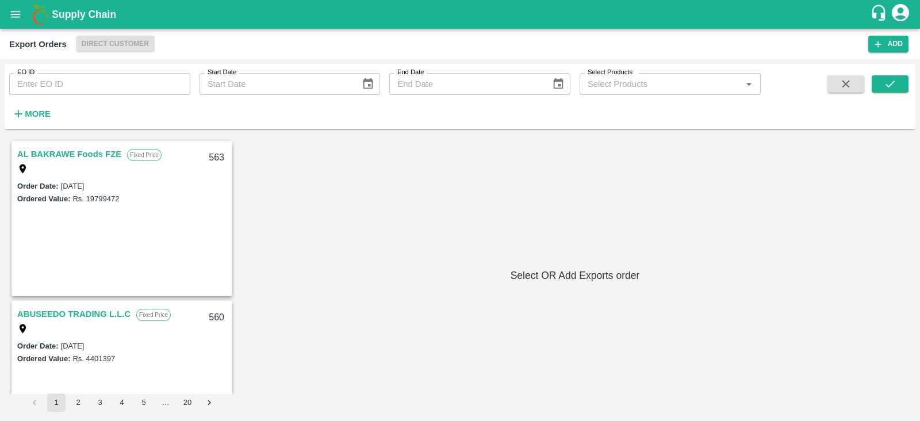
click at [123, 80] on input "EO ID" at bounding box center [99, 84] width 181 height 22
type input "522"
click at [900, 85] on button "submit" at bounding box center [890, 83] width 37 height 17
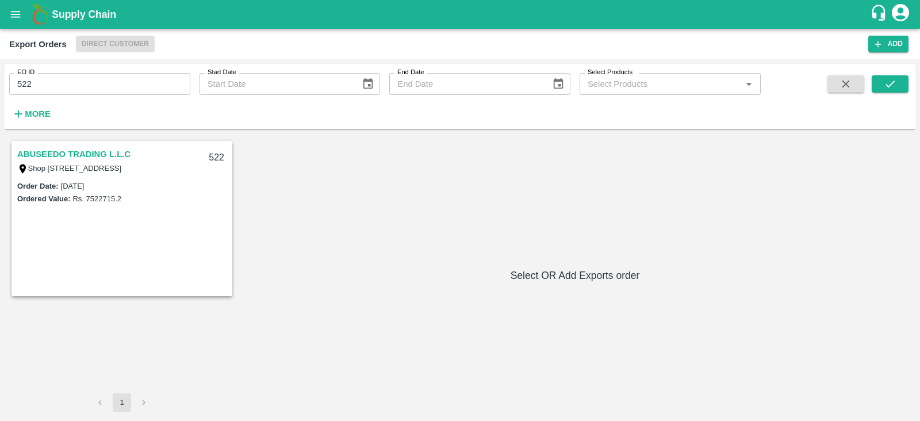
click at [100, 154] on link "ABUSEEDO TRADING L.L.C" at bounding box center [73, 154] width 113 height 15
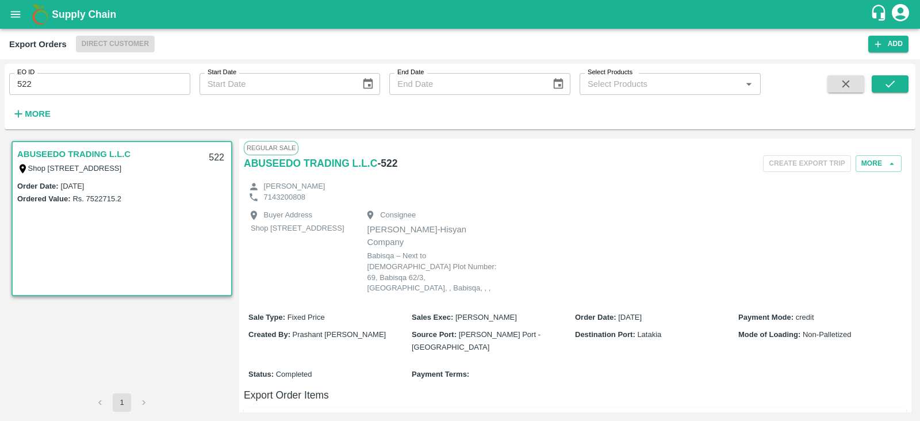
scroll to position [172, 0]
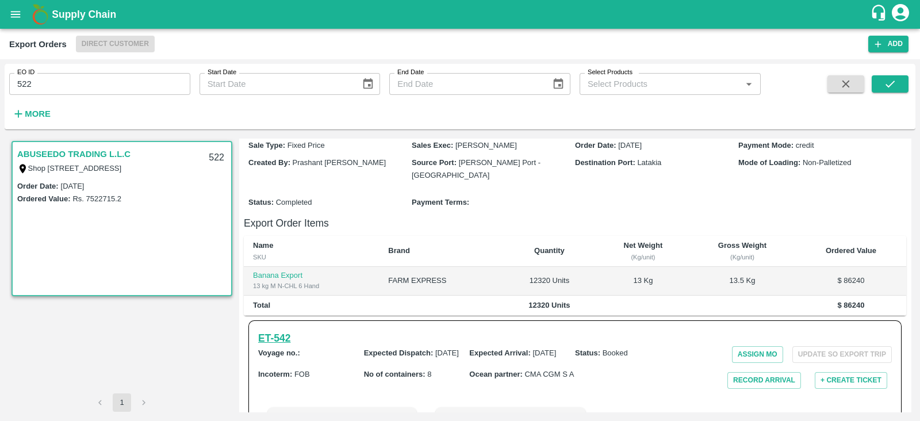
click at [277, 330] on h6 "ET- 542" at bounding box center [274, 338] width 32 height 16
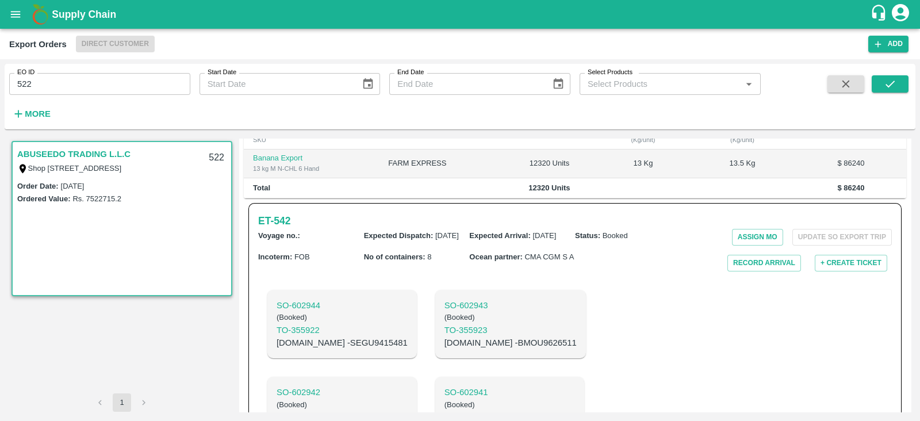
scroll to position [288, 0]
click at [289, 214] on h6 "ET- 542" at bounding box center [274, 222] width 32 height 16
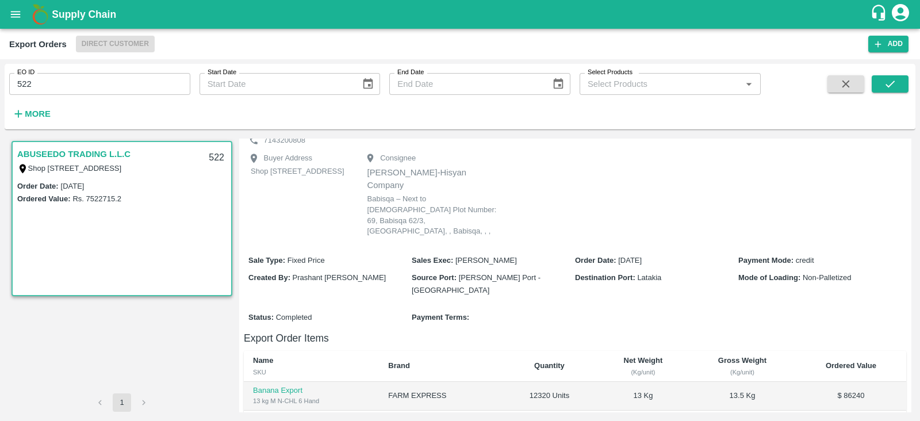
scroll to position [60, 0]
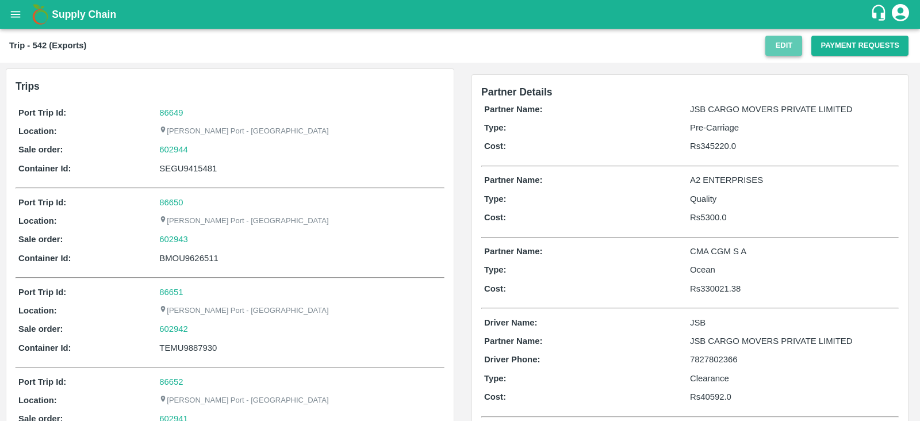
click at [785, 51] on button "Edit" at bounding box center [783, 46] width 37 height 20
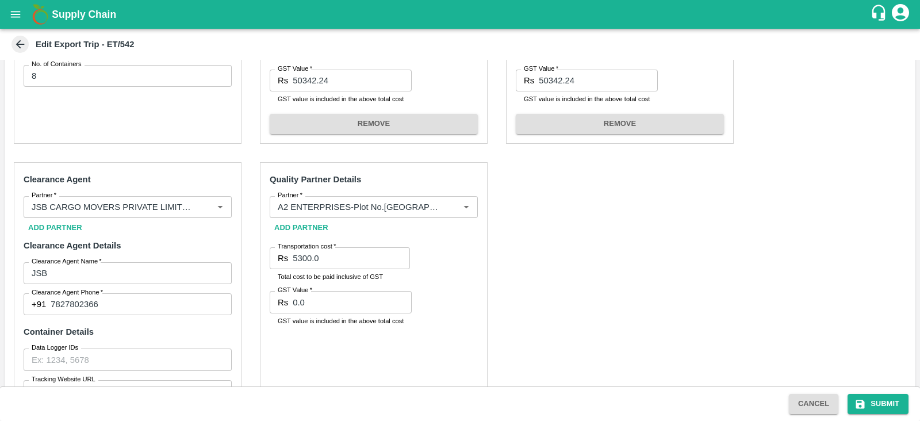
scroll to position [431, 0]
drag, startPoint x: 880, startPoint y: 402, endPoint x: 817, endPoint y: 309, distance: 112.3
click at [817, 309] on main "Edit Export Trip - ET/542 Expected Dispatch: [DATE] Expected Arrival: [DATE] No…" at bounding box center [460, 225] width 920 height 392
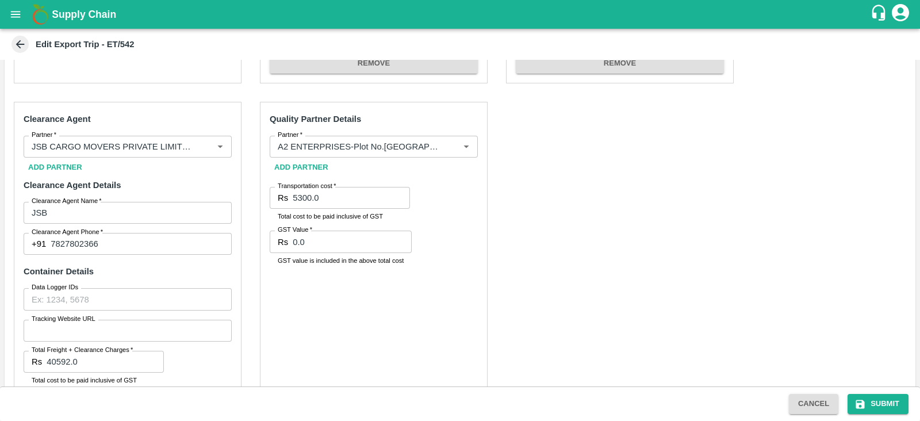
scroll to position [565, 0]
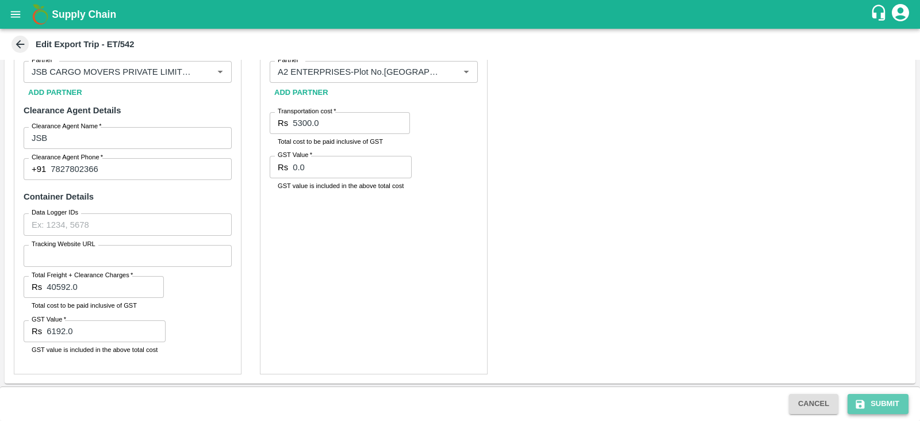
click at [877, 400] on button "Submit" at bounding box center [877, 404] width 61 height 20
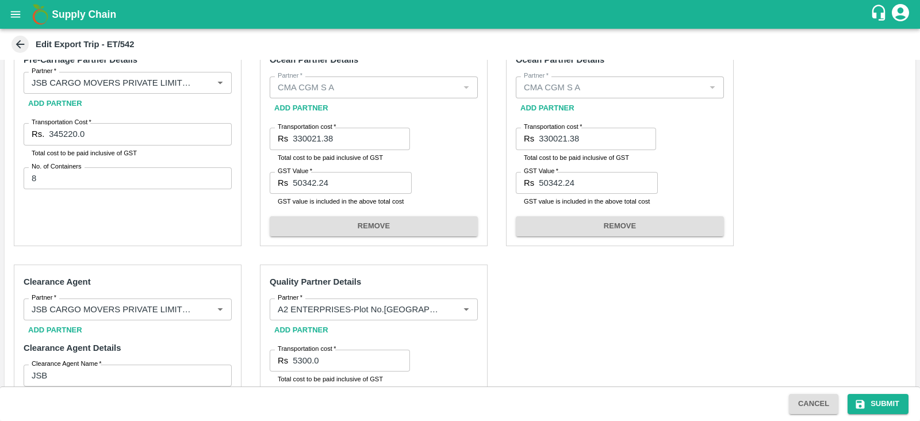
scroll to position [316, 0]
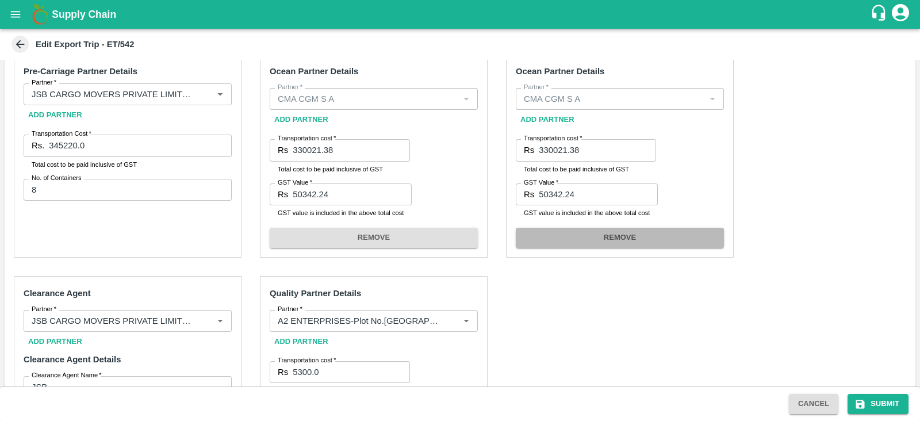
click at [638, 237] on button "REMOVE" at bounding box center [620, 238] width 208 height 20
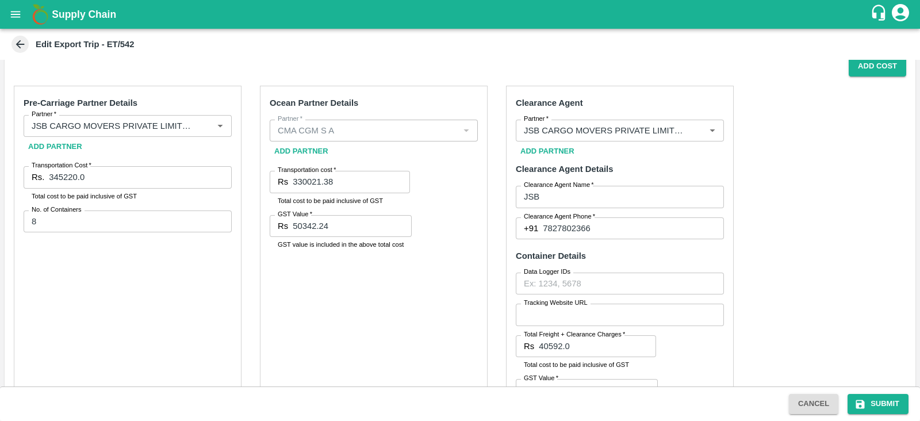
scroll to position [283, 0]
click at [858, 70] on button "Add Cost" at bounding box center [877, 67] width 57 height 20
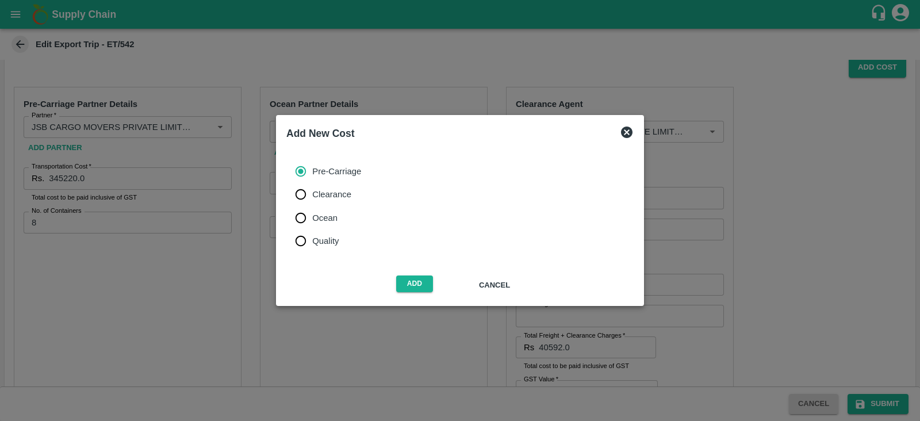
click at [333, 214] on span "Ocean" at bounding box center [324, 218] width 25 height 13
click at [312, 214] on input "Ocean" at bounding box center [300, 217] width 23 height 23
radio input "true"
click at [408, 283] on button "Add" at bounding box center [414, 283] width 37 height 17
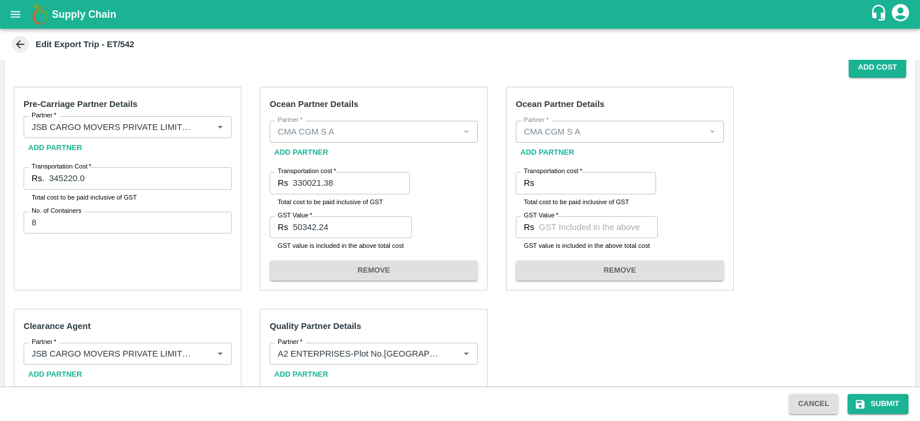
scroll to position [281, 0]
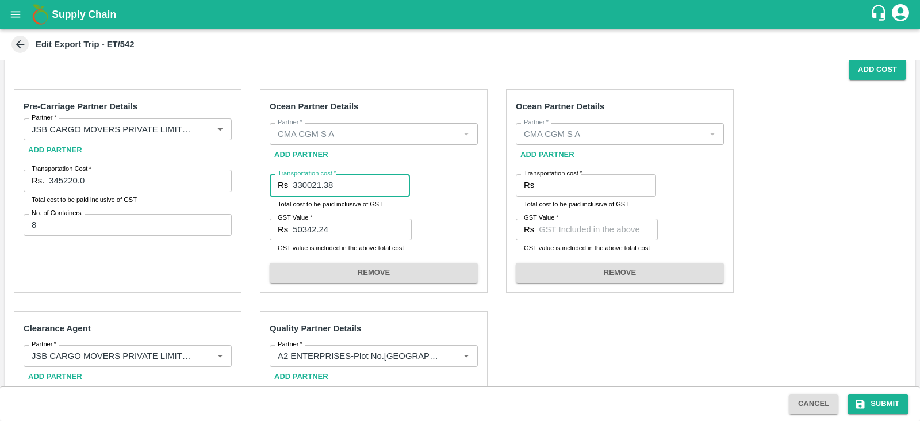
click at [324, 181] on input "330021.38" at bounding box center [351, 185] width 117 height 22
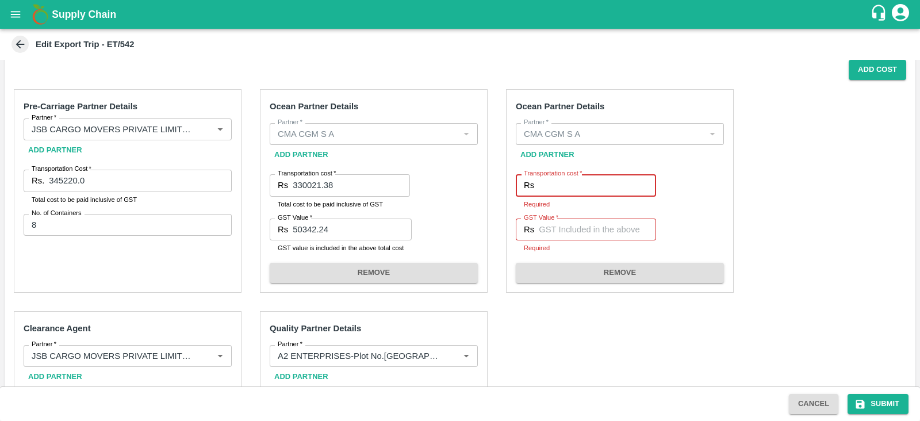
click at [555, 181] on input "Transportation cost   *" at bounding box center [597, 185] width 117 height 22
paste input "330021.38"
type input "330021.38"
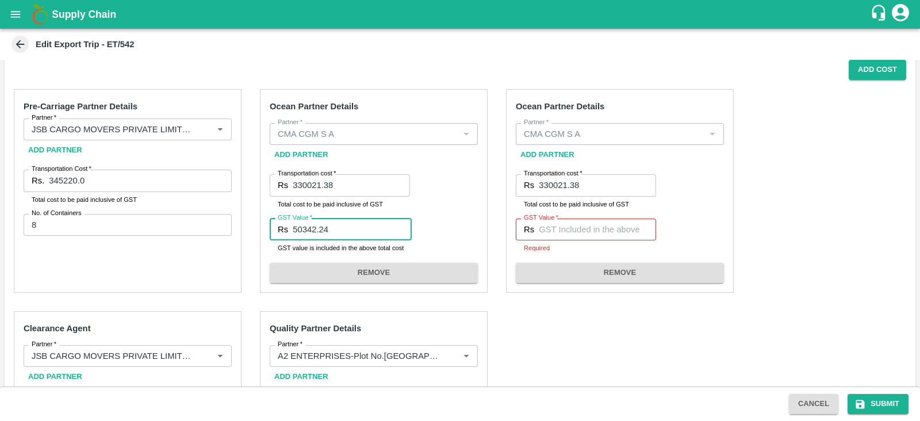
click at [315, 227] on input "50342.24" at bounding box center [352, 229] width 119 height 22
click at [534, 228] on div "Rs GST Value" at bounding box center [586, 229] width 140 height 22
paste input "50342.24"
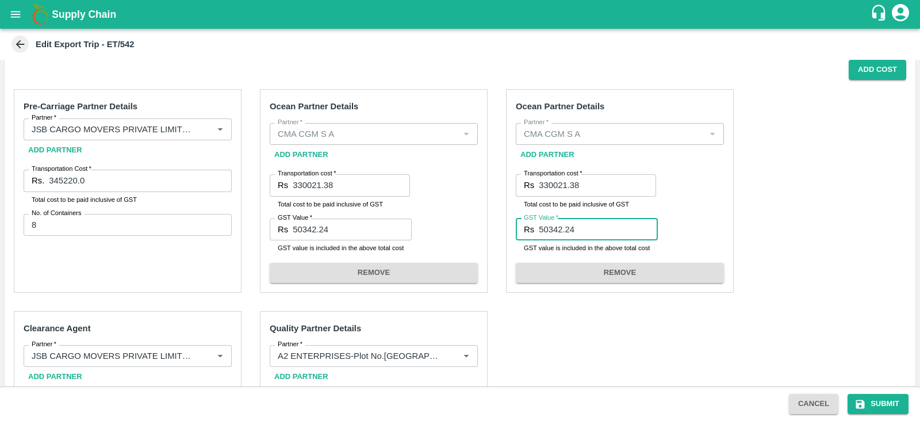
type input "50342.24"
click at [895, 215] on div "Pre-Carriage Partner Details Partner   * Partner   * Add Partner Transportation…" at bounding box center [460, 374] width 911 height 588
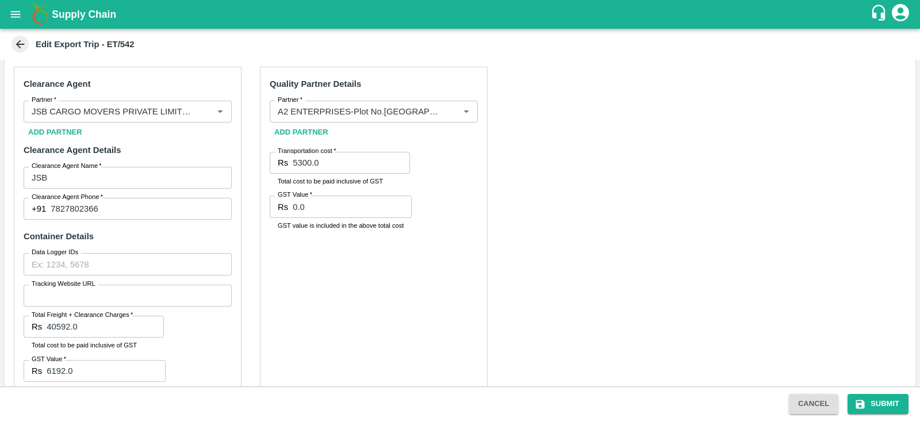
scroll to position [565, 0]
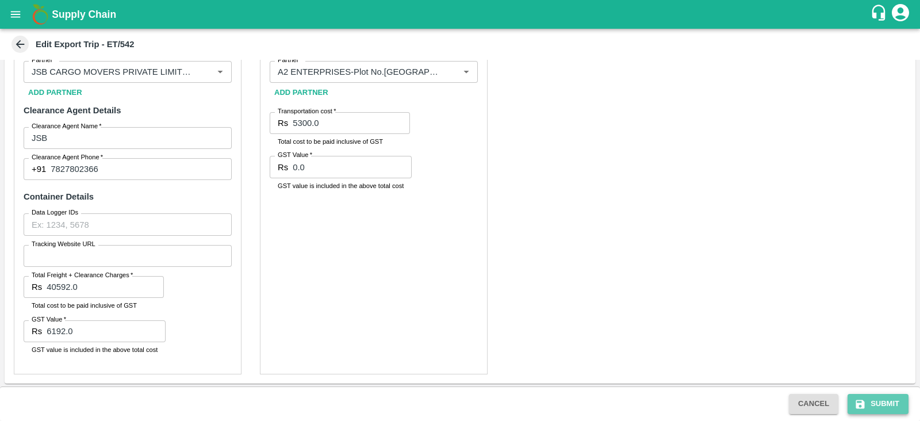
click at [868, 404] on button "Submit" at bounding box center [877, 404] width 61 height 20
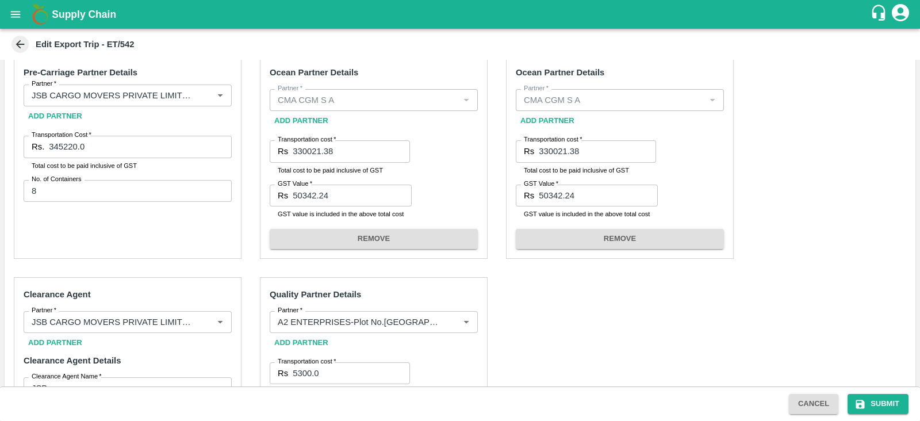
scroll to position [314, 0]
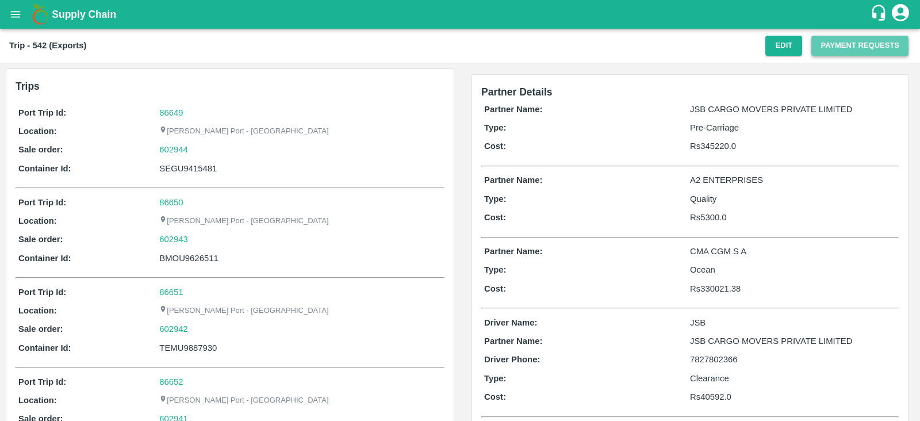
click at [862, 47] on button "Payment Requests" at bounding box center [859, 46] width 97 height 20
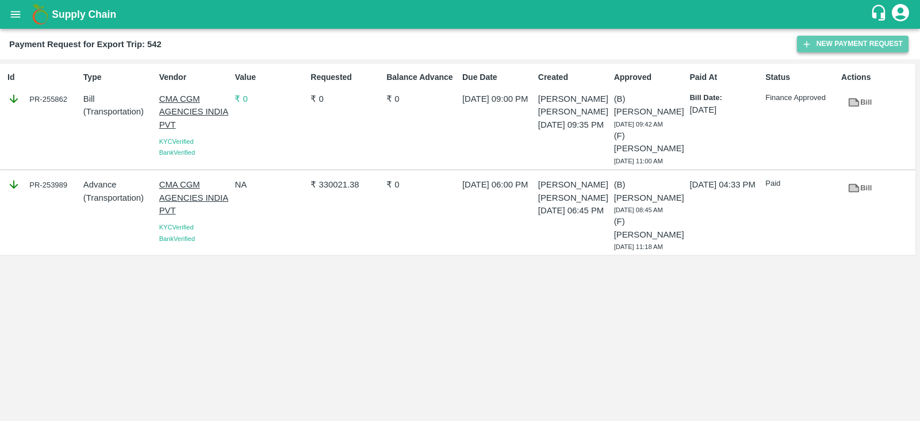
click at [819, 44] on button "New Payment Request" at bounding box center [853, 44] width 112 height 17
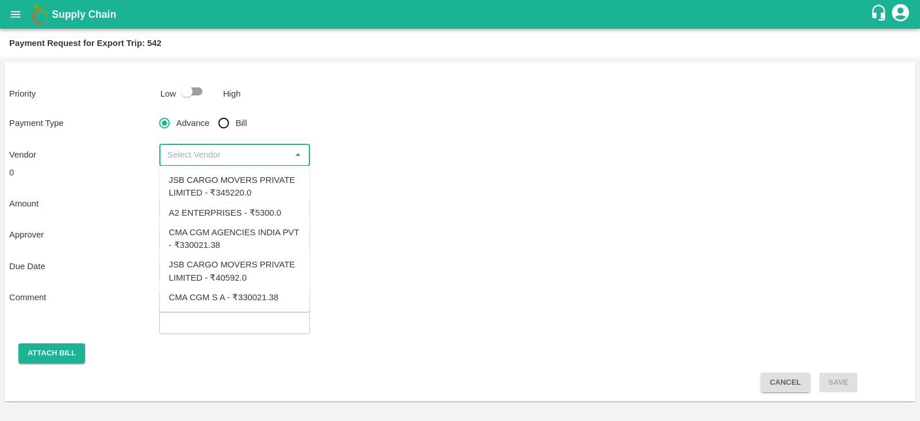
click at [270, 153] on input "input" at bounding box center [225, 154] width 124 height 15
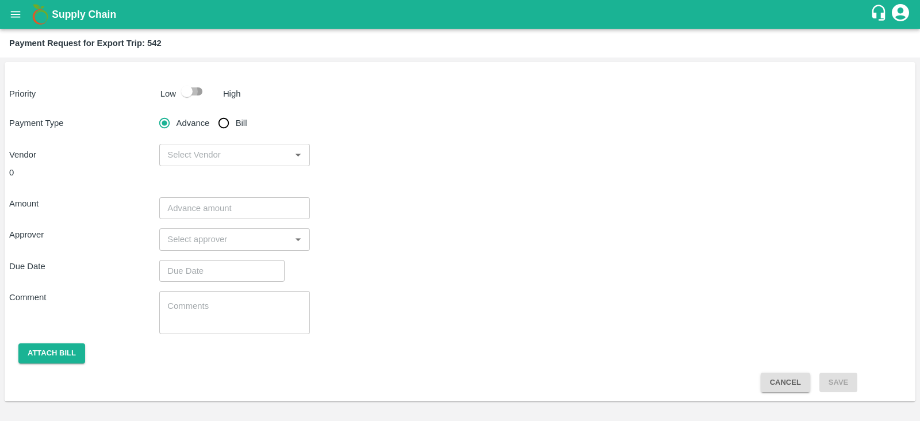
click at [187, 98] on input "checkbox" at bounding box center [187, 91] width 66 height 22
click at [187, 98] on input "checkbox" at bounding box center [199, 91] width 66 height 22
checkbox input "false"
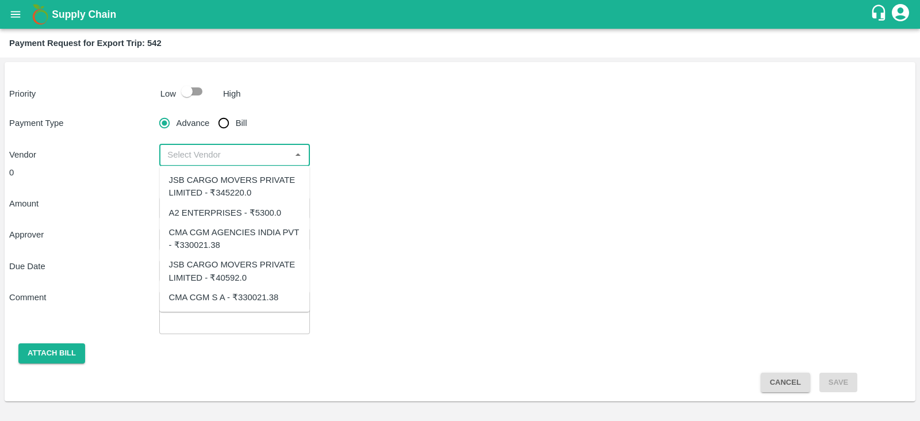
click at [220, 155] on input "input" at bounding box center [225, 154] width 124 height 15
click at [256, 294] on div "CMA CGM S A - ₹330021.38" at bounding box center [224, 297] width 110 height 13
type input "CMA CGM S A - ₹330021.38"
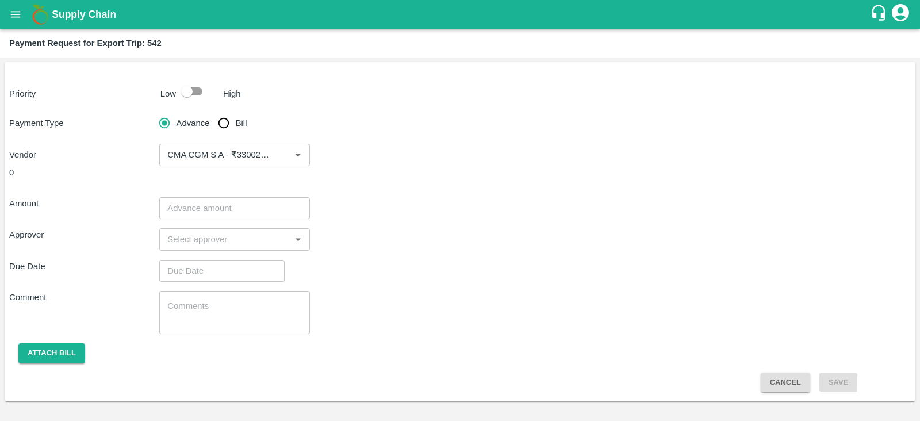
click at [570, 120] on div "Payment Type Advance Bill Vendor ​" at bounding box center [459, 139] width 901 height 55
click at [273, 209] on input "number" at bounding box center [234, 208] width 150 height 22
paste input "330021.38"
type input "330021.38"
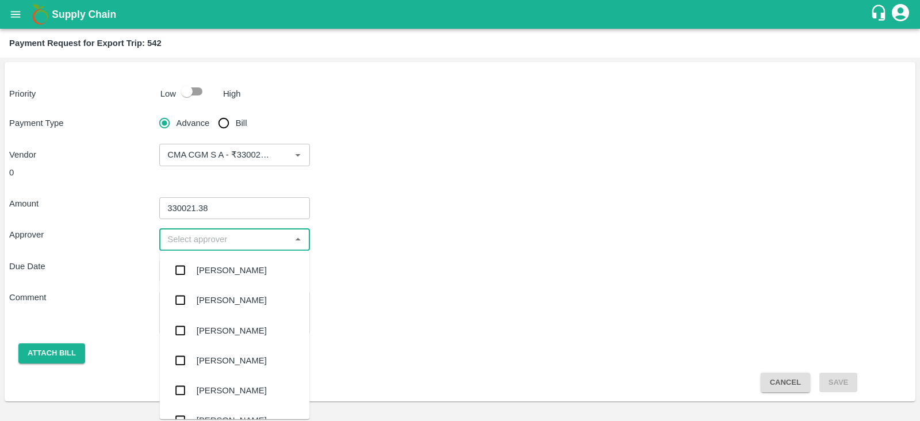
click at [220, 240] on input "input" at bounding box center [225, 239] width 124 height 15
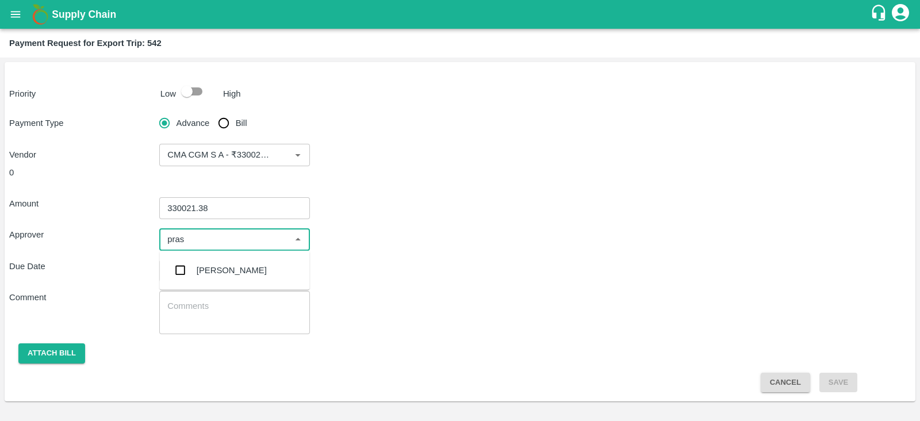
type input "prasa"
click at [219, 271] on div "[PERSON_NAME]" at bounding box center [232, 270] width 70 height 13
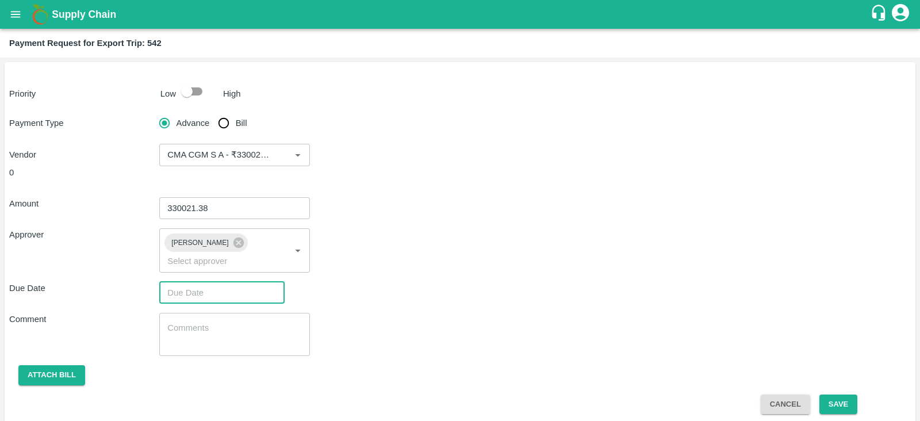
type input "DD/MM/YYYY hh:mm aa"
click at [204, 282] on input "DD/MM/YYYY hh:mm aa" at bounding box center [217, 293] width 117 height 22
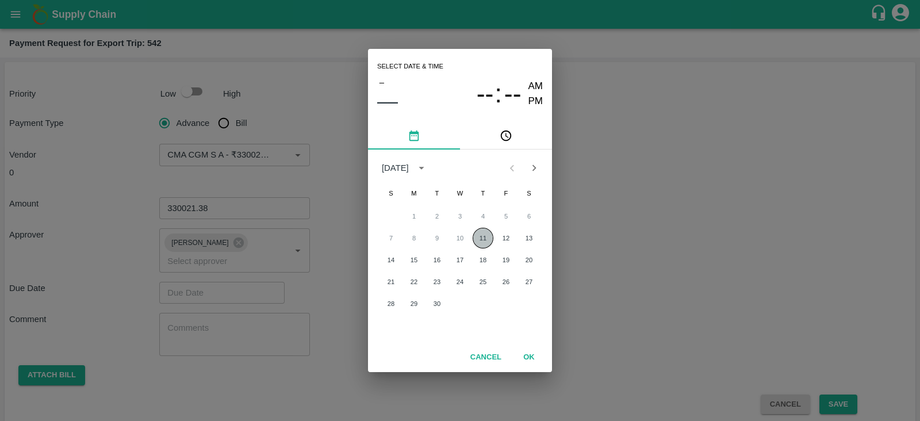
click at [486, 236] on button "11" at bounding box center [483, 238] width 21 height 21
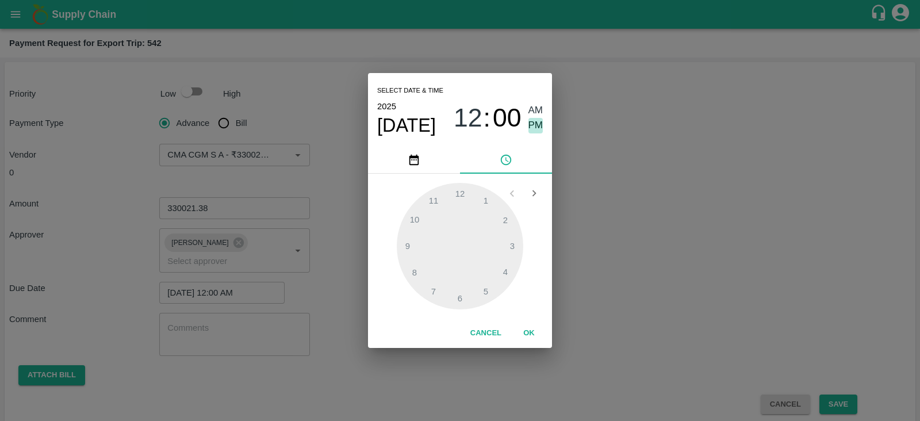
click at [537, 122] on span "PM" at bounding box center [535, 126] width 15 height 16
click at [434, 289] on div at bounding box center [460, 246] width 126 height 126
type input "11/09/2025 07:00 PM"
click at [536, 340] on button "OK" at bounding box center [529, 333] width 37 height 20
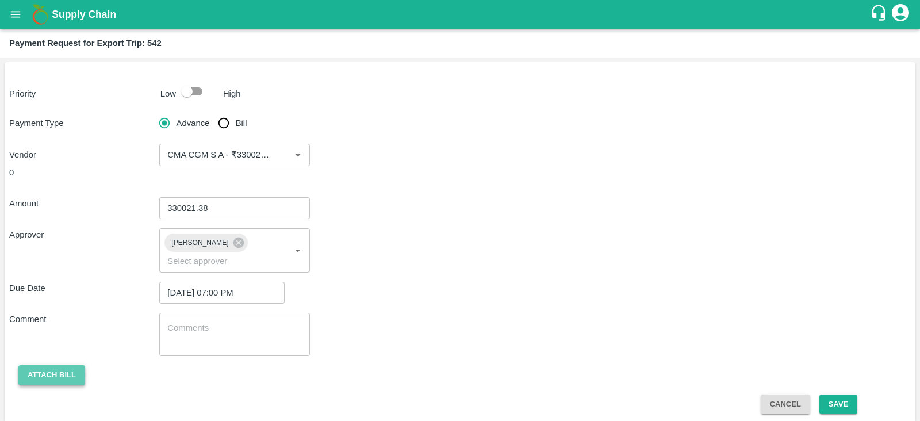
click at [70, 367] on button "Attach bill" at bounding box center [51, 375] width 67 height 20
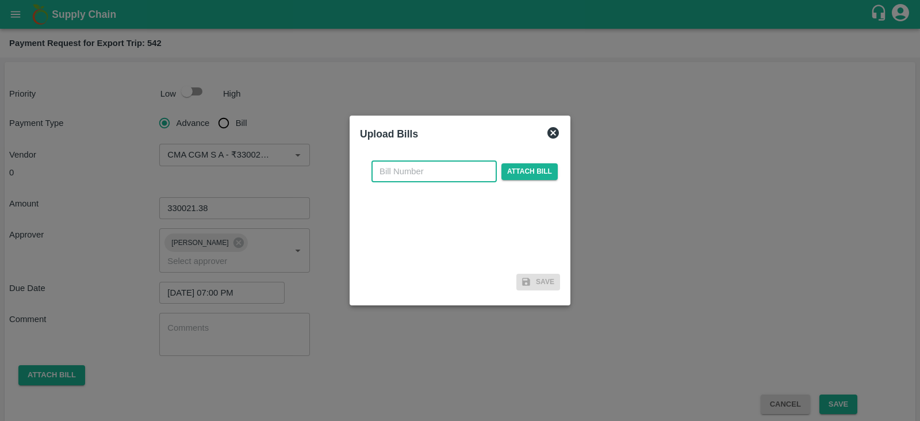
click at [431, 176] on input "text" at bounding box center [433, 171] width 125 height 22
paste input "INEMHC26062604"
type input "INEMHC26062604"
click at [525, 169] on span "Attach bill" at bounding box center [529, 171] width 56 height 17
click at [0, 0] on input "Attach bill" at bounding box center [0, 0] width 0 height 0
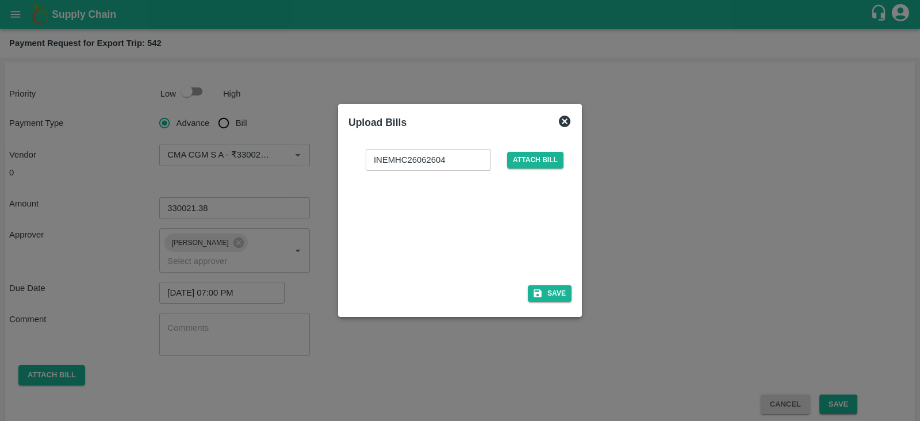
click at [483, 228] on div at bounding box center [457, 224] width 172 height 61
click at [561, 291] on button "Save" at bounding box center [550, 293] width 44 height 17
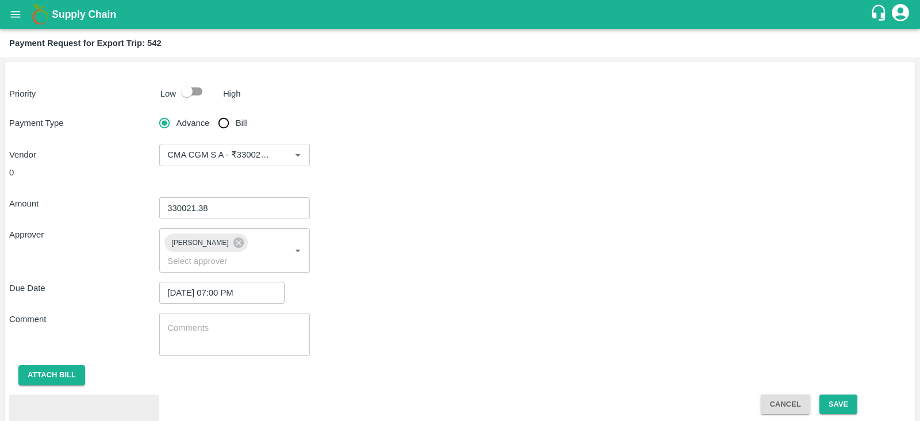
scroll to position [53, 0]
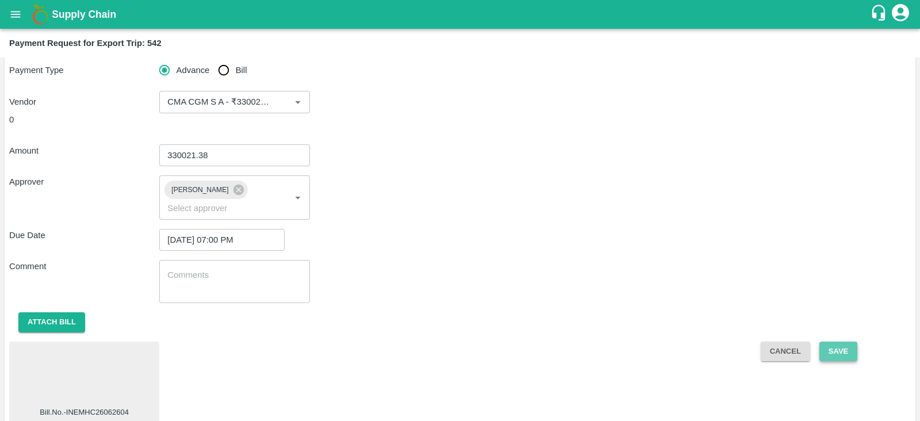
click at [828, 342] on button "Save" at bounding box center [838, 352] width 38 height 20
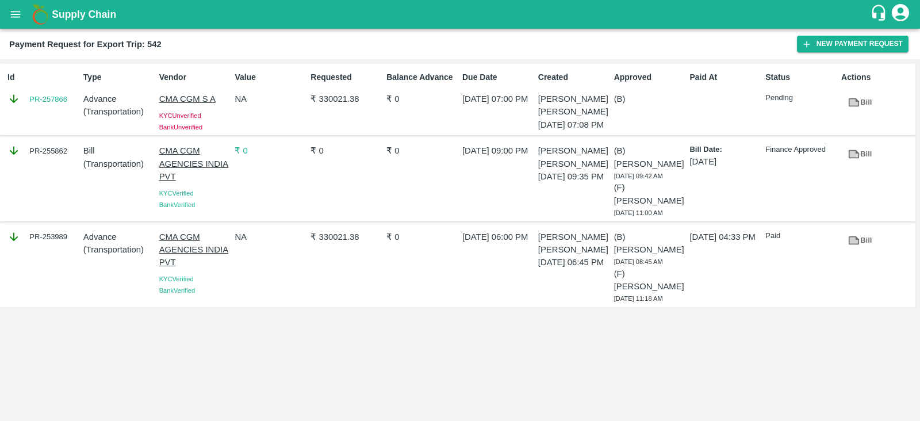
click at [48, 112] on div "Id PR-257866" at bounding box center [41, 100] width 76 height 66
copy link "PR-257866"
drag, startPoint x: 315, startPoint y: 94, endPoint x: 366, endPoint y: 101, distance: 51.6
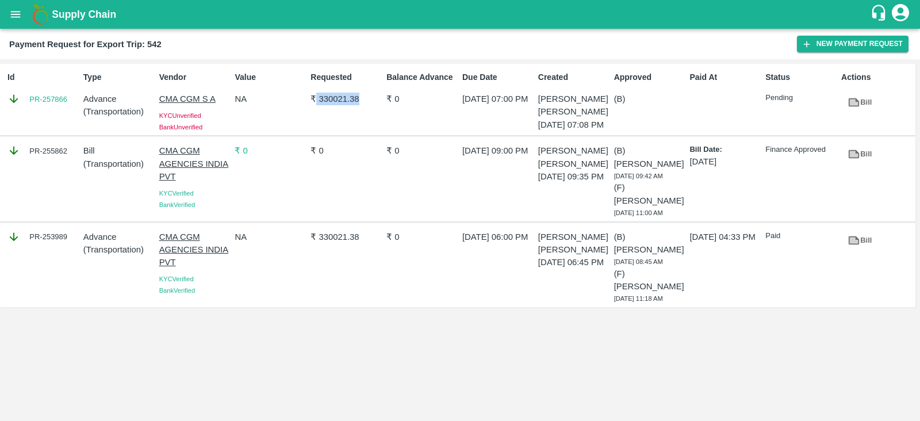
click at [366, 101] on p "₹ 330021.38" at bounding box center [345, 99] width 71 height 13
copy p "330021.38"
drag, startPoint x: 159, startPoint y: 97, endPoint x: 218, endPoint y: 102, distance: 59.4
click at [218, 102] on p "CMA CGM S A" at bounding box center [194, 99] width 71 height 13
copy p "CMA CGM S A"
